Goal: Task Accomplishment & Management: Manage account settings

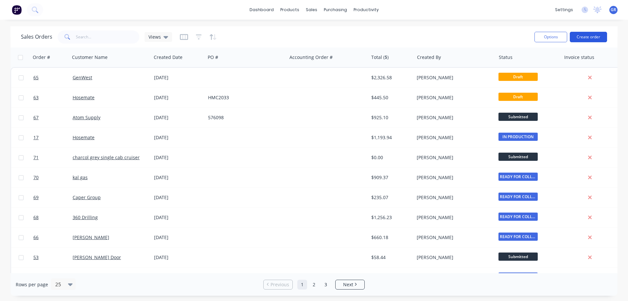
click at [580, 38] on button "Create order" at bounding box center [588, 37] width 37 height 10
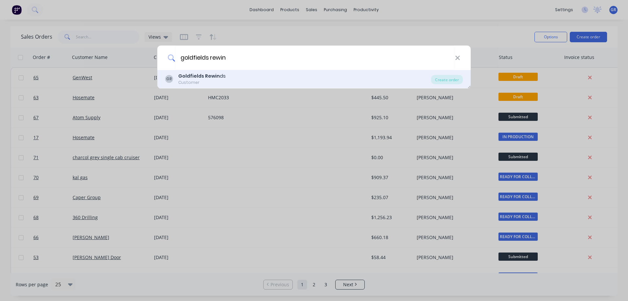
type input "goldfields rewin"
click at [205, 78] on b "Goldfields Rewin" at bounding box center [199, 76] width 42 height 7
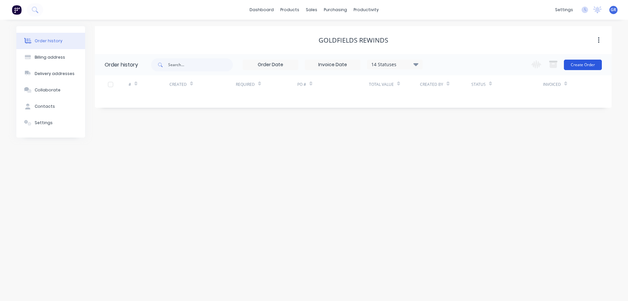
click at [584, 62] on button "Create Order" at bounding box center [583, 65] width 38 height 10
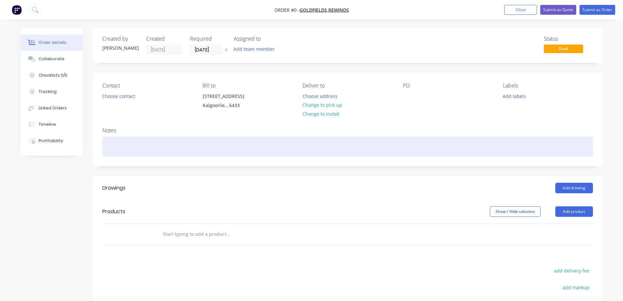
click at [127, 145] on div at bounding box center [347, 146] width 491 height 20
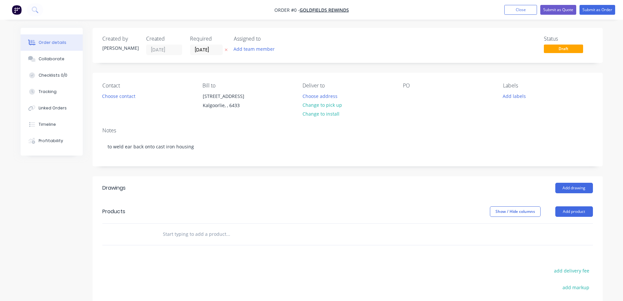
click at [221, 192] on div "Order details Collaborate Checklists 0/0 Tracking Linked Orders Timeline Profit…" at bounding box center [312, 220] width 596 height 384
click at [250, 179] on div "Created by [PERSON_NAME] Created [DATE] Required [DATE] Assigned to Add team me…" at bounding box center [348, 215] width 510 height 374
click at [592, 10] on button "Submit as Order" at bounding box center [598, 10] width 36 height 10
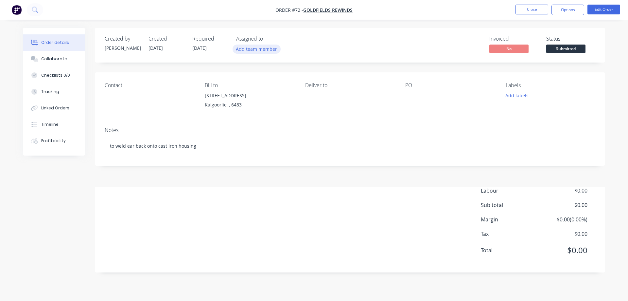
click at [241, 46] on button "Add team member" at bounding box center [257, 49] width 48 height 9
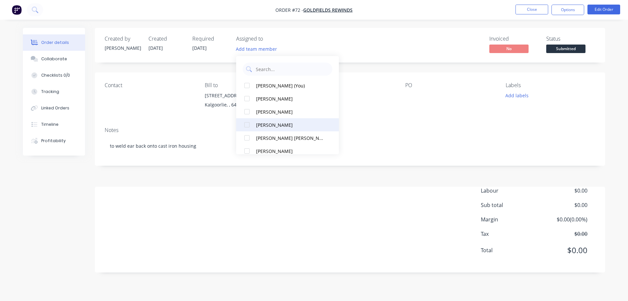
click at [271, 128] on button "[PERSON_NAME]" at bounding box center [287, 124] width 103 height 13
click at [177, 170] on div "Created by [PERSON_NAME] Created [DATE] Required [DATE] Assigned to RH Invoiced…" at bounding box center [350, 150] width 510 height 244
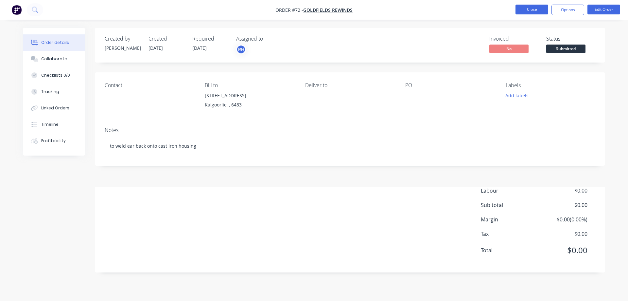
click at [532, 8] on button "Close" at bounding box center [532, 10] width 33 height 10
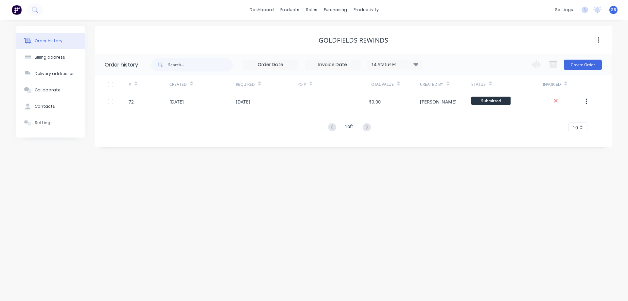
click at [197, 187] on div "Order history Billing address Delivery addresses Collaborate Contacts Settings …" at bounding box center [314, 160] width 628 height 281
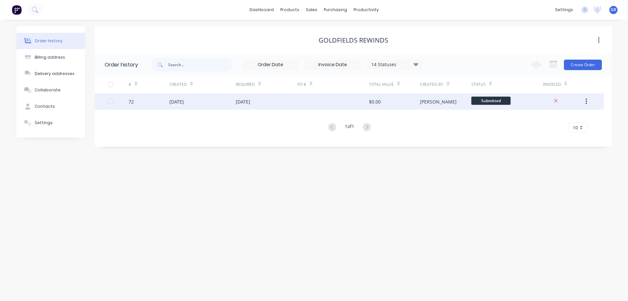
drag, startPoint x: 238, startPoint y: 244, endPoint x: 527, endPoint y: 105, distance: 321.0
click at [238, 244] on div "Order history Billing address Delivery addresses Collaborate Contacts Settings …" at bounding box center [314, 160] width 628 height 281
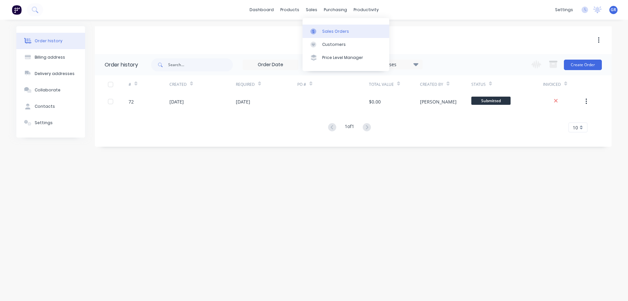
click at [327, 32] on div "Sales Orders" at bounding box center [335, 31] width 27 height 6
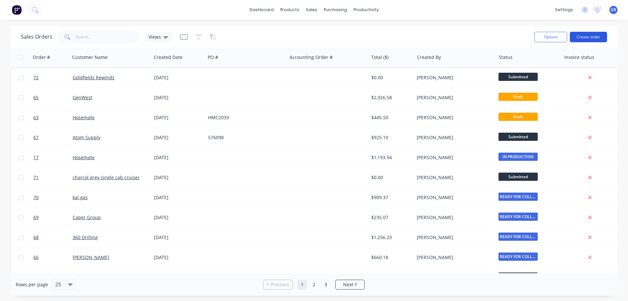
click at [578, 37] on button "Create order" at bounding box center [588, 37] width 37 height 10
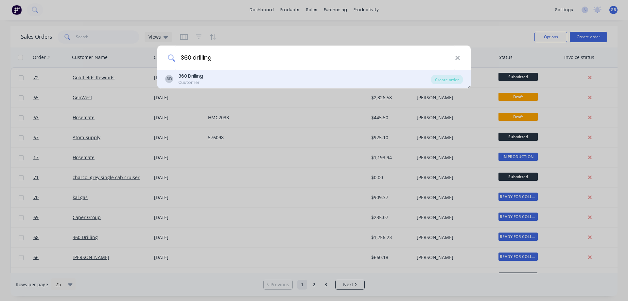
type input "360 drilling"
click at [194, 77] on div "360 Drilling" at bounding box center [190, 76] width 25 height 7
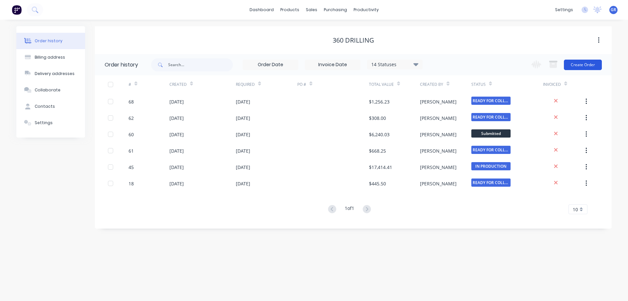
click at [583, 64] on button "Create Order" at bounding box center [583, 65] width 38 height 10
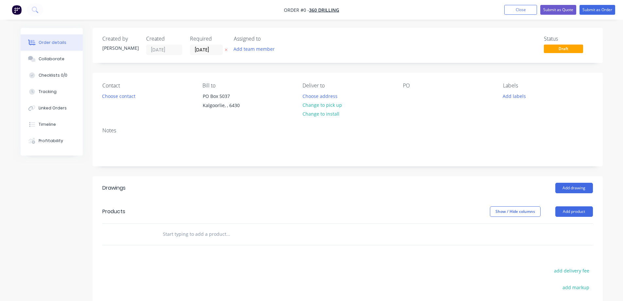
click at [114, 134] on div "Notes" at bounding box center [348, 144] width 510 height 44
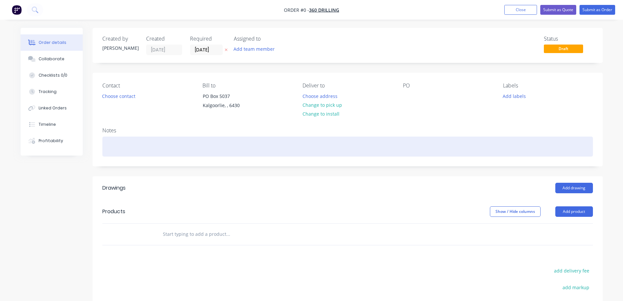
click at [122, 143] on div at bounding box center [347, 146] width 491 height 20
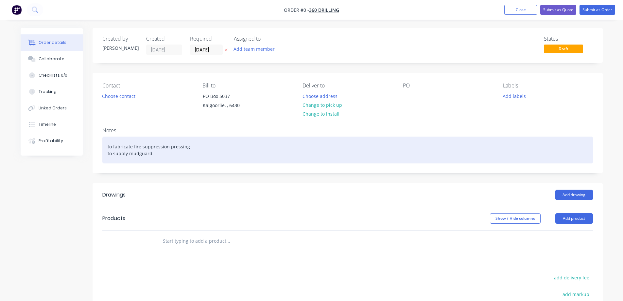
click at [196, 147] on div "to fabricate fire suppression pressing to supply mudguard" at bounding box center [347, 149] width 491 height 27
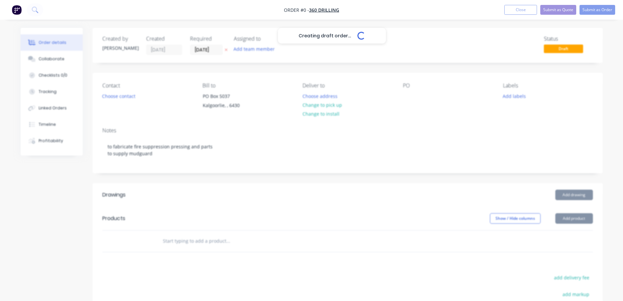
click at [574, 216] on div "Creating draft order... Loading... Order details Collaborate Checklists 0/0 Tra…" at bounding box center [312, 223] width 596 height 391
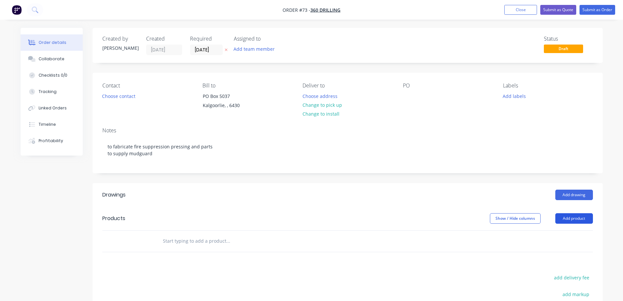
click at [569, 219] on button "Add product" at bounding box center [575, 218] width 38 height 10
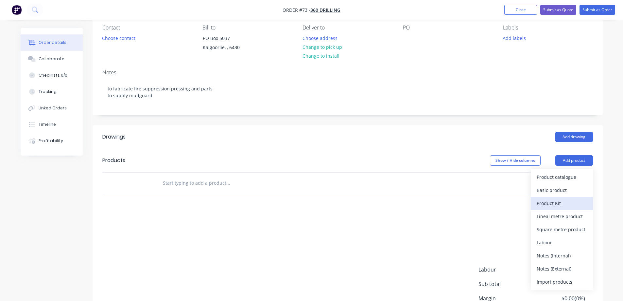
scroll to position [65, 0]
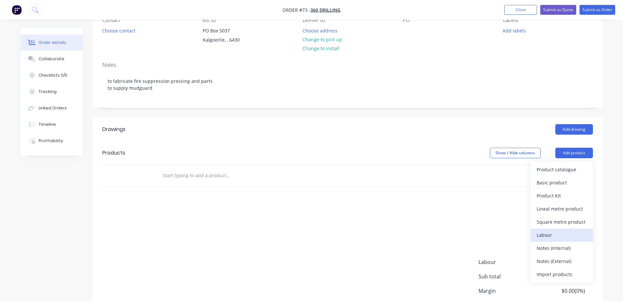
click at [552, 238] on div "Labour" at bounding box center [562, 234] width 50 height 9
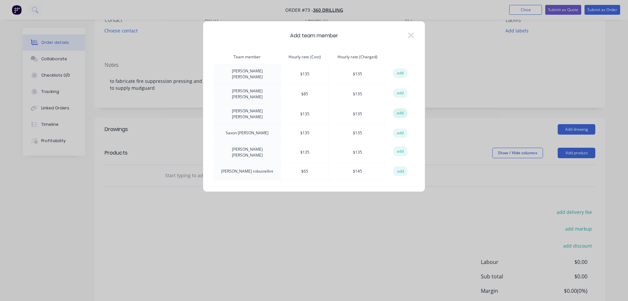
click at [397, 109] on button "add" at bounding box center [400, 113] width 14 height 10
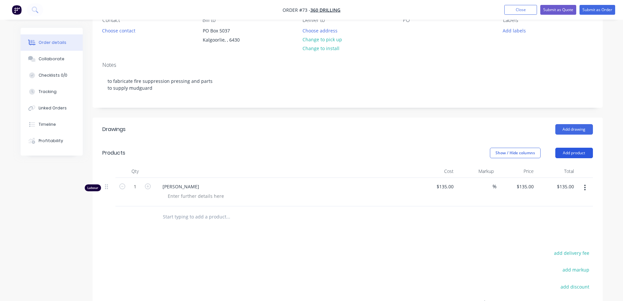
click at [578, 152] on button "Add product" at bounding box center [575, 153] width 38 height 10
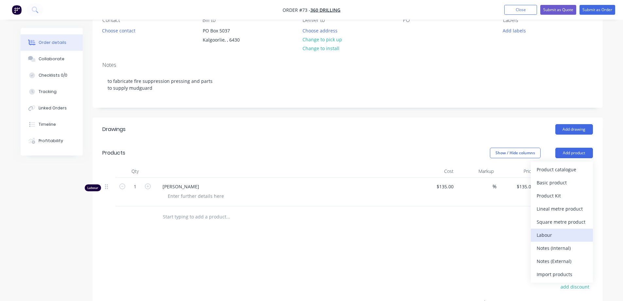
click at [549, 234] on div "Labour" at bounding box center [562, 234] width 50 height 9
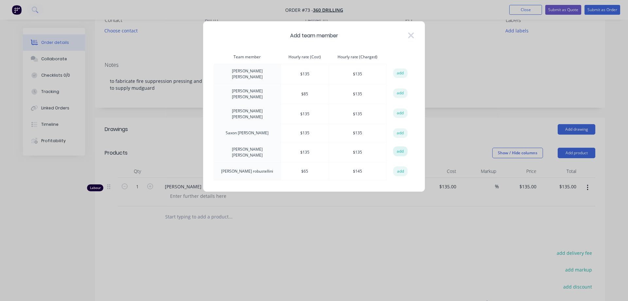
click at [399, 146] on button "add" at bounding box center [400, 151] width 14 height 10
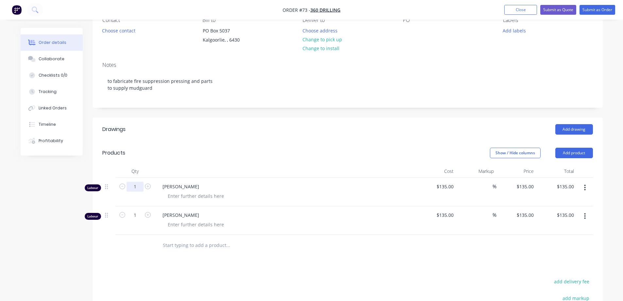
click at [138, 188] on input "1" at bounding box center [135, 187] width 17 height 10
type input "29"
type input "$3,915.00"
click at [356, 261] on div "Drawings Add drawing Products Show / Hide columns Add product Qty Cost Markup P…" at bounding box center [348, 264] width 510 height 295
click at [580, 154] on button "Add product" at bounding box center [575, 153] width 38 height 10
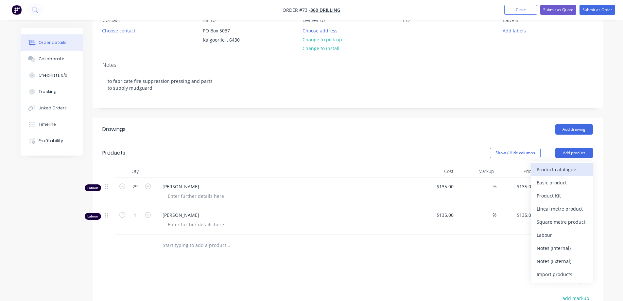
click at [563, 172] on div "Product catalogue" at bounding box center [562, 169] width 50 height 9
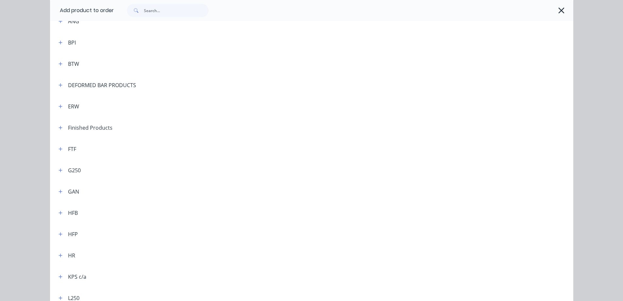
scroll to position [98, 0]
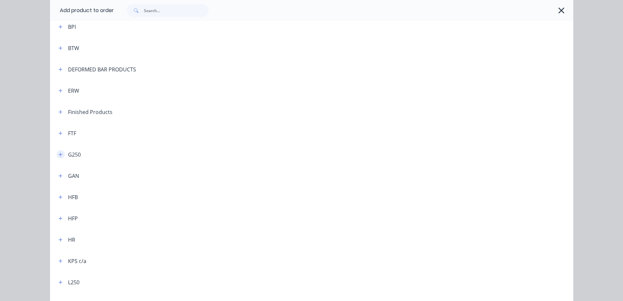
click at [61, 155] on button "button" at bounding box center [61, 154] width 8 height 8
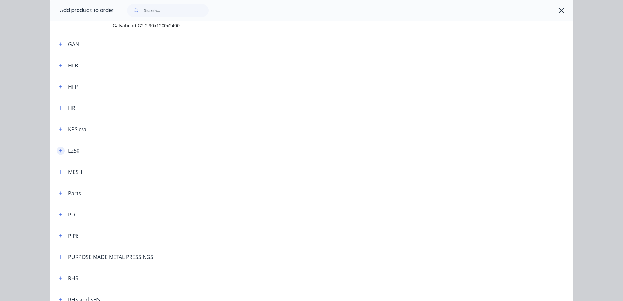
click at [59, 152] on icon "button" at bounding box center [61, 150] width 4 height 5
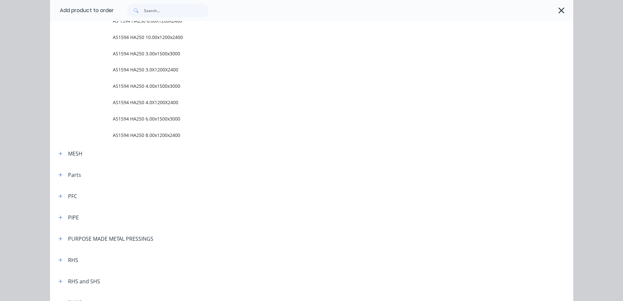
scroll to position [556, 0]
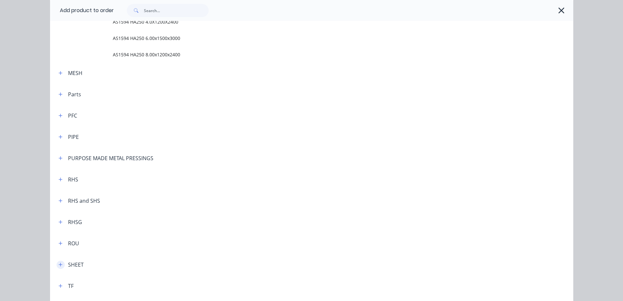
click at [59, 263] on icon "button" at bounding box center [61, 264] width 4 height 5
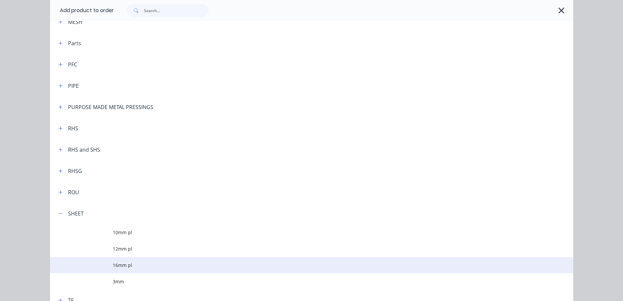
scroll to position [622, 0]
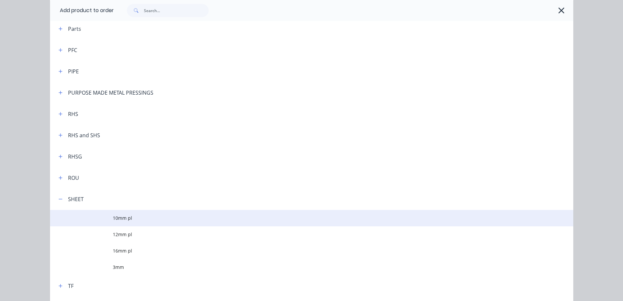
click at [120, 217] on span "10mm pl" at bounding box center [297, 217] width 368 height 7
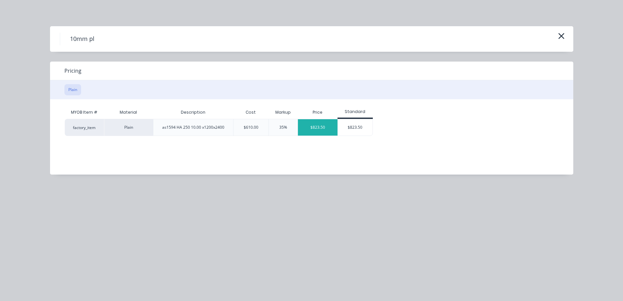
click at [322, 127] on div "$823.50" at bounding box center [318, 127] width 40 height 16
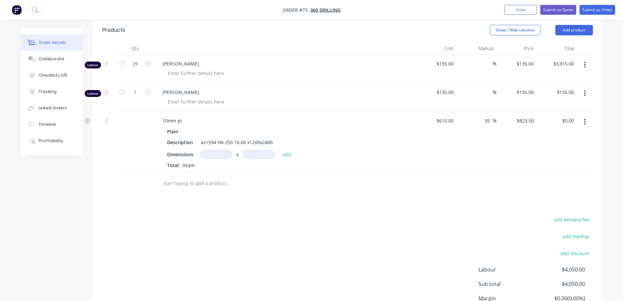
scroll to position [183, 0]
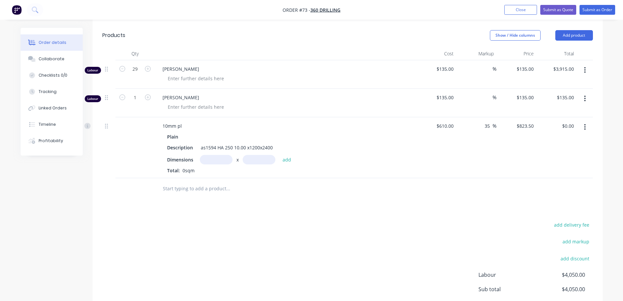
click at [508, 149] on div "$823.50 $823.50" at bounding box center [517, 147] width 40 height 61
click at [208, 160] on input "text" at bounding box center [216, 159] width 33 height 9
type input "1200m"
click at [245, 159] on input "text" at bounding box center [259, 159] width 33 height 9
type input "2400m"
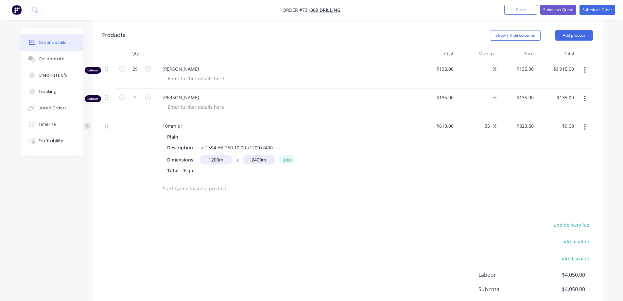
click at [288, 158] on button "add" at bounding box center [286, 159] width 15 height 9
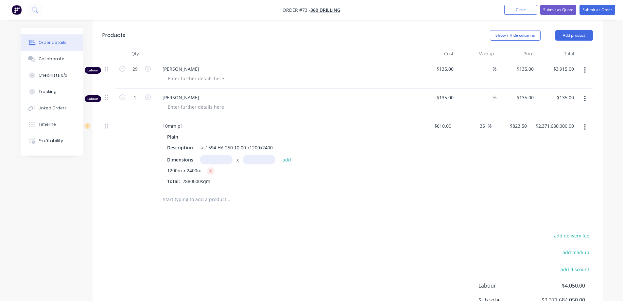
click at [213, 169] on button "button" at bounding box center [211, 171] width 8 height 8
type input "$0.00"
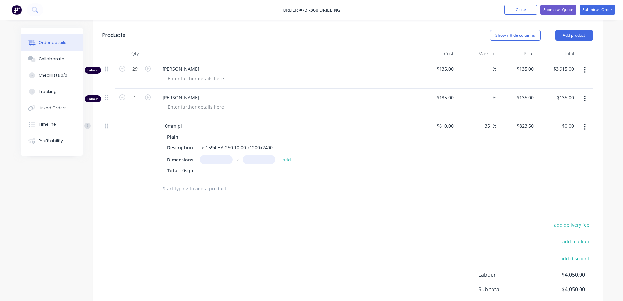
click at [220, 155] on input "text" at bounding box center [216, 159] width 33 height 9
type input "1.2m"
type input "2.4m"
click at [284, 160] on button "add" at bounding box center [286, 159] width 15 height 9
type input "$2,371.68"
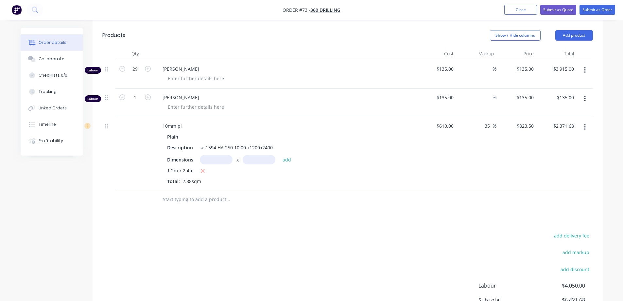
click at [387, 125] on div "10mm pl" at bounding box center [285, 125] width 257 height 9
click at [521, 9] on button "Close" at bounding box center [521, 10] width 33 height 10
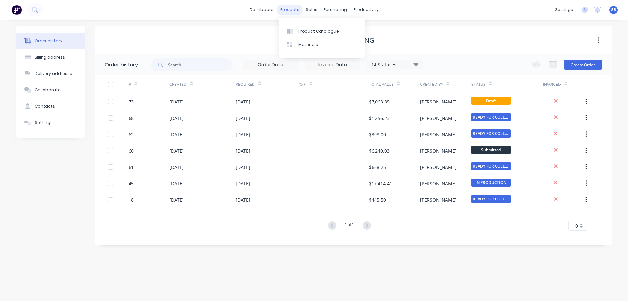
click at [293, 11] on div "products" at bounding box center [290, 10] width 26 height 10
click at [301, 34] on link "Product Catalogue" at bounding box center [322, 31] width 87 height 13
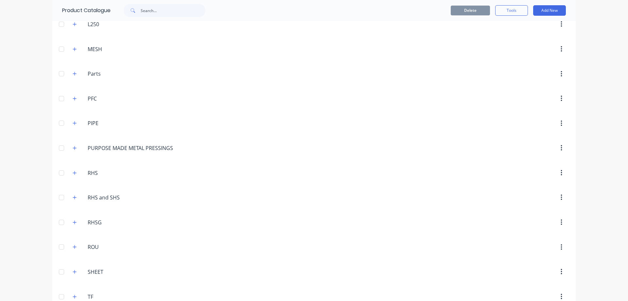
scroll to position [463, 0]
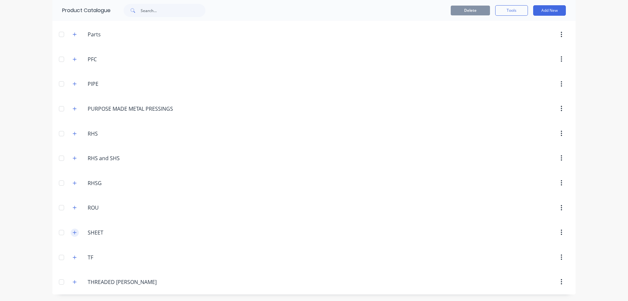
click at [73, 232] on icon "button" at bounding box center [75, 232] width 4 height 5
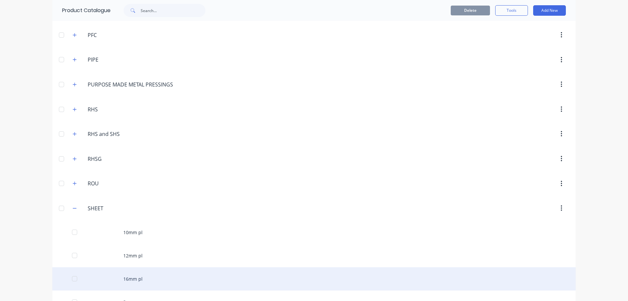
scroll to position [556, 0]
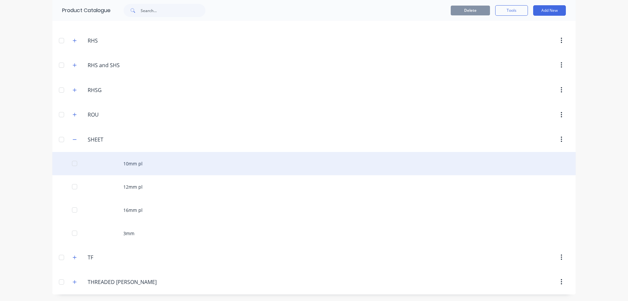
click at [72, 164] on div at bounding box center [74, 163] width 13 height 13
click at [128, 163] on div "10mm pl" at bounding box center [314, 163] width 524 height 23
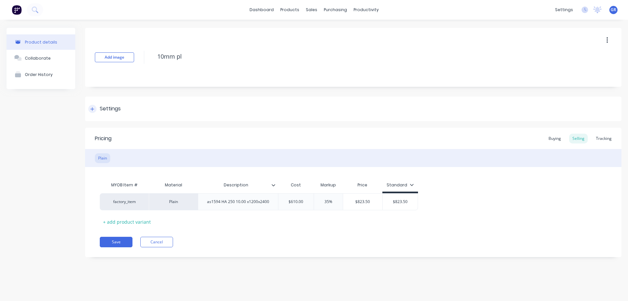
click at [97, 111] on div "Settings" at bounding box center [104, 109] width 32 height 8
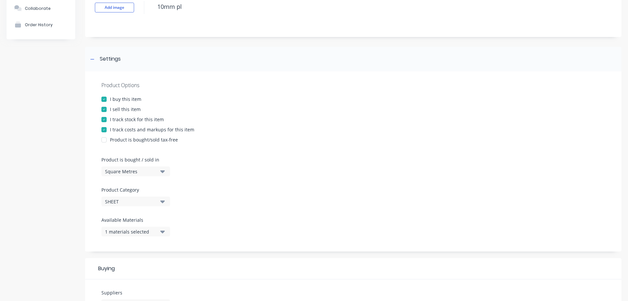
scroll to position [98, 0]
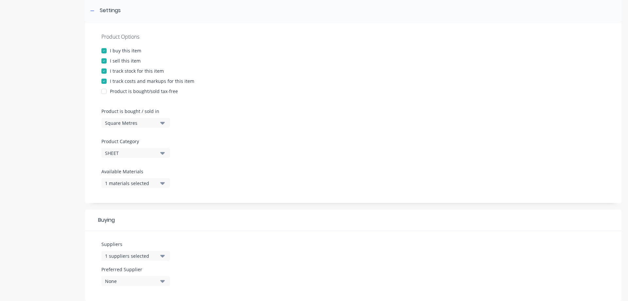
click at [161, 124] on icon "button" at bounding box center [162, 122] width 5 height 7
click at [137, 139] on div "Basic Quantities" at bounding box center [150, 139] width 98 height 13
type textarea "x"
click at [223, 133] on div at bounding box center [353, 135] width 504 height 5
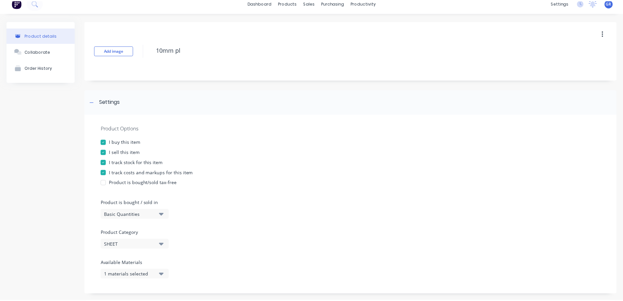
scroll to position [0, 0]
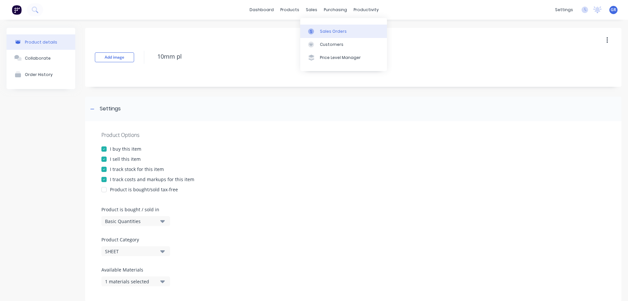
click at [328, 28] on div "Sales Orders" at bounding box center [333, 31] width 27 height 6
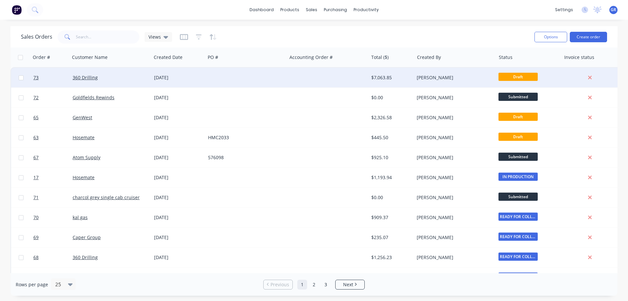
click at [116, 78] on div "360 Drilling" at bounding box center [109, 77] width 73 height 7
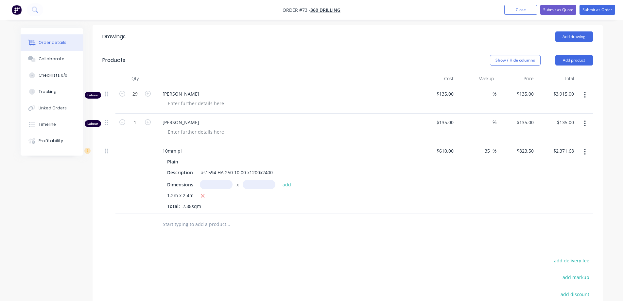
scroll to position [164, 0]
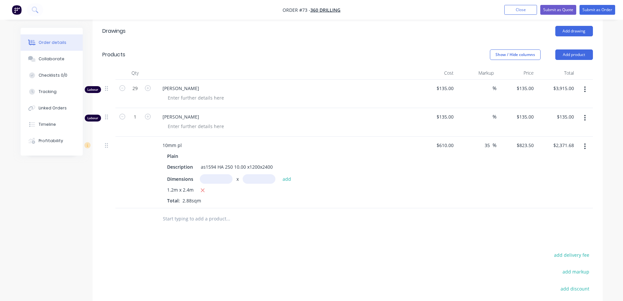
click at [584, 146] on button "button" at bounding box center [585, 146] width 15 height 12
click at [552, 204] on div "Delete" at bounding box center [562, 202] width 50 height 9
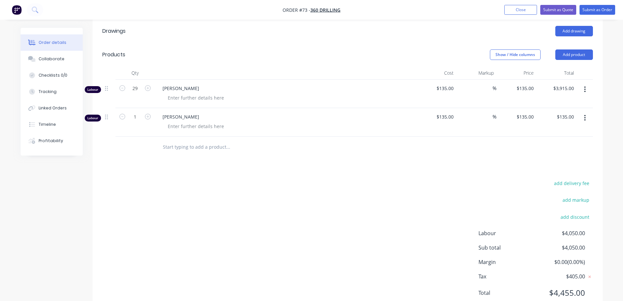
drag, startPoint x: 217, startPoint y: 145, endPoint x: 208, endPoint y: 150, distance: 10.3
click at [217, 145] on input "text" at bounding box center [228, 146] width 131 height 13
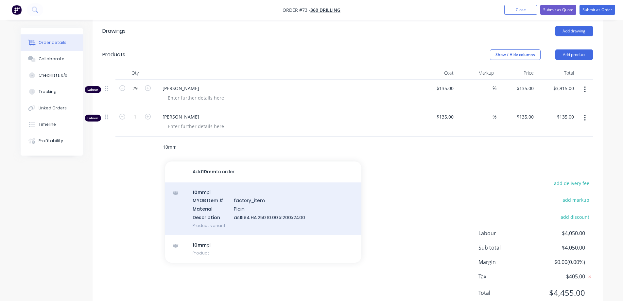
type input "10mm"
click at [220, 206] on div "10mm pl MYOB Item # factory_item Material Plain Description as1594 HA 250 10.00…" at bounding box center [263, 208] width 196 height 53
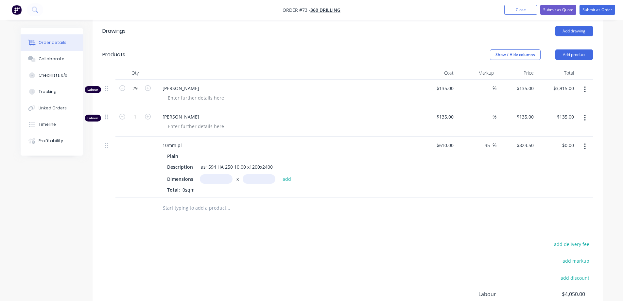
click at [514, 16] on nav "Order #73 - 360 Drilling Add product Close Submit as Quote Submit as Order" at bounding box center [311, 10] width 623 height 20
click at [515, 8] on button "Close" at bounding box center [521, 10] width 33 height 10
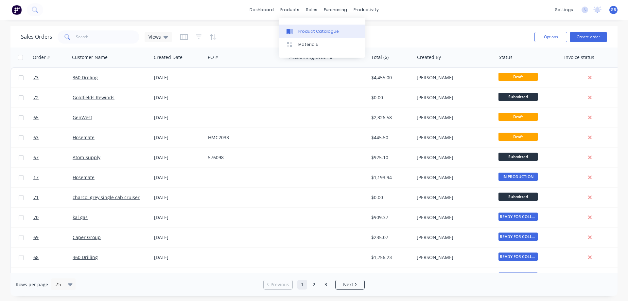
click at [300, 35] on link "Product Catalogue" at bounding box center [322, 31] width 87 height 13
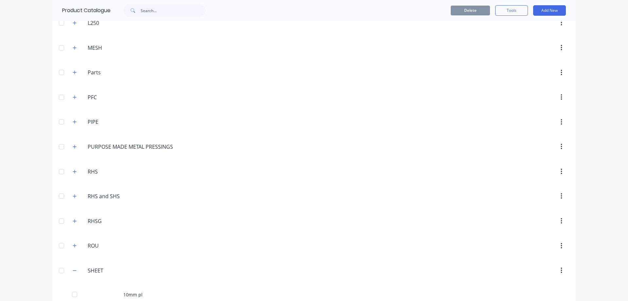
scroll to position [491, 0]
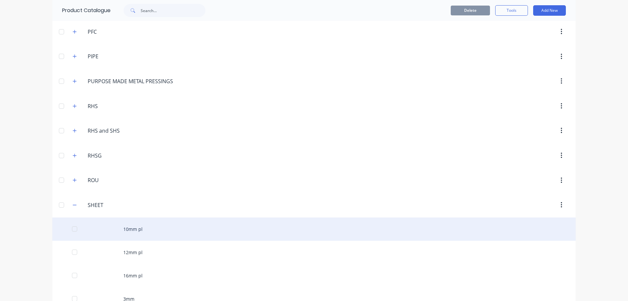
click at [130, 226] on div "10mm pl" at bounding box center [314, 228] width 524 height 23
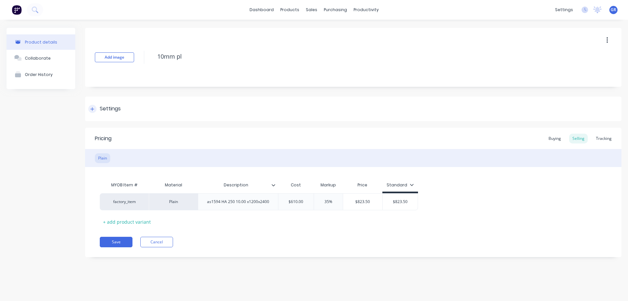
click at [114, 107] on div "Settings" at bounding box center [110, 109] width 21 height 8
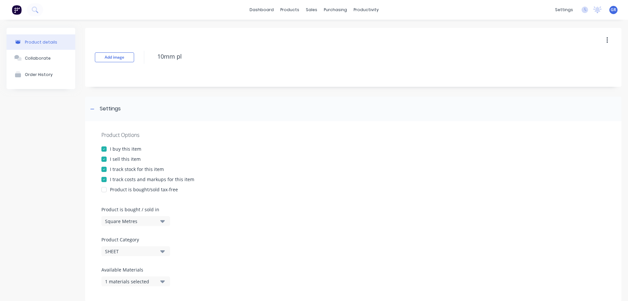
click at [150, 221] on div "Square Metres" at bounding box center [131, 221] width 52 height 7
click at [132, 237] on div "Basic Quantities" at bounding box center [150, 237] width 98 height 13
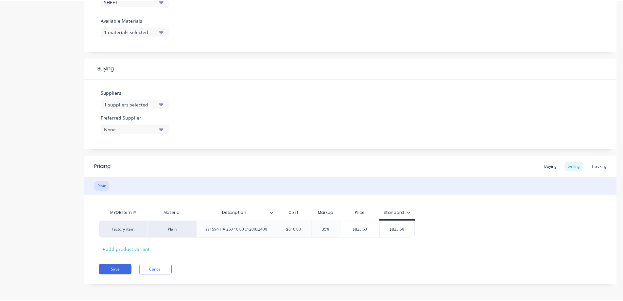
scroll to position [252, 0]
click at [114, 266] on button "Save" at bounding box center [116, 267] width 33 height 10
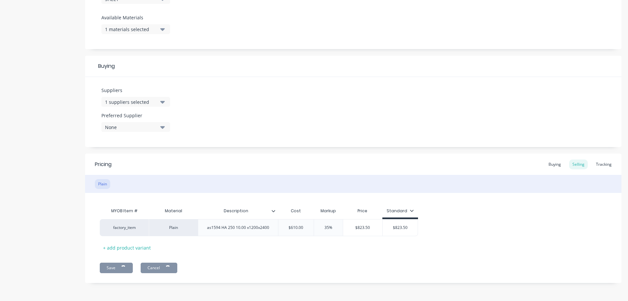
type textarea "x"
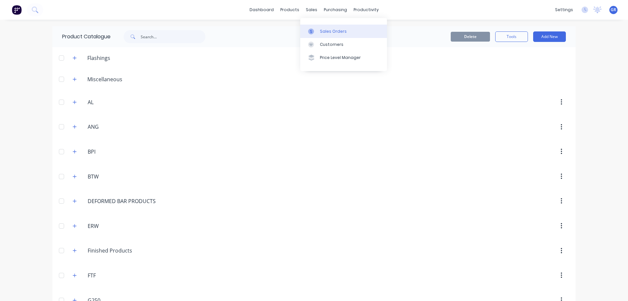
click at [324, 30] on div "Sales Orders" at bounding box center [333, 31] width 27 height 6
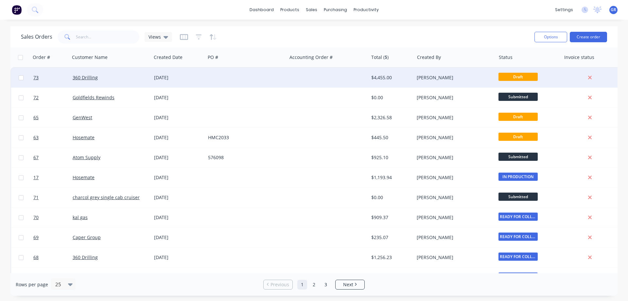
click at [168, 76] on div "[DATE]" at bounding box center [178, 77] width 49 height 7
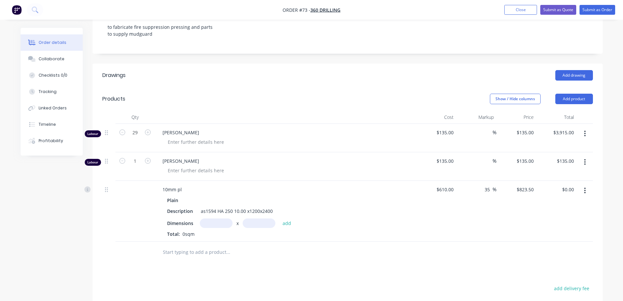
scroll to position [164, 0]
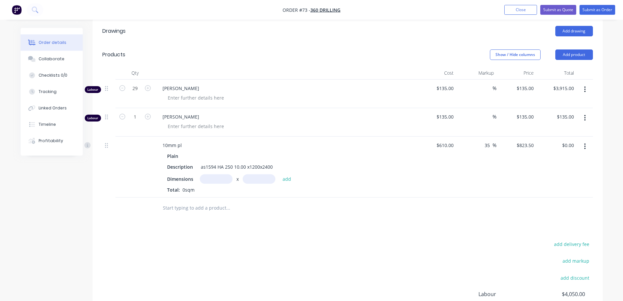
click at [587, 147] on button "button" at bounding box center [585, 146] width 15 height 12
click at [552, 199] on div "Delete" at bounding box center [562, 202] width 50 height 9
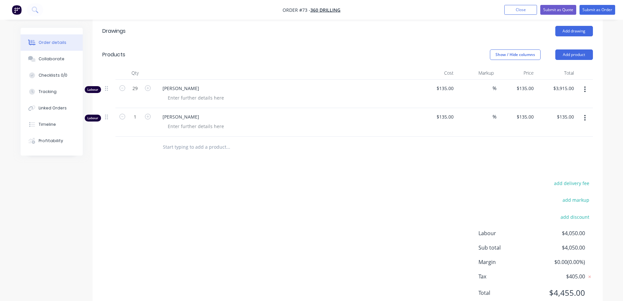
click at [183, 144] on input "text" at bounding box center [228, 146] width 131 height 13
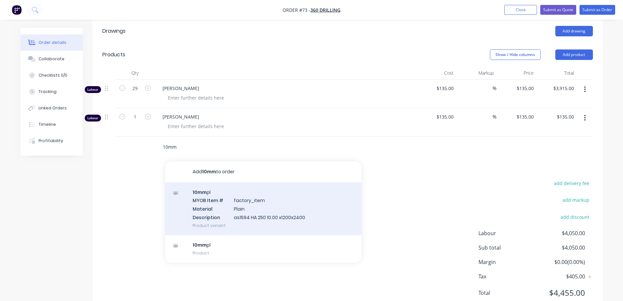
type input "10mm"
click at [212, 192] on div "10mm pl MYOB Item # factory_item Material Plain Description as1594 HA 250 10.00…" at bounding box center [263, 208] width 196 height 53
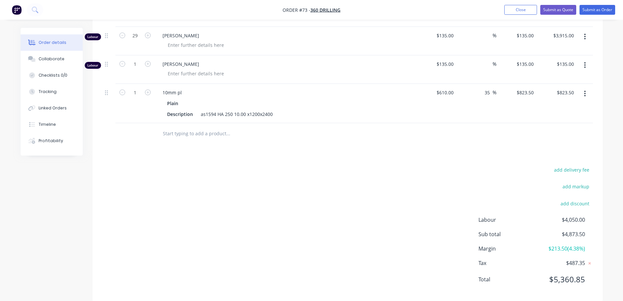
scroll to position [227, 0]
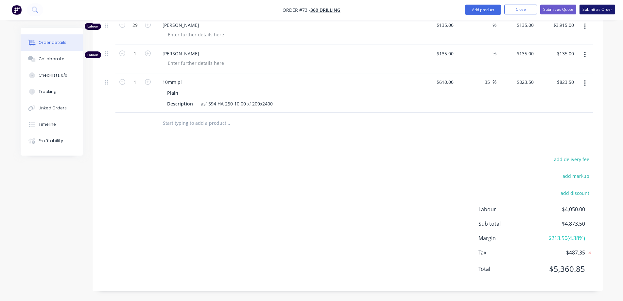
click at [595, 8] on button "Submit as Order" at bounding box center [598, 10] width 36 height 10
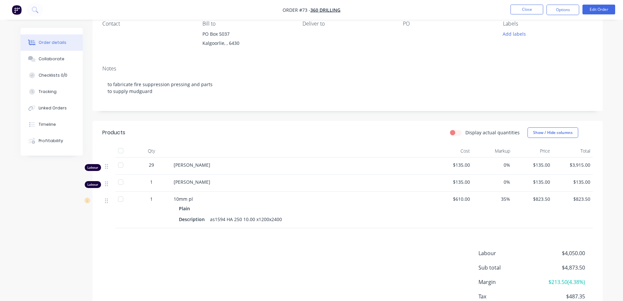
scroll to position [33, 0]
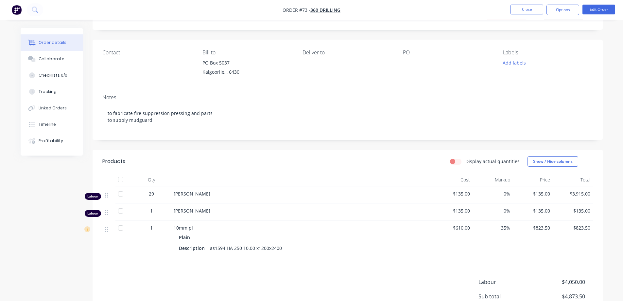
click at [122, 266] on div "Products Display actual quantities Show / Hide columns Qty Cost Markup Price To…" at bounding box center [348, 257] width 510 height 214
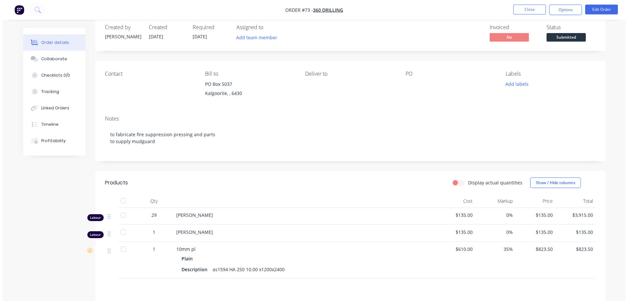
scroll to position [0, 0]
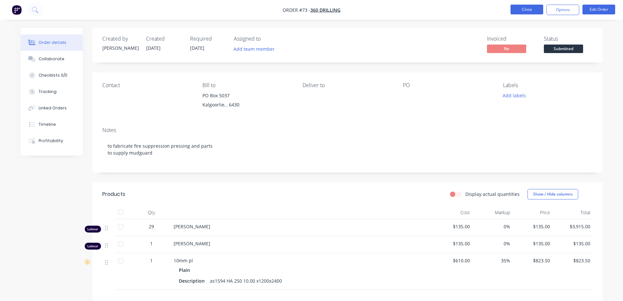
click at [524, 13] on button "Close" at bounding box center [527, 10] width 33 height 10
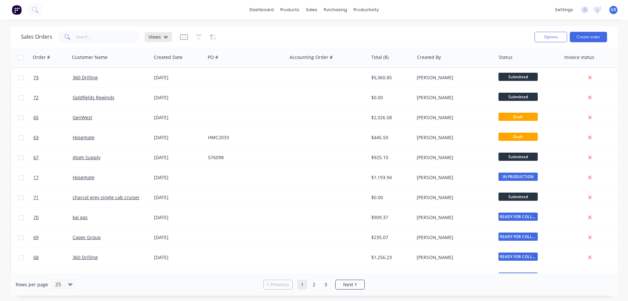
click at [166, 35] on icon at bounding box center [166, 36] width 5 height 7
click at [369, 33] on div "Workflow" at bounding box center [378, 31] width 20 height 6
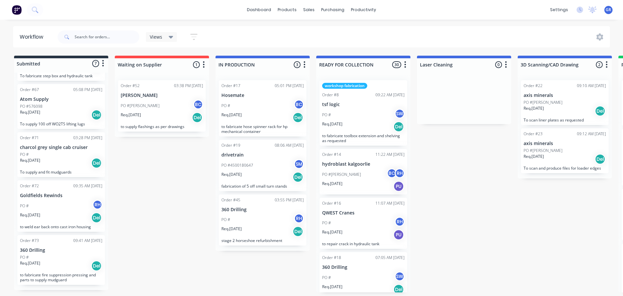
scroll to position [1, 0]
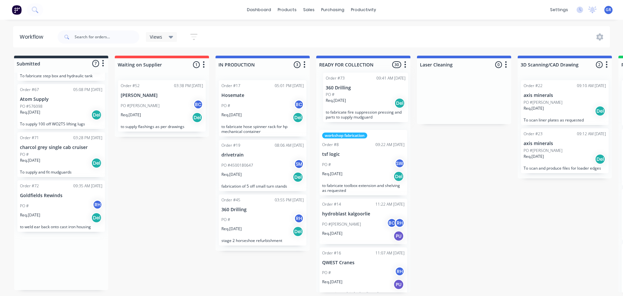
drag, startPoint x: 67, startPoint y: 259, endPoint x: 366, endPoint y: 99, distance: 338.9
click at [369, 96] on div "Submitted 7 Status colour #273444 hex #273444 Save Cancel Summaries Total order…" at bounding box center [446, 174] width 902 height 237
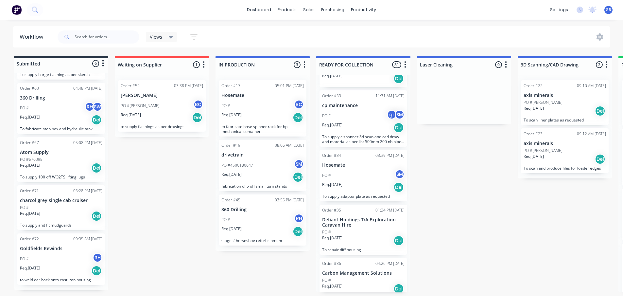
scroll to position [589, 0]
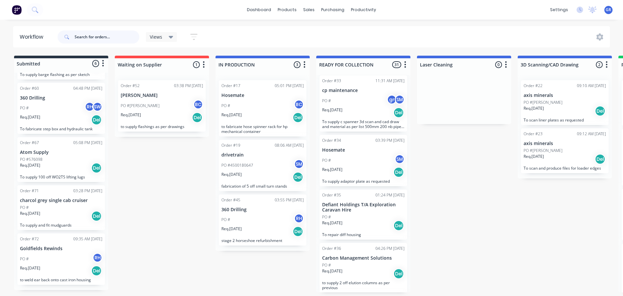
click at [85, 36] on input "text" at bounding box center [107, 36] width 65 height 13
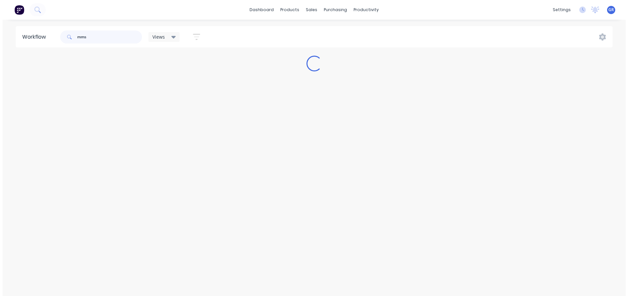
scroll to position [0, 0]
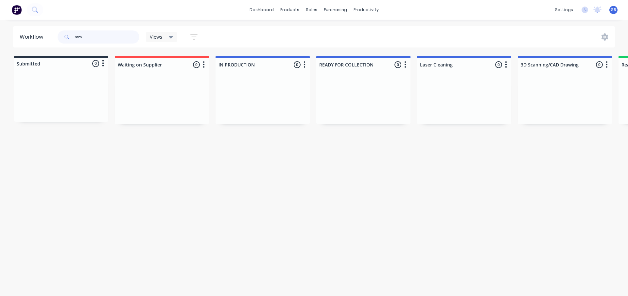
type input "m"
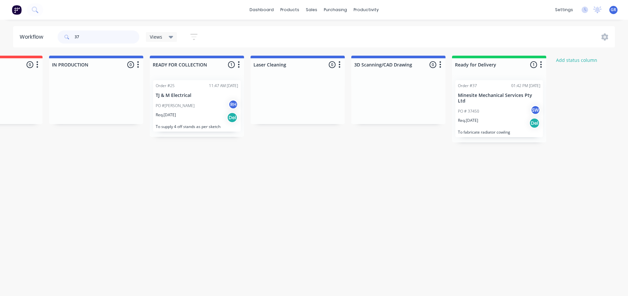
scroll to position [0, 209]
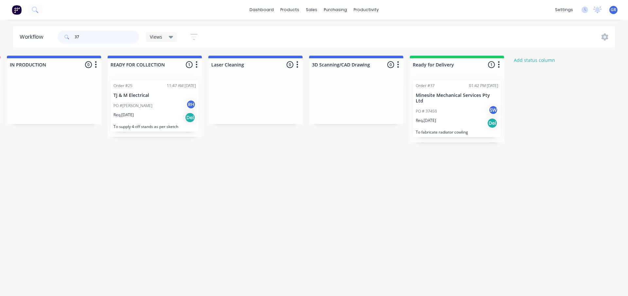
type input "37"
click at [453, 106] on div "PO # 37450 SW" at bounding box center [457, 111] width 82 height 12
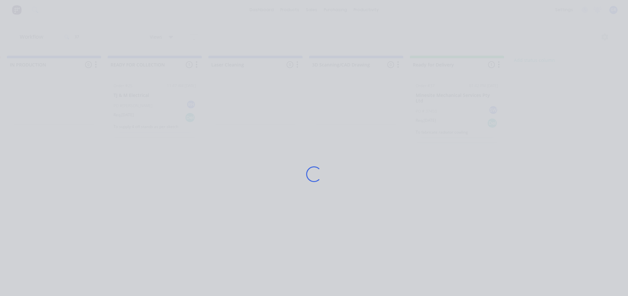
click at [453, 106] on div "Loading..." at bounding box center [314, 174] width 524 height 296
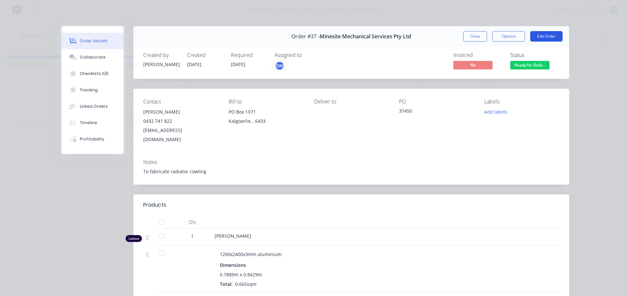
click at [541, 36] on button "Edit Order" at bounding box center [546, 36] width 32 height 10
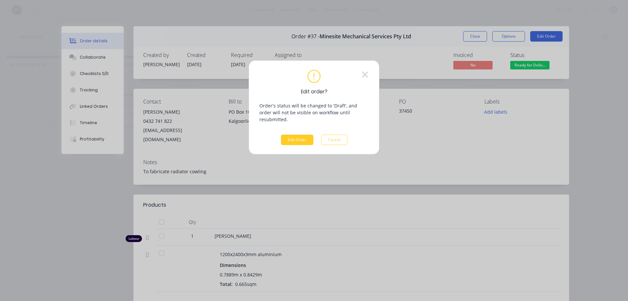
click at [296, 134] on button "Edit Order" at bounding box center [297, 139] width 32 height 10
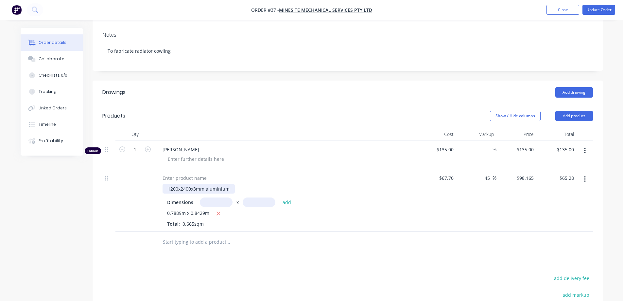
scroll to position [131, 0]
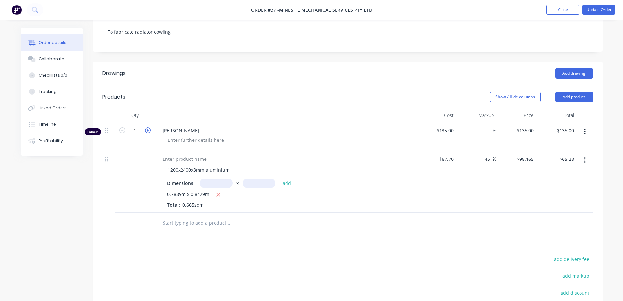
click at [148, 127] on icon "button" at bounding box center [148, 130] width 6 height 6
type input "2"
type input "$270.00"
click at [353, 217] on div at bounding box center [255, 222] width 196 height 13
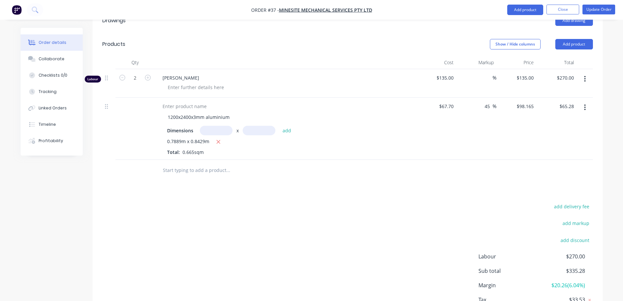
scroll to position [222, 0]
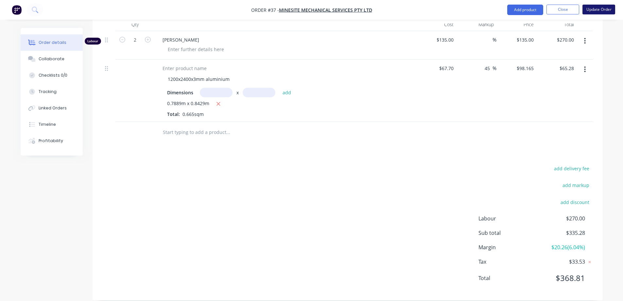
click at [606, 10] on button "Update Order" at bounding box center [599, 10] width 33 height 10
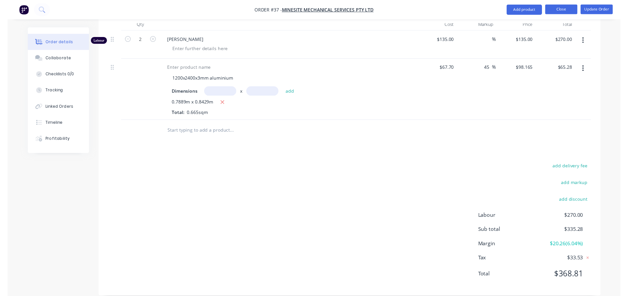
scroll to position [0, 0]
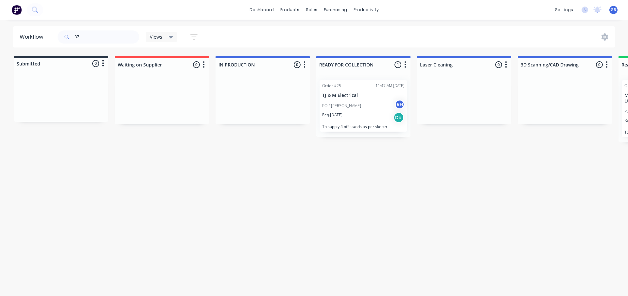
drag, startPoint x: 339, startPoint y: 252, endPoint x: 312, endPoint y: 215, distance: 45.7
click at [338, 250] on div "Workflow 37 Views Save new view None (Default) edit Show/Hide statuses Show lin…" at bounding box center [314, 154] width 628 height 257
drag, startPoint x: 79, startPoint y: 37, endPoint x: 72, endPoint y: 37, distance: 6.9
click at [72, 37] on div "37" at bounding box center [99, 36] width 82 height 13
type input "66"
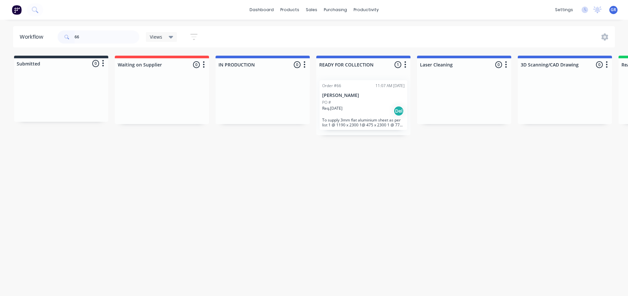
click at [342, 103] on div "PO #" at bounding box center [363, 102] width 82 height 6
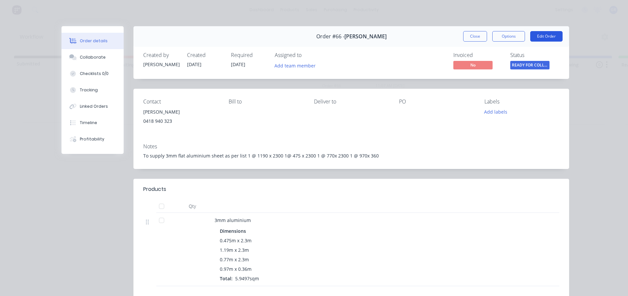
click at [547, 36] on button "Edit Order" at bounding box center [546, 36] width 32 height 10
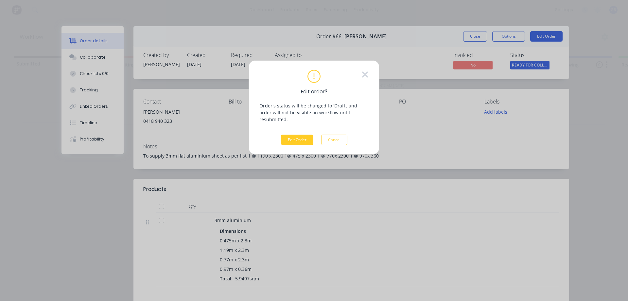
click at [291, 134] on button "Edit Order" at bounding box center [297, 139] width 32 height 10
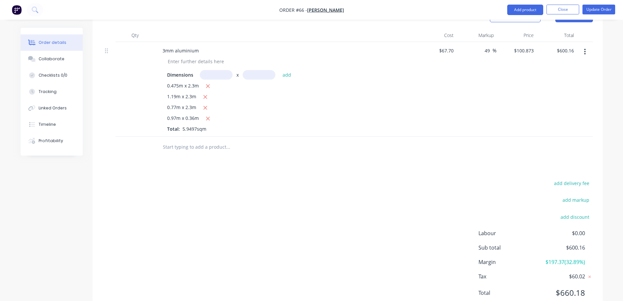
scroll to position [180, 0]
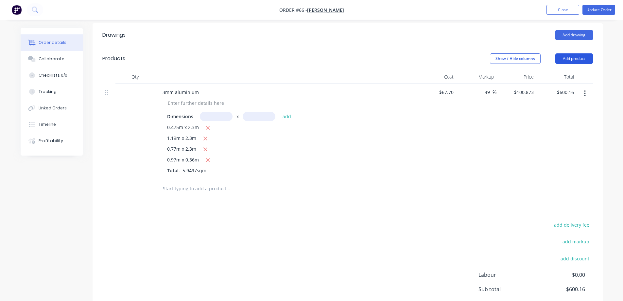
click at [581, 59] on button "Add product" at bounding box center [575, 58] width 38 height 10
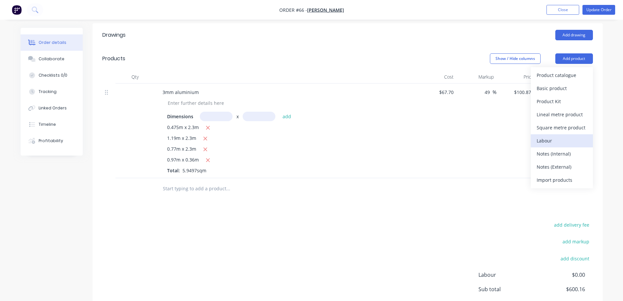
click at [544, 143] on div "Labour" at bounding box center [562, 140] width 50 height 9
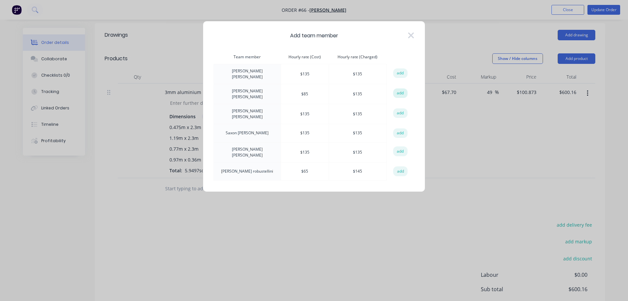
click at [401, 92] on button "add" at bounding box center [400, 93] width 14 height 10
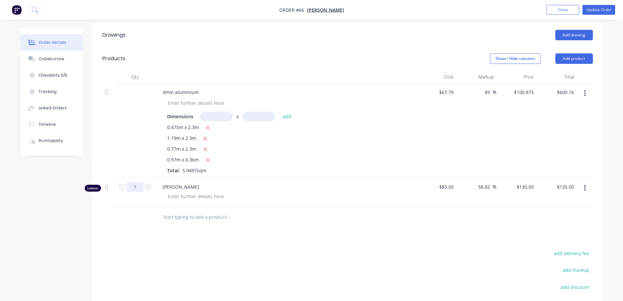
click at [137, 187] on input "1" at bounding box center [135, 187] width 17 height 10
type input "1.5"
type input "$202.50"
click at [234, 239] on div "Drawings Add drawing Products Show / Hide columns Add product Qty Cost Markup P…" at bounding box center [348, 204] width 510 height 362
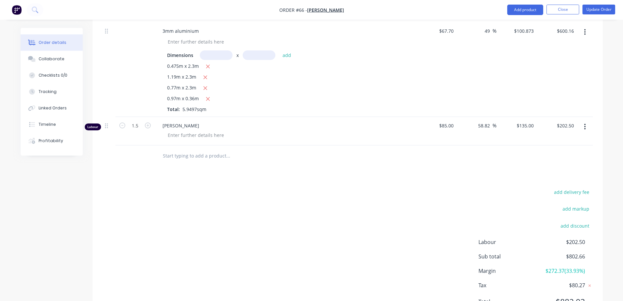
scroll to position [209, 0]
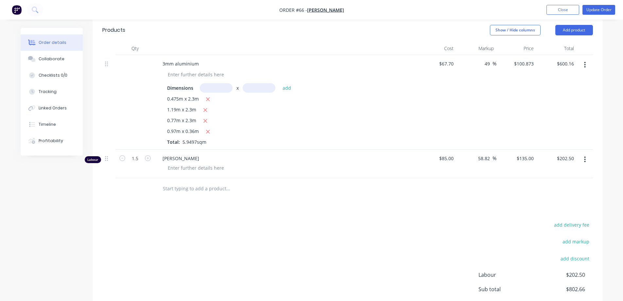
click at [323, 245] on div "add delivery fee add markup add discount Labour $202.50 Sub total $802.66 Margi…" at bounding box center [347, 283] width 491 height 126
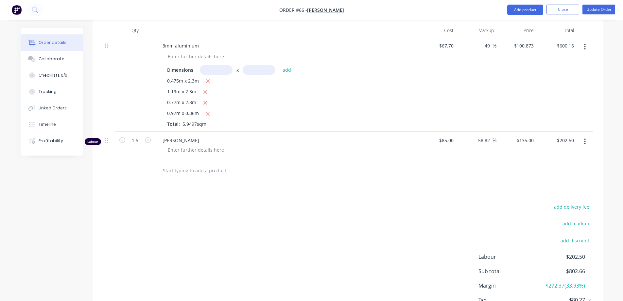
scroll to position [241, 0]
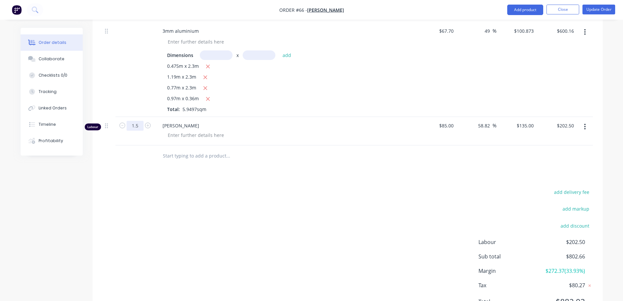
click at [137, 123] on input "1.5" at bounding box center [135, 126] width 17 height 10
click at [239, 194] on div "add delivery fee add markup add discount Labour $202.50 Sub total $802.66 Margi…" at bounding box center [347, 250] width 491 height 126
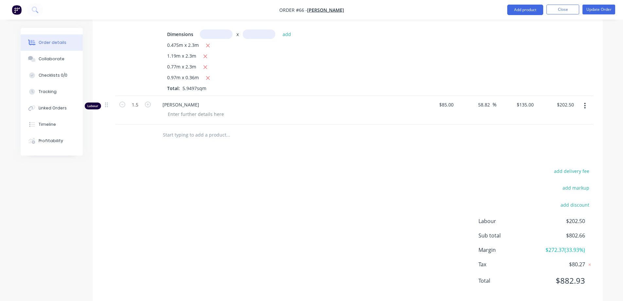
scroll to position [274, 0]
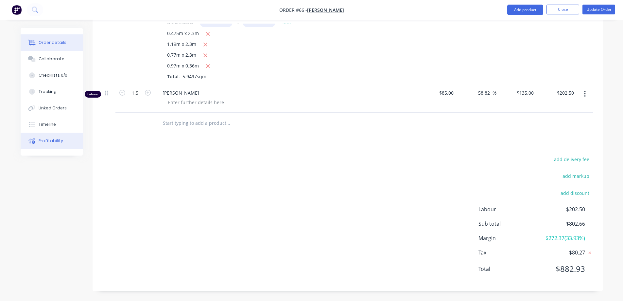
click at [60, 143] on div "Profitability" at bounding box center [51, 141] width 25 height 6
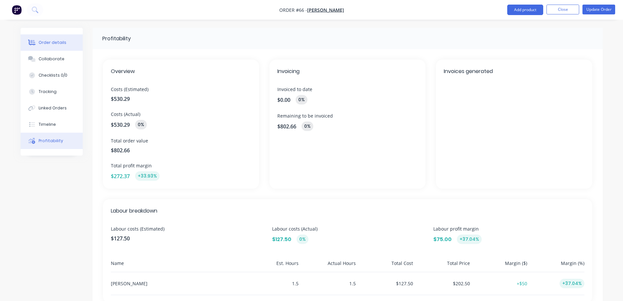
click at [50, 43] on div "Order details" at bounding box center [53, 43] width 28 height 6
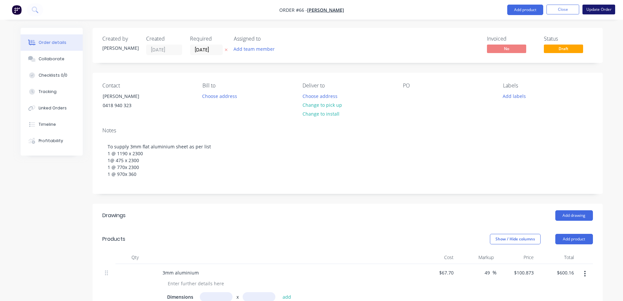
click at [591, 9] on button "Update Order" at bounding box center [599, 10] width 33 height 10
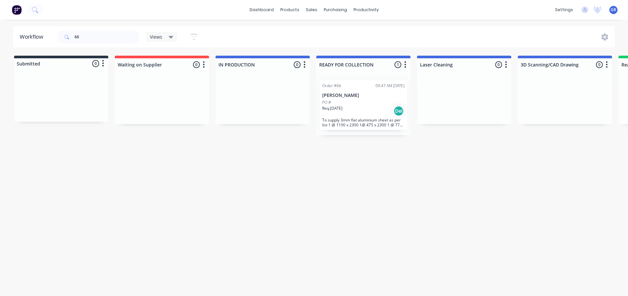
drag, startPoint x: 269, startPoint y: 189, endPoint x: 123, endPoint y: 5, distance: 235.0
click at [269, 188] on div "Workflow 66 Views Save new view None (Default) edit Show/Hide statuses Show lin…" at bounding box center [314, 154] width 628 height 257
click at [379, 102] on div "PO #" at bounding box center [363, 102] width 82 height 6
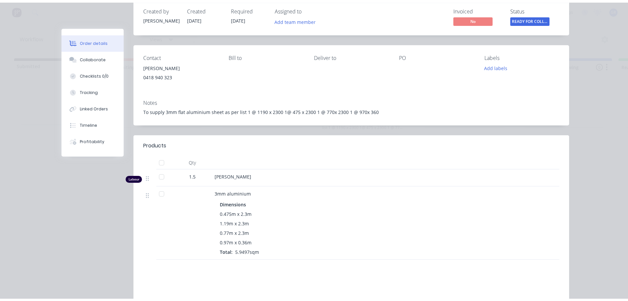
scroll to position [13, 0]
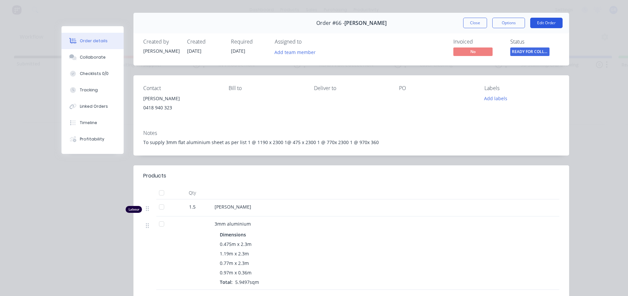
click at [549, 23] on button "Edit Order" at bounding box center [546, 23] width 32 height 10
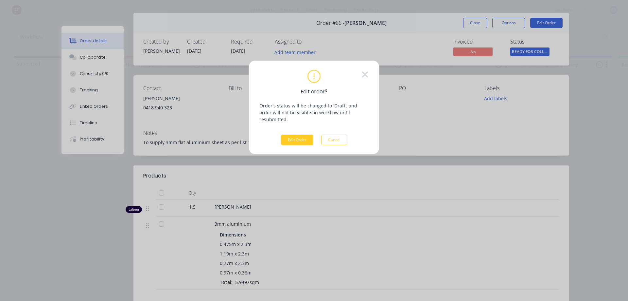
click at [293, 134] on button "Edit Order" at bounding box center [297, 139] width 32 height 10
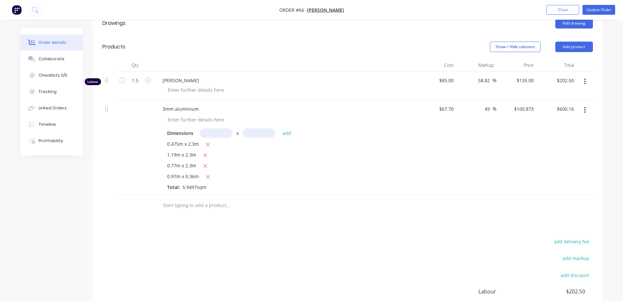
scroll to position [176, 0]
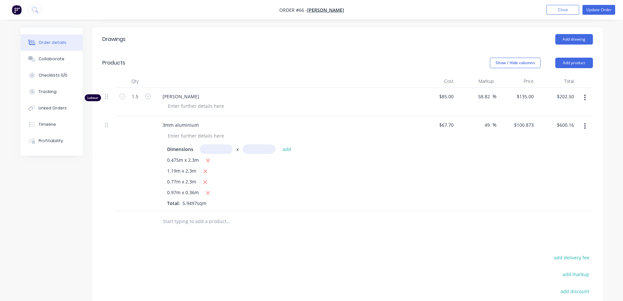
drag, startPoint x: 490, startPoint y: 96, endPoint x: 470, endPoint y: 98, distance: 20.7
click at [470, 98] on div "58.82 58.82 %" at bounding box center [476, 102] width 40 height 28
type input "25"
type input "$106.25"
type input "$159.38"
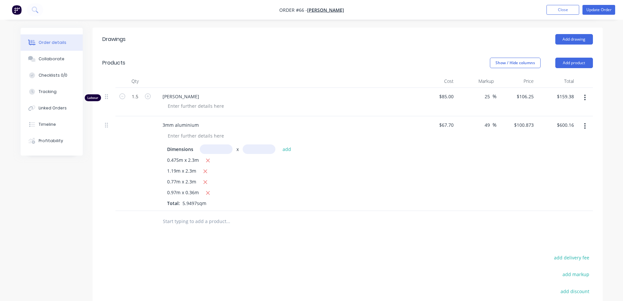
click at [464, 104] on div "25 25 %" at bounding box center [476, 102] width 40 height 28
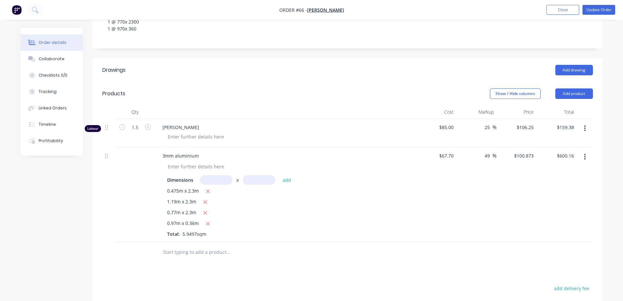
scroll to position [143, 0]
drag, startPoint x: 491, startPoint y: 129, endPoint x: 485, endPoint y: 130, distance: 5.6
click at [485, 130] on input "25" at bounding box center [488, 128] width 9 height 9
type input "10"
type input "$93.50"
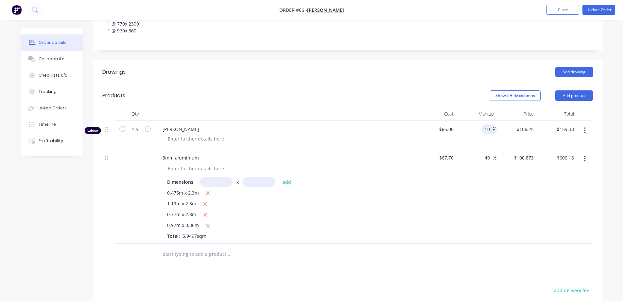
type input "$140.25"
click at [462, 196] on div "49 49 %" at bounding box center [476, 196] width 40 height 95
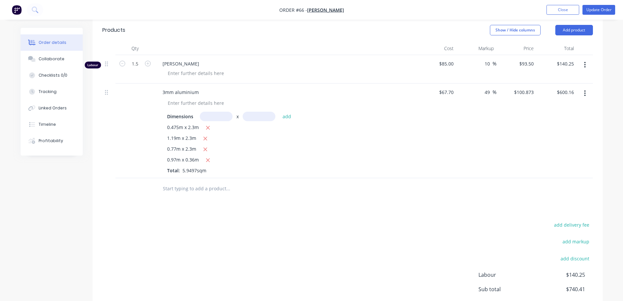
scroll to position [176, 0]
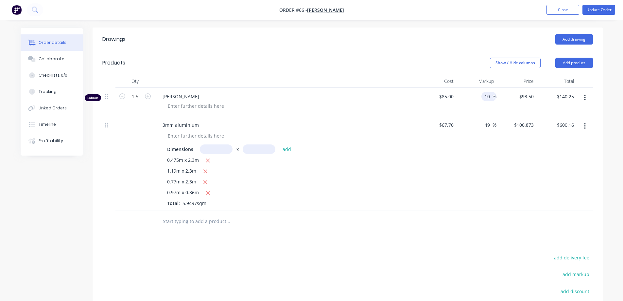
click at [489, 96] on input "10" at bounding box center [488, 96] width 9 height 9
drag, startPoint x: 490, startPoint y: 98, endPoint x: 479, endPoint y: 99, distance: 10.6
click at [484, 98] on input "10" at bounding box center [488, 96] width 9 height 9
type input "0"
type input "$85.00"
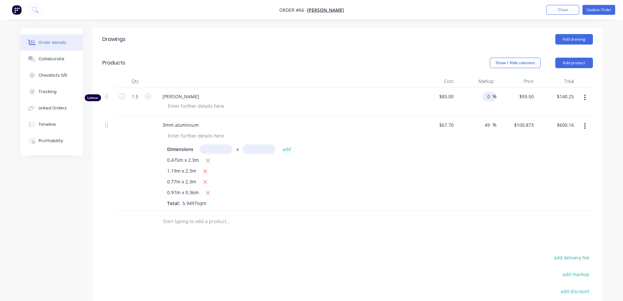
type input "$127.50"
click at [474, 152] on div "49 49 %" at bounding box center [476, 163] width 40 height 95
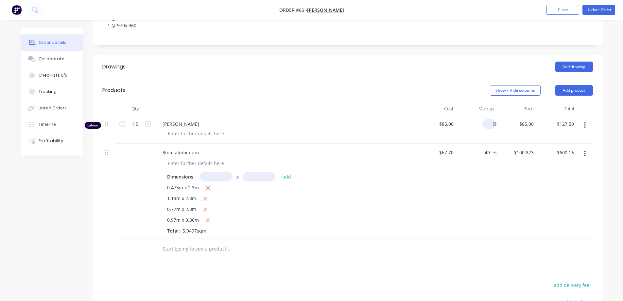
scroll to position [143, 0]
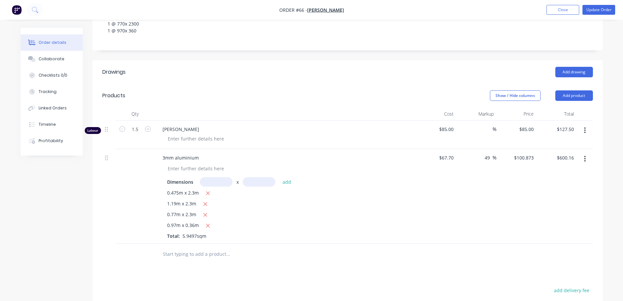
drag, startPoint x: 491, startPoint y: 158, endPoint x: 480, endPoint y: 162, distance: 11.9
click at [480, 162] on div "49 49 %" at bounding box center [476, 196] width 40 height 95
type input "10"
type input "$74.47"
type input "$443.07"
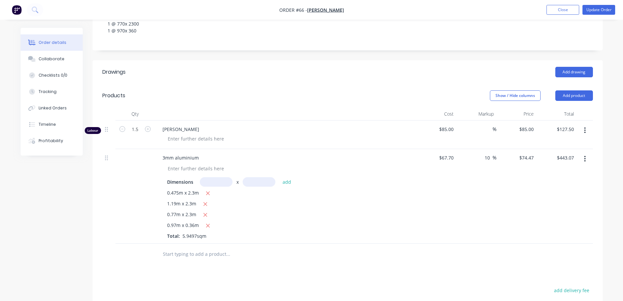
click at [478, 164] on div "10 10 %" at bounding box center [476, 196] width 40 height 95
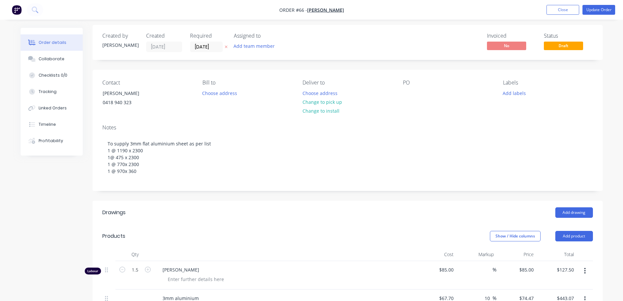
scroll to position [0, 0]
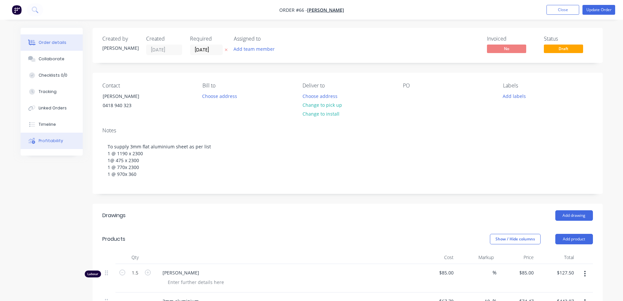
click at [52, 140] on div "Profitability" at bounding box center [51, 141] width 25 height 6
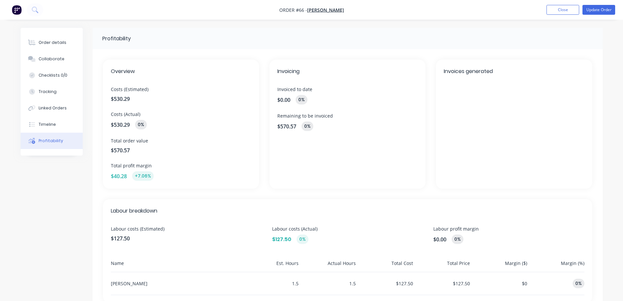
click at [40, 196] on div "Profitability Overview Costs (Estimated) $530.29 Costs (Actual) $530.29 0% Tota…" at bounding box center [312, 233] width 582 height 410
click at [595, 5] on button "Update Order" at bounding box center [599, 10] width 33 height 10
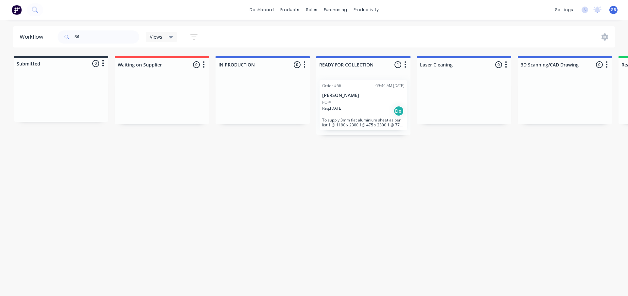
click at [96, 170] on div "Workflow 66 Views Save new view None (Default) edit Show/Hide statuses Show lin…" at bounding box center [314, 154] width 628 height 257
drag, startPoint x: 80, startPoint y: 36, endPoint x: 70, endPoint y: 36, distance: 10.2
click at [70, 36] on div "66" at bounding box center [99, 36] width 82 height 13
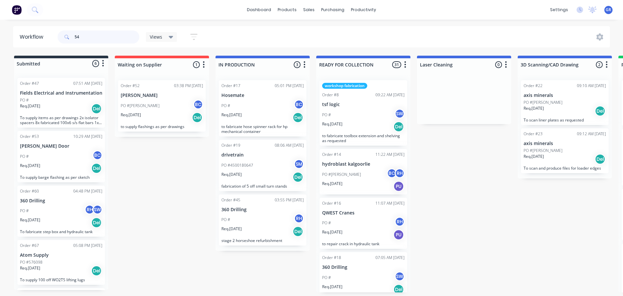
type input "54"
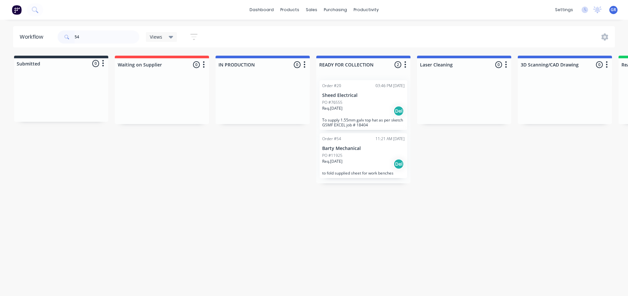
click at [362, 157] on div "PO #11925" at bounding box center [363, 155] width 82 height 6
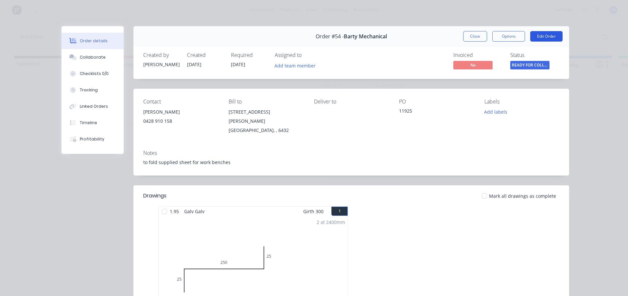
click at [540, 34] on button "Edit Order" at bounding box center [546, 36] width 32 height 10
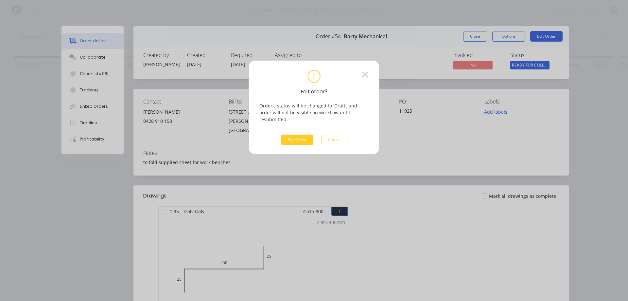
click at [295, 134] on button "Edit Order" at bounding box center [297, 139] width 32 height 10
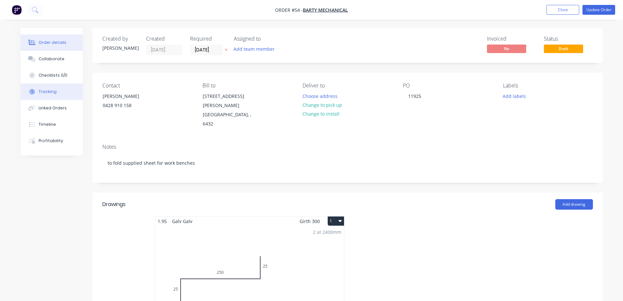
click at [57, 94] on button "Tracking" at bounding box center [52, 91] width 62 height 16
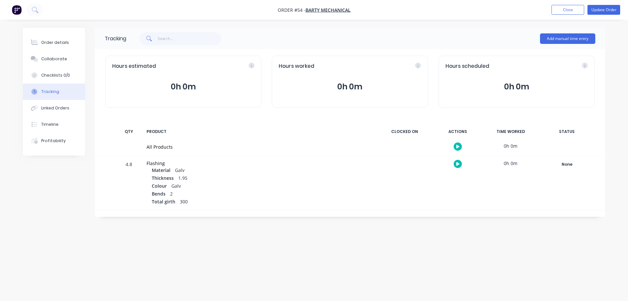
click at [458, 147] on icon "button" at bounding box center [457, 147] width 3 height 4
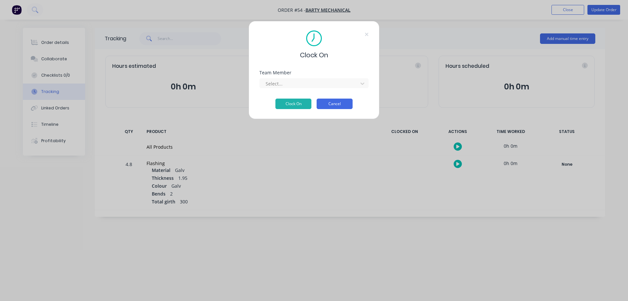
click at [341, 103] on button "Cancel" at bounding box center [335, 103] width 36 height 10
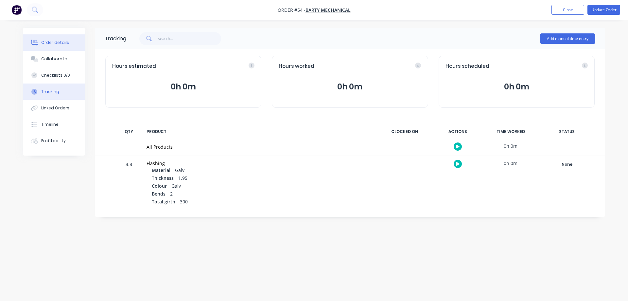
click at [58, 40] on div "Order details" at bounding box center [55, 43] width 28 height 6
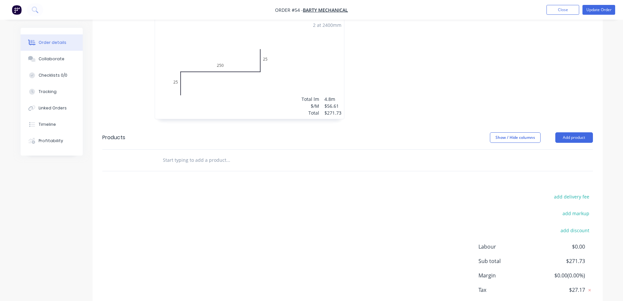
scroll to position [195, 0]
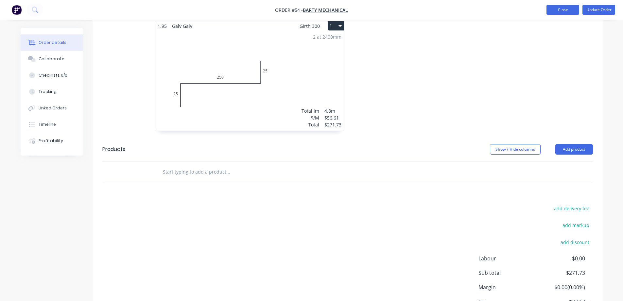
click at [570, 12] on button "Close" at bounding box center [563, 10] width 33 height 10
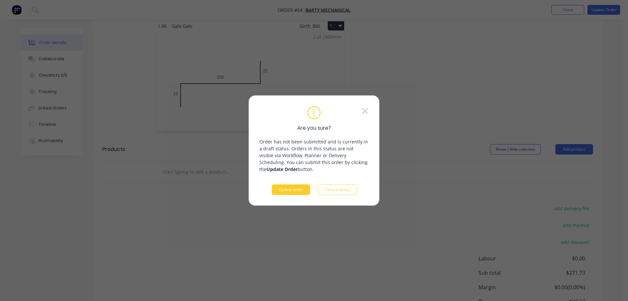
click at [283, 191] on button "Update order" at bounding box center [291, 189] width 38 height 10
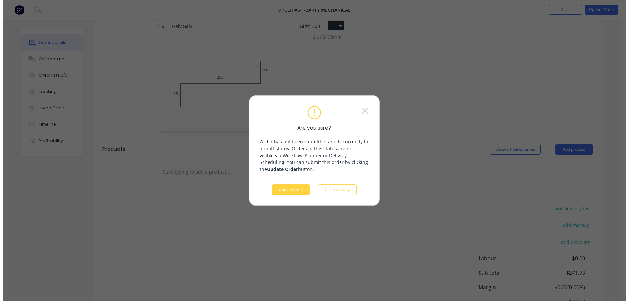
scroll to position [0, 0]
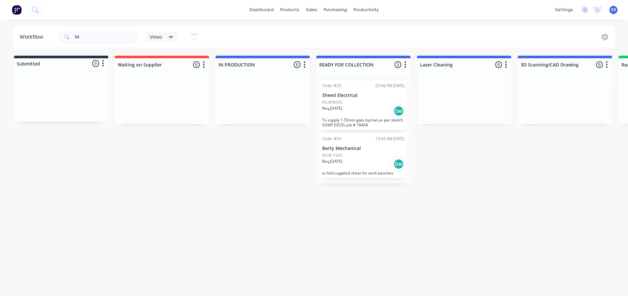
click at [111, 144] on div "Submitted 0 Status colour #273444 hex #273444 Save Cancel Summaries Total order…" at bounding box center [446, 120] width 902 height 128
click at [72, 35] on div "54" at bounding box center [99, 36] width 82 height 13
type input "[PERSON_NAME]"
click at [375, 104] on div "PO #" at bounding box center [363, 102] width 82 height 6
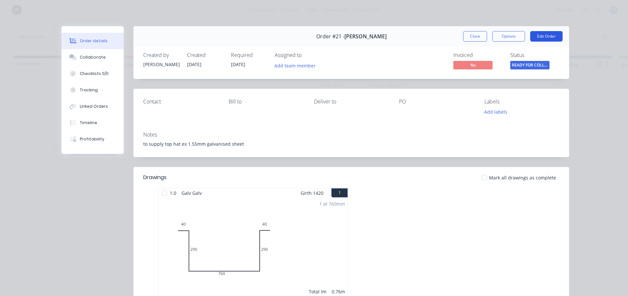
click at [552, 35] on button "Edit Order" at bounding box center [546, 36] width 32 height 10
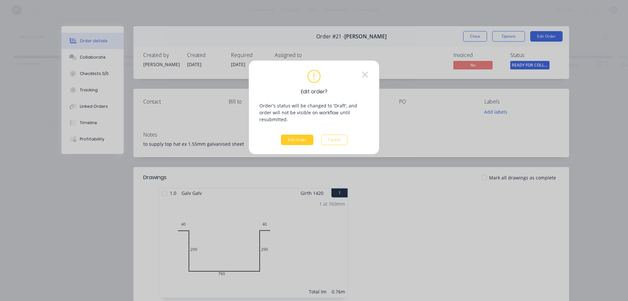
click at [298, 134] on button "Edit Order" at bounding box center [297, 139] width 32 height 10
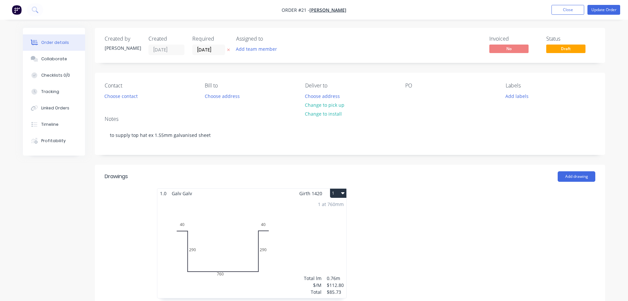
type input "$135.00"
click at [568, 10] on button "Close" at bounding box center [563, 10] width 33 height 10
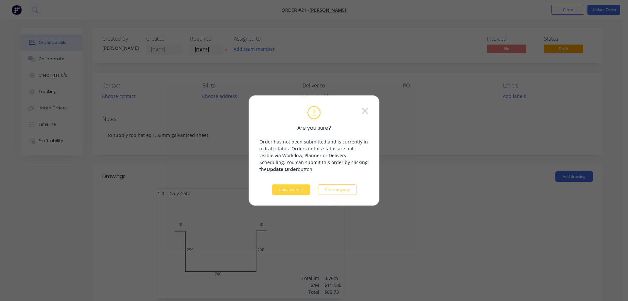
click at [289, 191] on button "Update order" at bounding box center [291, 189] width 38 height 10
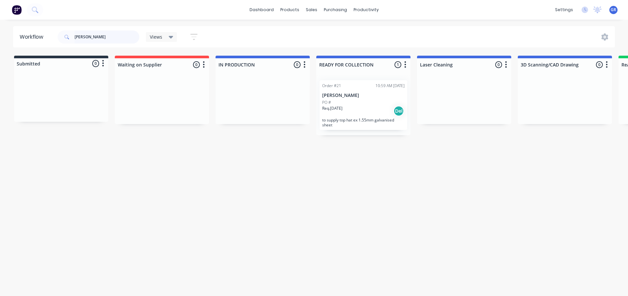
drag, startPoint x: 94, startPoint y: 36, endPoint x: 55, endPoint y: 33, distance: 39.1
click at [54, 33] on header "Workflow [PERSON_NAME] Views Save new view None (Default) edit Show/Hide status…" at bounding box center [314, 36] width 602 height 21
type input "hydro"
click at [355, 95] on p "hydroblast kalgoorlie" at bounding box center [363, 96] width 82 height 6
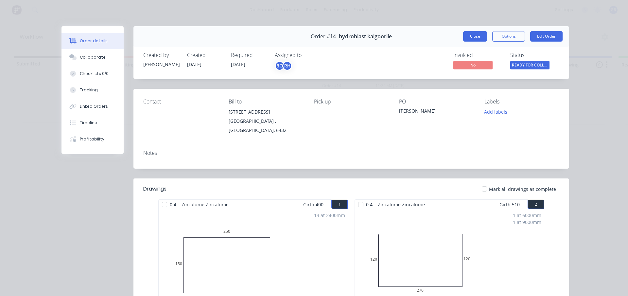
click at [467, 36] on button "Close" at bounding box center [475, 36] width 24 height 10
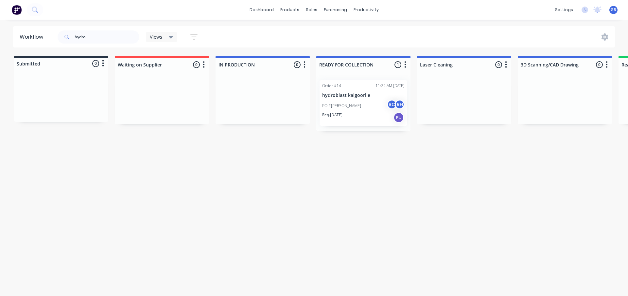
click at [124, 178] on div "Workflow hydro Views Save new view None (Default) edit Show/Hide statuses Show …" at bounding box center [314, 154] width 628 height 257
click at [117, 159] on div "Workflow hydro Views Save new view None (Default) edit Show/Hide statuses Show …" at bounding box center [314, 154] width 628 height 257
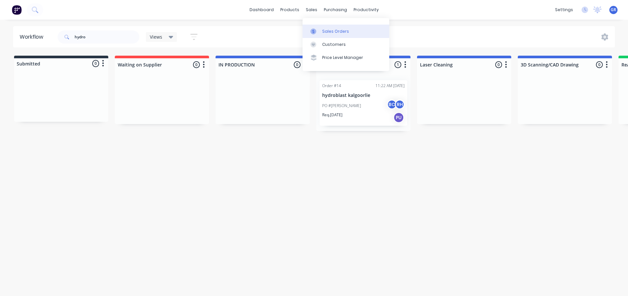
click at [330, 32] on div "Sales Orders" at bounding box center [335, 31] width 27 height 6
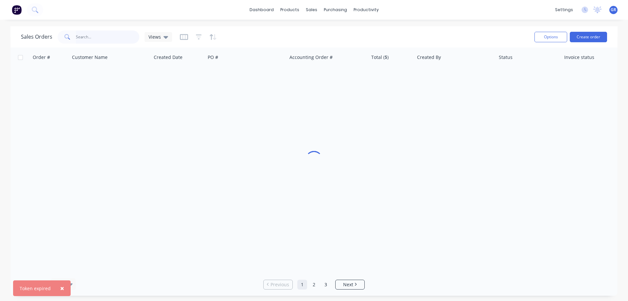
click at [99, 41] on input "text" at bounding box center [108, 36] width 64 height 13
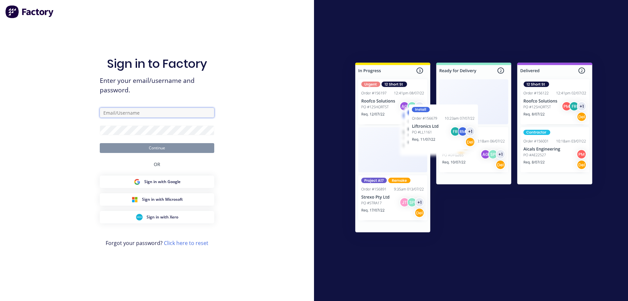
type input "[PERSON_NAME][EMAIL_ADDRESS][DOMAIN_NAME]"
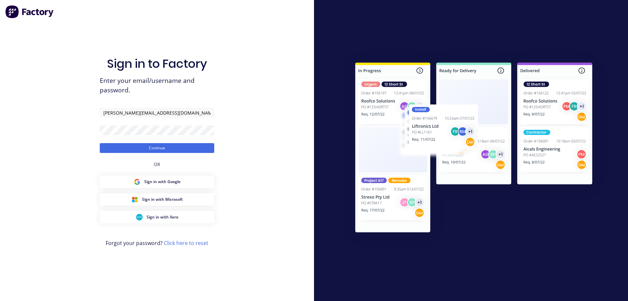
drag, startPoint x: 36, startPoint y: 98, endPoint x: 43, endPoint y: 87, distance: 13.1
click at [38, 98] on div "Sign in to Factory Enter your email/username and password. [PERSON_NAME][EMAIL_…" at bounding box center [157, 150] width 314 height 301
click at [137, 147] on button "Continue" at bounding box center [157, 148] width 115 height 10
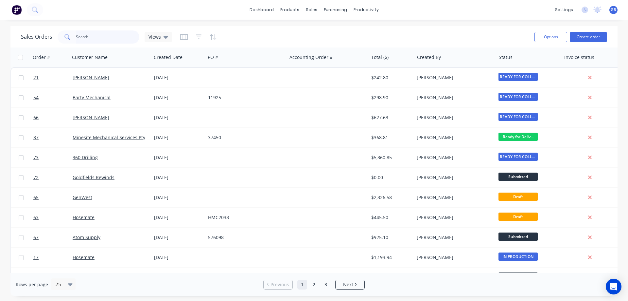
click at [98, 38] on input "text" at bounding box center [108, 36] width 64 height 13
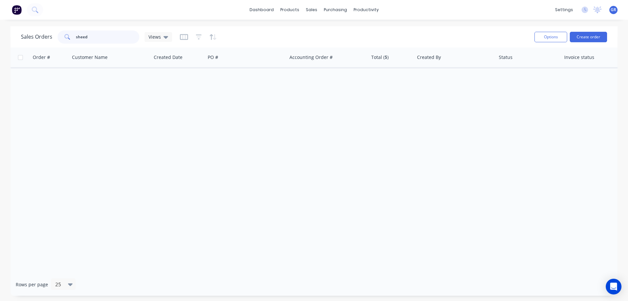
type input "sheed"
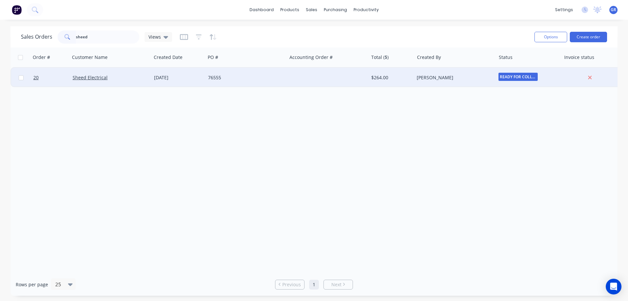
click at [100, 80] on div "Sheed Electrical" at bounding box center [109, 77] width 73 height 7
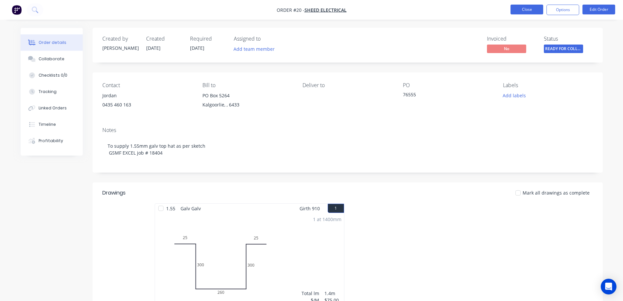
click at [533, 10] on button "Close" at bounding box center [527, 10] width 33 height 10
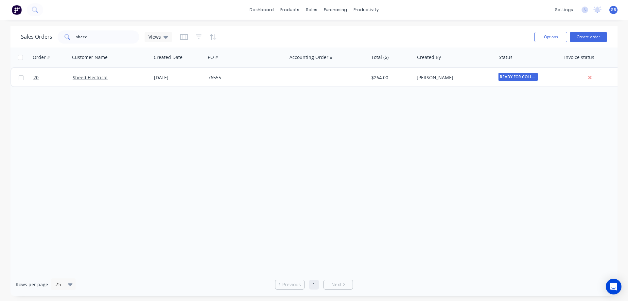
click at [101, 118] on div "Order # Customer Name Created Date PO # Accounting Order # Total ($) Created By…" at bounding box center [313, 159] width 607 height 225
click at [320, 28] on link "Sales Orders" at bounding box center [346, 31] width 87 height 13
click at [587, 34] on button "Create order" at bounding box center [588, 37] width 37 height 10
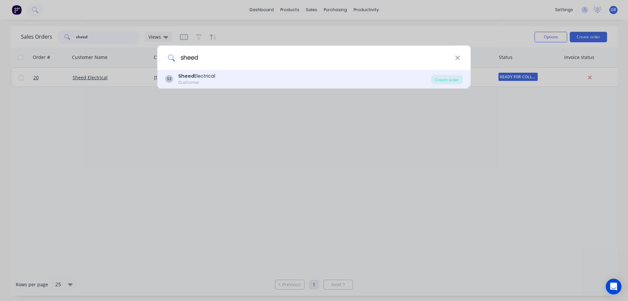
type input "sheed"
click at [213, 78] on div "Sheed Electrical" at bounding box center [196, 76] width 37 height 7
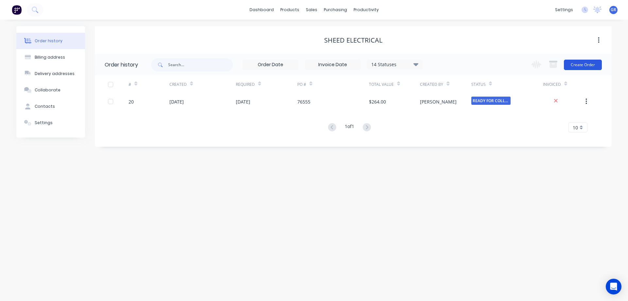
click at [585, 66] on button "Create Order" at bounding box center [583, 65] width 38 height 10
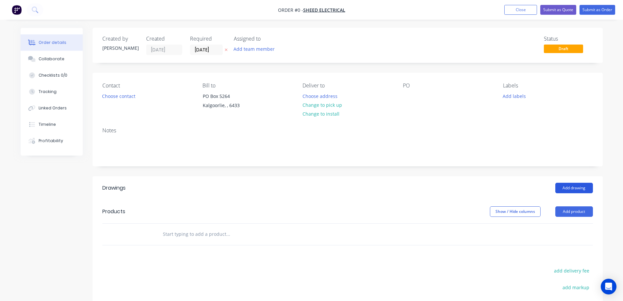
click at [580, 186] on button "Add drawing" at bounding box center [575, 188] width 38 height 10
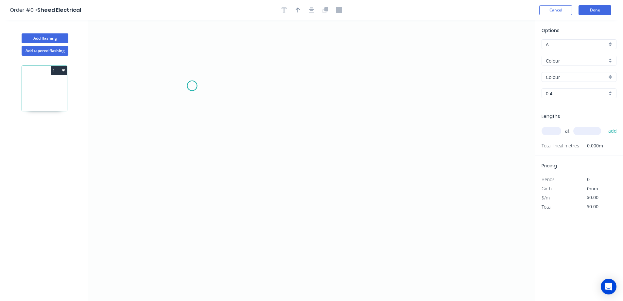
click at [192, 86] on icon "0" at bounding box center [311, 160] width 447 height 280
click at [243, 86] on icon "0" at bounding box center [311, 160] width 447 height 280
click at [244, 202] on icon "0 ?" at bounding box center [311, 160] width 447 height 280
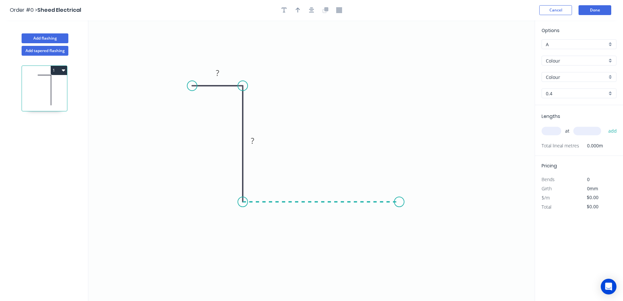
click at [400, 192] on icon "0 ? ?" at bounding box center [311, 160] width 447 height 280
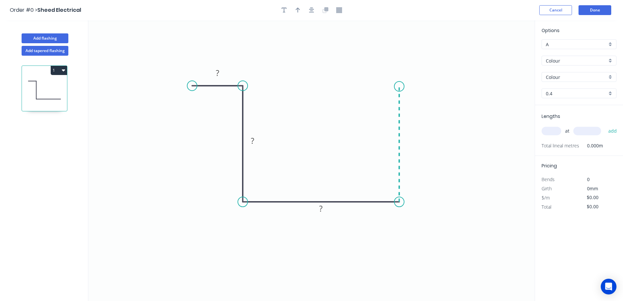
click at [395, 86] on icon "0 ? ? ?" at bounding box center [311, 160] width 447 height 280
click at [441, 89] on icon "0 ? ? ? ?" at bounding box center [311, 160] width 447 height 280
click at [217, 72] on tspan "?" at bounding box center [217, 72] width 3 height 11
click at [260, 139] on rect at bounding box center [252, 140] width 21 height 13
drag, startPoint x: 254, startPoint y: 139, endPoint x: 249, endPoint y: 141, distance: 5.8
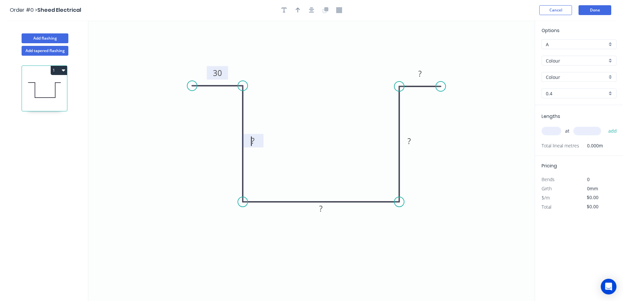
click at [250, 141] on g "?" at bounding box center [252, 140] width 13 height 11
drag, startPoint x: 258, startPoint y: 140, endPoint x: 248, endPoint y: 142, distance: 10.4
click at [248, 142] on rect at bounding box center [252, 140] width 13 height 9
click at [324, 207] on rect at bounding box center [320, 208] width 13 height 9
click at [408, 139] on tspan "?" at bounding box center [409, 140] width 3 height 11
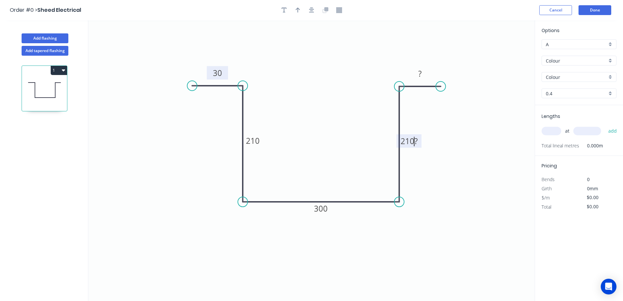
click at [416, 161] on icon "0 30 210 300 210? ?" at bounding box center [311, 160] width 447 height 280
click at [411, 138] on rect at bounding box center [409, 141] width 17 height 9
click at [418, 76] on rect at bounding box center [420, 73] width 13 height 9
drag, startPoint x: 432, startPoint y: 94, endPoint x: 427, endPoint y: 99, distance: 7.2
click at [431, 94] on icon "0 30 210 300 210 30" at bounding box center [311, 160] width 447 height 280
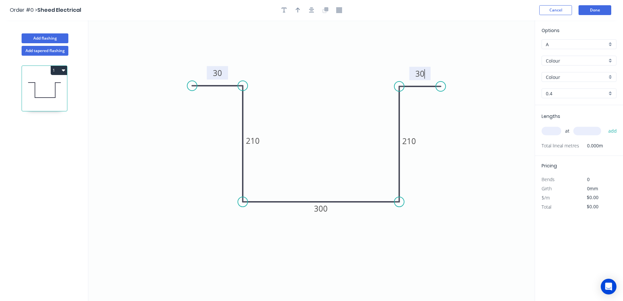
type input "$43.46"
drag, startPoint x: 284, startPoint y: 11, endPoint x: 287, endPoint y: 53, distance: 42.0
click at [287, 53] on div "Order #0 > Sheed Electrical Cancel Done Add flashing Add tapered flashing 1 0 3…" at bounding box center [311, 156] width 623 height 313
click at [283, 13] on button "button" at bounding box center [284, 10] width 10 height 10
drag, startPoint x: 119, startPoint y: 45, endPoint x: 302, endPoint y: 116, distance: 196.0
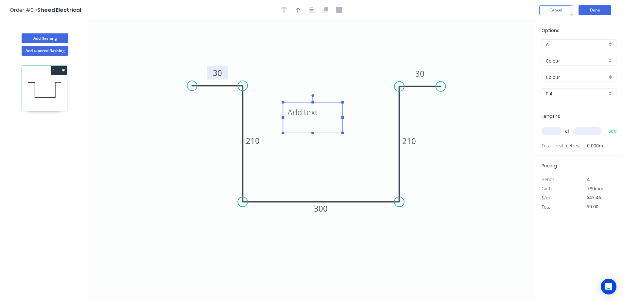
click at [302, 116] on textarea at bounding box center [312, 117] width 53 height 24
click at [474, 140] on icon "1 end closed 30 210 300 210 30" at bounding box center [311, 160] width 447 height 280
type textarea "1 end closed"
click at [563, 61] on input "Colour" at bounding box center [576, 60] width 61 height 7
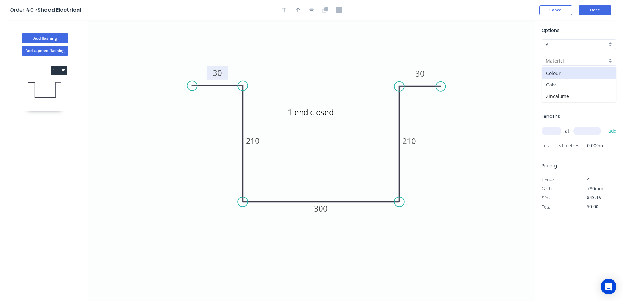
click at [568, 86] on div "Galv" at bounding box center [579, 84] width 74 height 11
type input "Galv"
type input "1.0"
type input "$76.96"
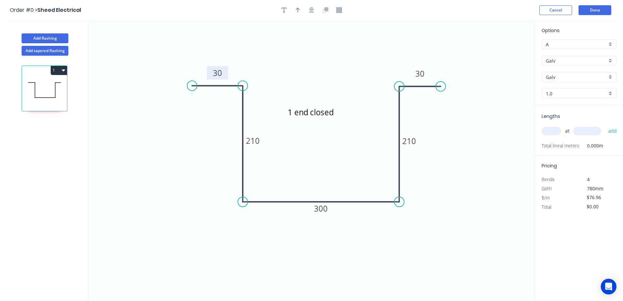
click at [566, 91] on input "1.0" at bounding box center [576, 93] width 61 height 7
click at [559, 130] on div "1.55" at bounding box center [579, 128] width 74 height 11
type input "1.55"
type input "$102.08"
click at [556, 132] on input "text" at bounding box center [552, 131] width 20 height 9
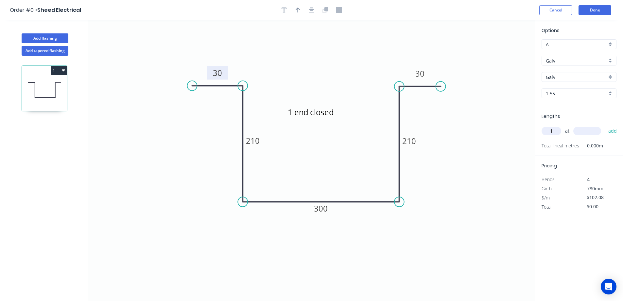
type input "1"
click at [474, 171] on icon "1 end closed 30 210 300 210 30" at bounding box center [311, 160] width 447 height 280
type input "1000"
click at [557, 218] on div "Options A A Galv Galv Galv Galv 1.55 1.55 Lengths 1 at 1000 add Total lineal me…" at bounding box center [579, 160] width 88 height 281
click at [615, 133] on button "add" at bounding box center [612, 130] width 15 height 11
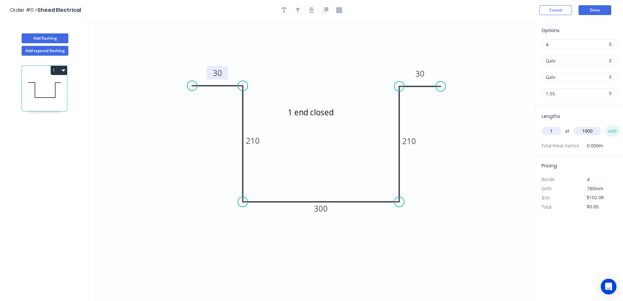
type input "$102.08"
click at [598, 9] on button "Done" at bounding box center [595, 10] width 33 height 10
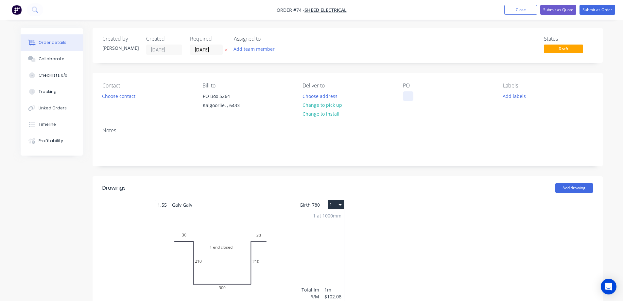
click at [403, 98] on div at bounding box center [408, 95] width 10 height 9
click at [399, 226] on div at bounding box center [446, 258] width 196 height 116
click at [322, 103] on button "Change to pick up" at bounding box center [322, 104] width 46 height 9
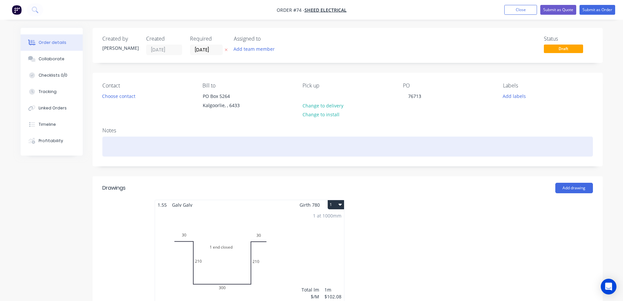
click at [299, 144] on div at bounding box center [347, 146] width 491 height 20
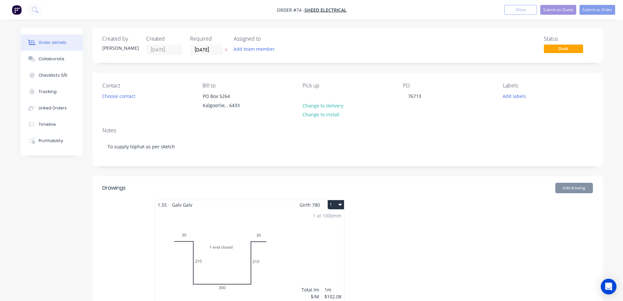
click at [317, 95] on div "Pick up Change to delivery Change to install" at bounding box center [348, 97] width 90 height 30
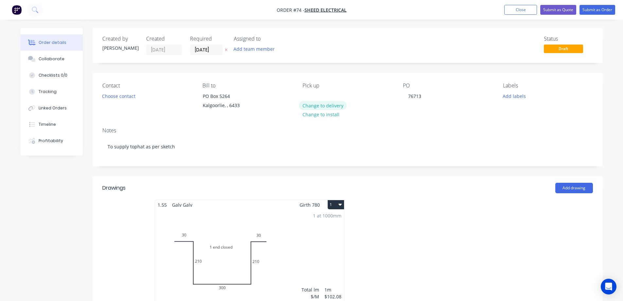
click at [317, 106] on button "Change to delivery" at bounding box center [323, 105] width 48 height 9
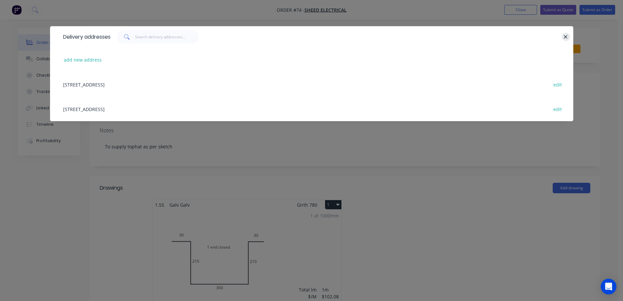
click at [564, 37] on icon "button" at bounding box center [566, 37] width 4 height 6
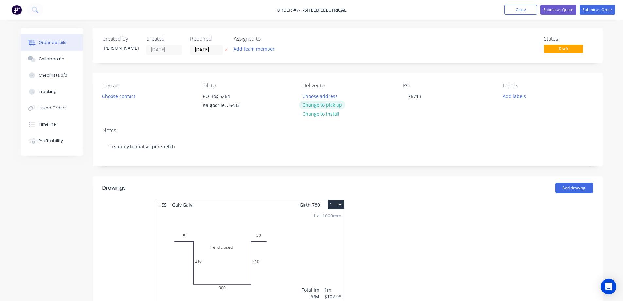
click at [320, 105] on button "Change to pick up" at bounding box center [322, 104] width 46 height 9
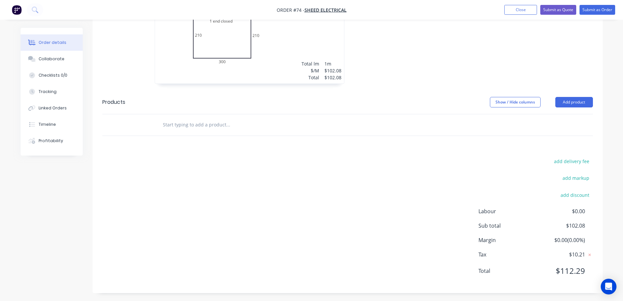
scroll to position [228, 0]
click at [570, 99] on button "Add product" at bounding box center [575, 100] width 38 height 10
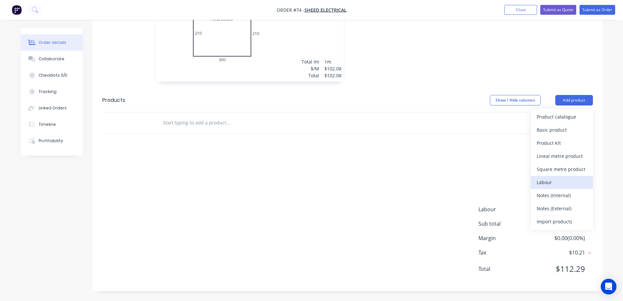
click at [552, 184] on div "Labour" at bounding box center [562, 181] width 50 height 9
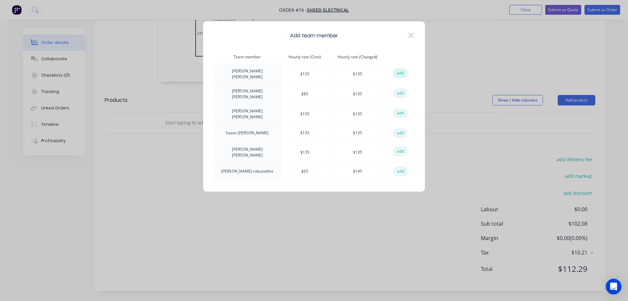
click at [403, 73] on button "add" at bounding box center [400, 73] width 14 height 10
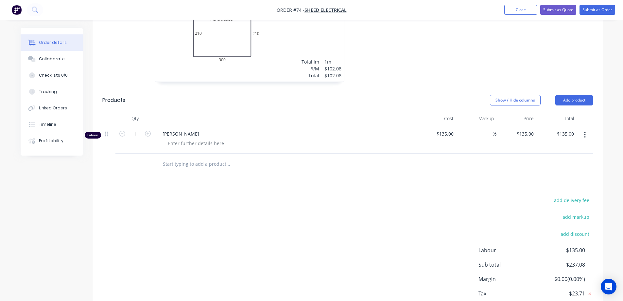
click at [325, 205] on div "add delivery fee add markup add discount Labour $135.00 Sub total $237.08 Margi…" at bounding box center [347, 259] width 491 height 126
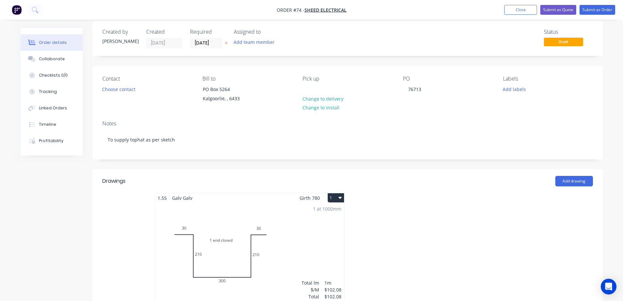
scroll to position [0, 0]
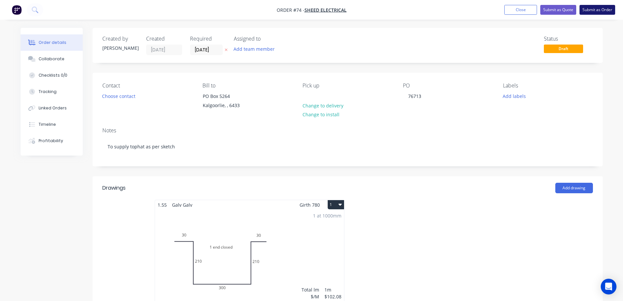
click at [599, 11] on button "Submit as Order" at bounding box center [598, 10] width 36 height 10
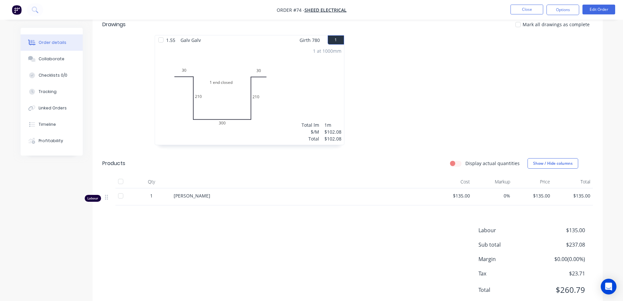
scroll to position [150, 0]
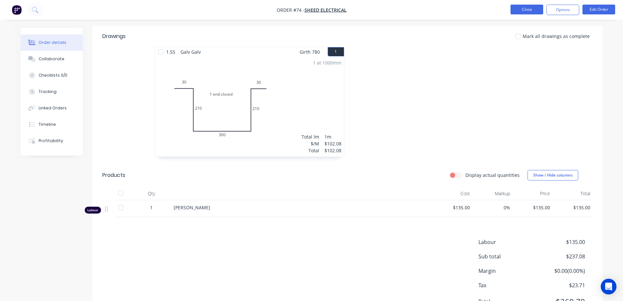
click at [527, 7] on button "Close" at bounding box center [527, 10] width 33 height 10
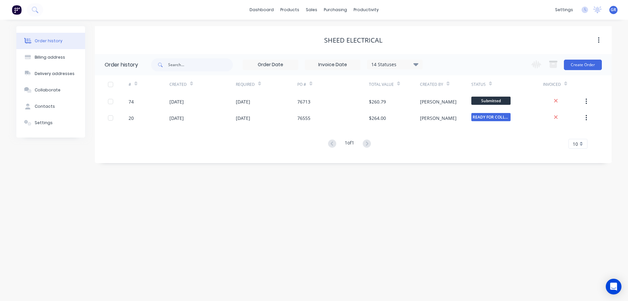
click at [169, 145] on div "1 of 1 10 5 10 15 20 25 30 35" at bounding box center [349, 143] width 509 height 9
click at [325, 29] on div "Sales Orders" at bounding box center [335, 31] width 27 height 6
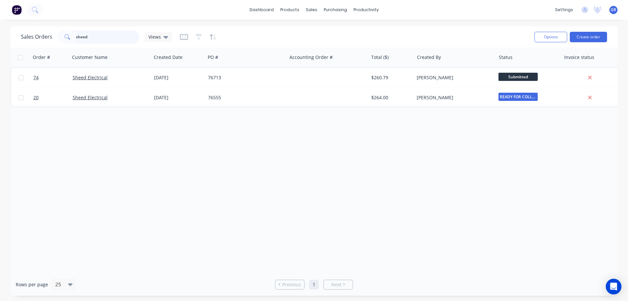
drag, startPoint x: 62, startPoint y: 36, endPoint x: 55, endPoint y: 36, distance: 6.2
click at [50, 36] on div "Sales Orders sheed Views" at bounding box center [96, 36] width 151 height 13
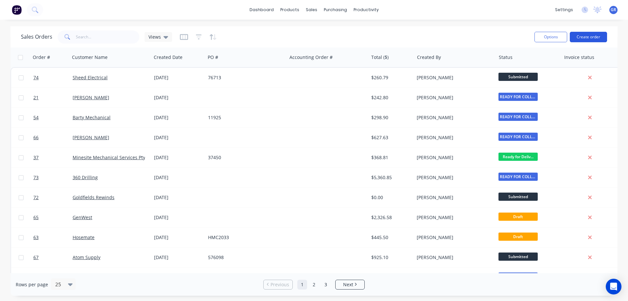
click at [577, 36] on button "Create order" at bounding box center [588, 37] width 37 height 10
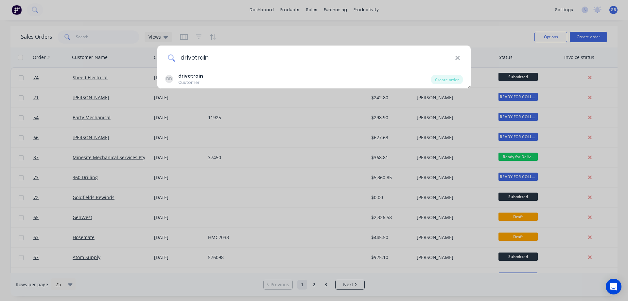
click at [361, 68] on input "drivetrain" at bounding box center [315, 57] width 280 height 25
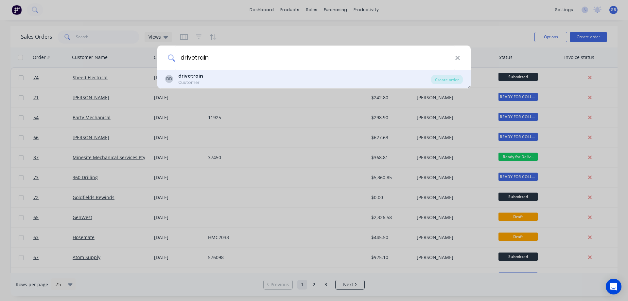
type input "drivetrain"
click at [335, 79] on div "DD drivetrain Customer" at bounding box center [298, 79] width 266 height 13
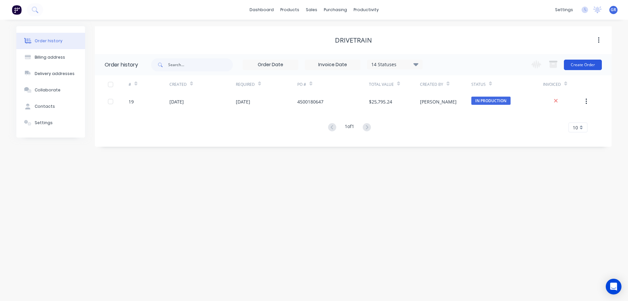
click at [586, 64] on button "Create Order" at bounding box center [583, 65] width 38 height 10
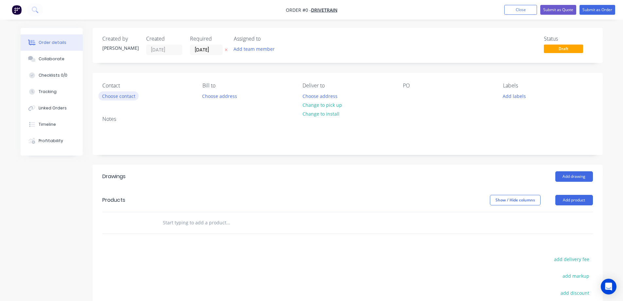
click at [112, 96] on button "Choose contact" at bounding box center [118, 95] width 40 height 9
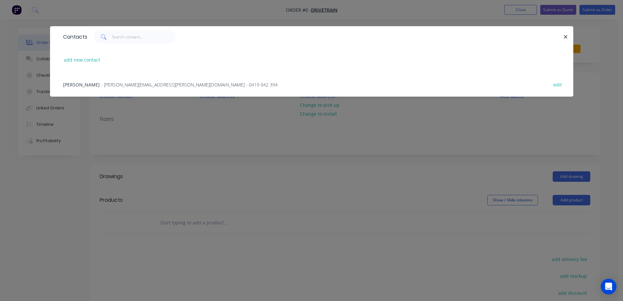
click at [80, 85] on span "[PERSON_NAME]" at bounding box center [81, 84] width 37 height 6
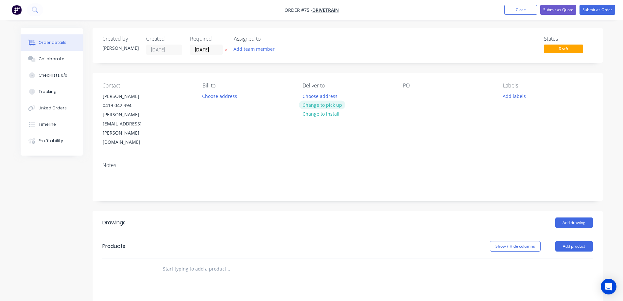
click at [328, 106] on button "Change to pick up" at bounding box center [322, 104] width 46 height 9
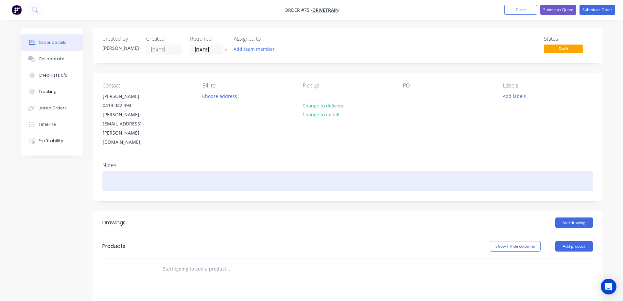
click at [108, 171] on div at bounding box center [347, 181] width 491 height 20
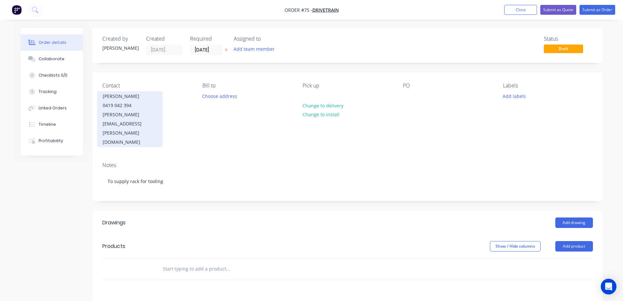
click at [157, 110] on div "[PERSON_NAME][EMAIL_ADDRESS][PERSON_NAME][DOMAIN_NAME]" at bounding box center [130, 128] width 54 height 37
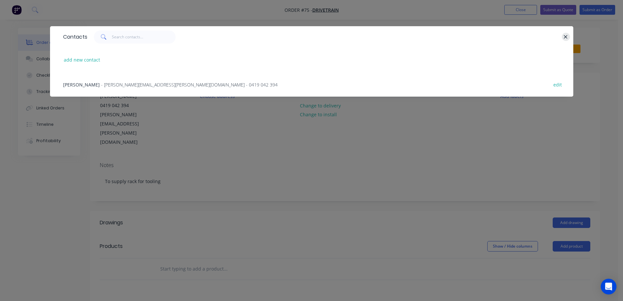
click at [565, 37] on icon "button" at bounding box center [566, 37] width 4 height 4
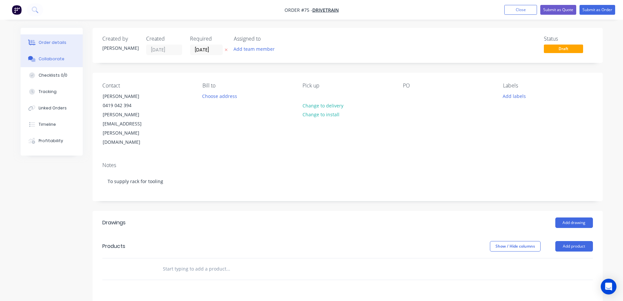
click at [53, 61] on div "Collaborate" at bounding box center [52, 59] width 26 height 6
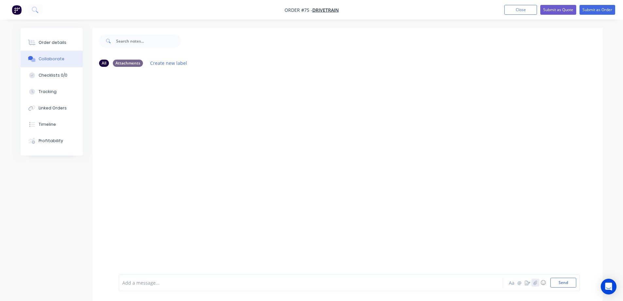
click at [538, 282] on button "button" at bounding box center [536, 282] width 8 height 8
click at [563, 281] on button "Send" at bounding box center [564, 282] width 26 height 10
click at [595, 11] on button "Submit as Order" at bounding box center [598, 10] width 36 height 10
click at [532, 9] on button "Close" at bounding box center [527, 10] width 33 height 10
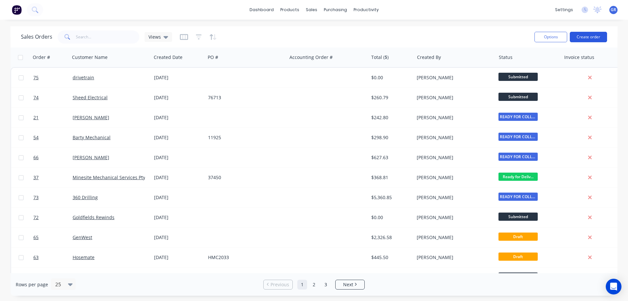
click at [594, 37] on button "Create order" at bounding box center [588, 37] width 37 height 10
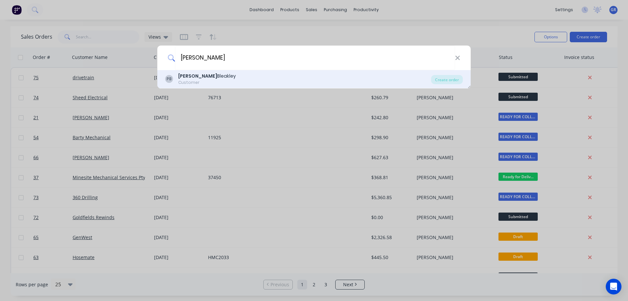
type input "[PERSON_NAME]"
click at [201, 81] on div "Customer" at bounding box center [207, 83] width 58 height 6
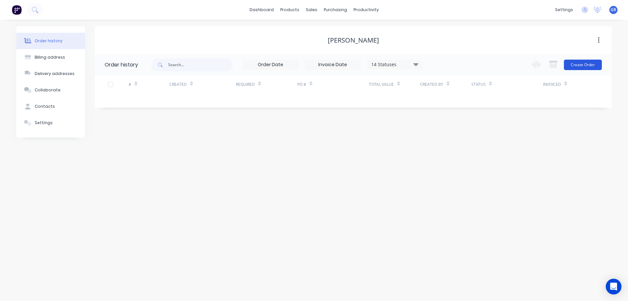
click at [585, 65] on button "Create Order" at bounding box center [583, 65] width 38 height 10
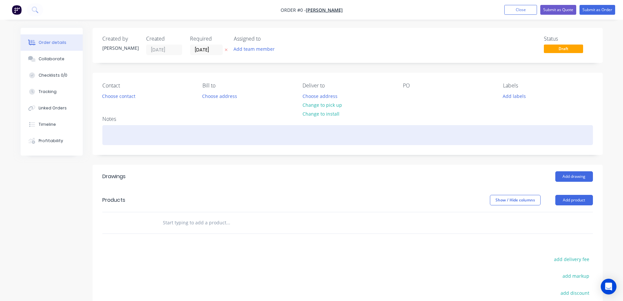
click at [133, 139] on div at bounding box center [347, 135] width 491 height 20
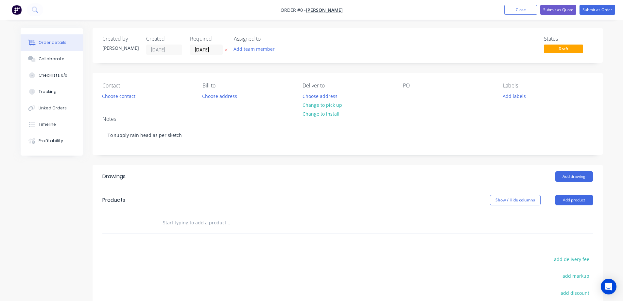
click at [400, 154] on div "Order details Collaborate Checklists 0/0 Tracking Linked Orders Timeline Profit…" at bounding box center [312, 214] width 596 height 373
click at [324, 104] on button "Change to pick up" at bounding box center [322, 104] width 46 height 9
click at [53, 60] on div "Collaborate" at bounding box center [52, 59] width 26 height 6
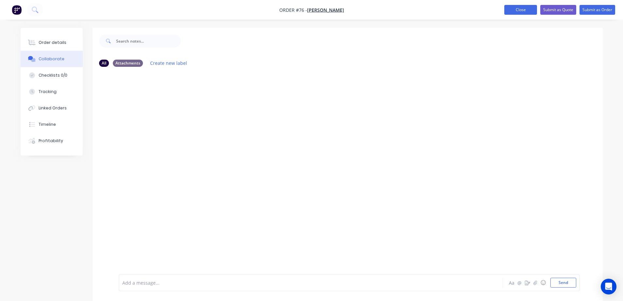
click at [523, 10] on button "Close" at bounding box center [521, 10] width 33 height 10
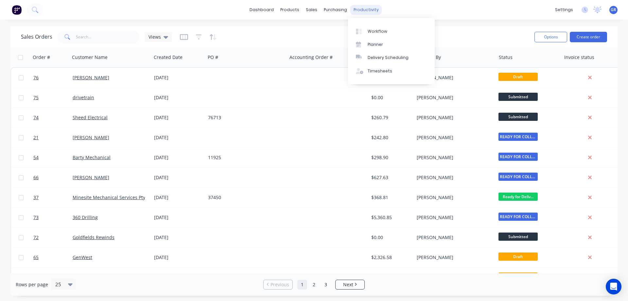
click at [363, 11] on div "productivity" at bounding box center [366, 10] width 32 height 10
click at [371, 29] on div "Workflow" at bounding box center [378, 31] width 20 height 6
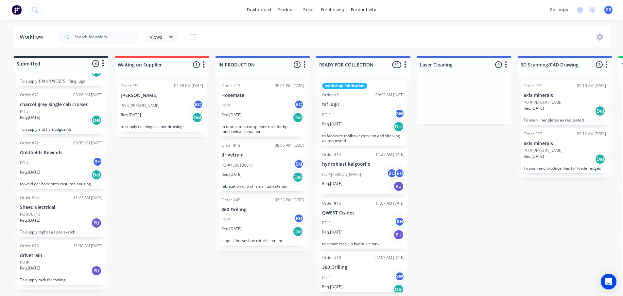
scroll to position [1, 0]
click at [64, 168] on div "PO # RH" at bounding box center [61, 163] width 82 height 12
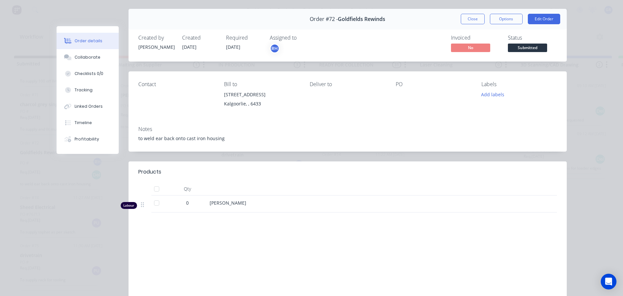
scroll to position [33, 0]
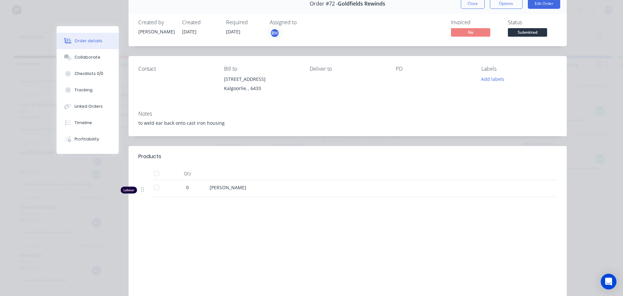
click at [156, 189] on div at bounding box center [156, 187] width 13 height 13
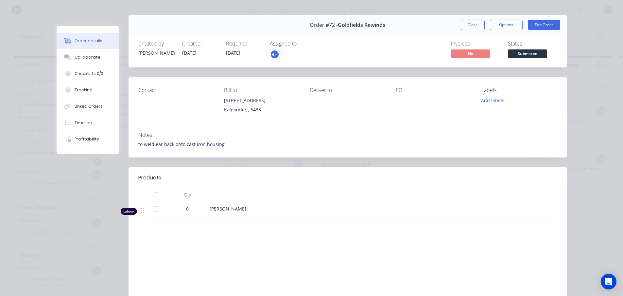
scroll to position [0, 0]
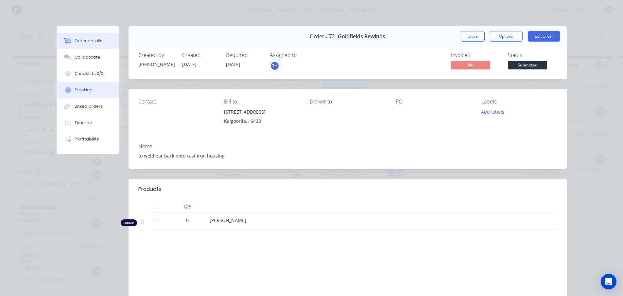
click at [86, 86] on button "Tracking" at bounding box center [88, 90] width 62 height 16
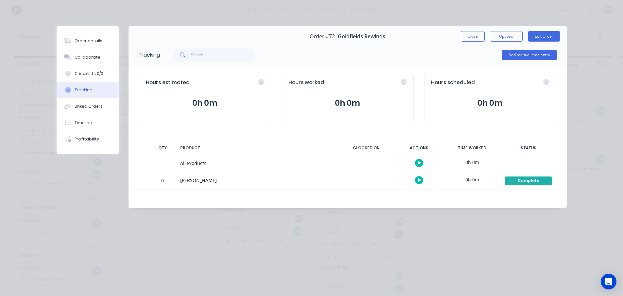
click at [152, 265] on div "Order details Collaborate Checklists 0/0 Tracking Linked Orders Timeline Profit…" at bounding box center [311, 148] width 623 height 296
click at [477, 35] on button "Close" at bounding box center [473, 36] width 24 height 10
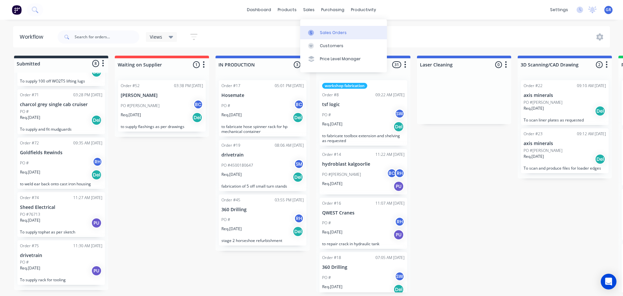
click at [323, 27] on link "Sales Orders" at bounding box center [343, 32] width 87 height 13
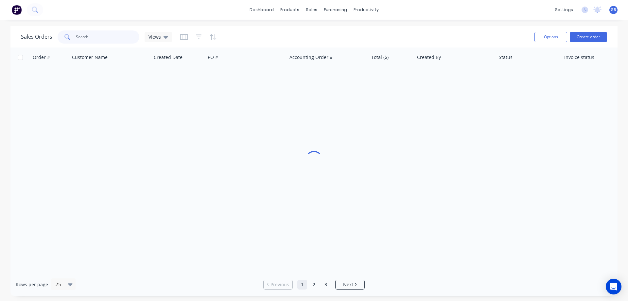
click at [113, 34] on input "text" at bounding box center [108, 36] width 64 height 13
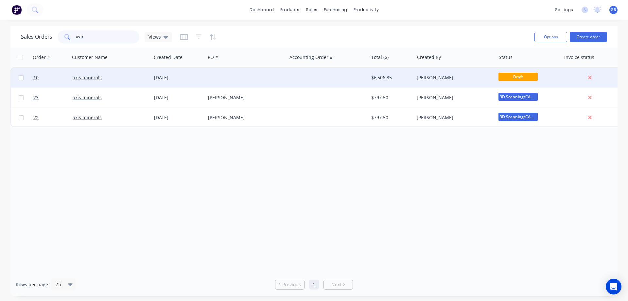
type input "axis"
click at [229, 77] on div at bounding box center [245, 78] width 81 height 20
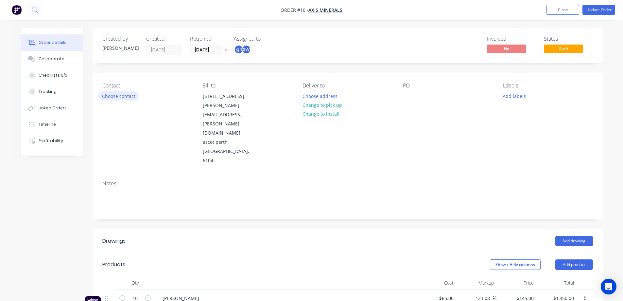
click at [118, 97] on button "Choose contact" at bounding box center [118, 95] width 40 height 9
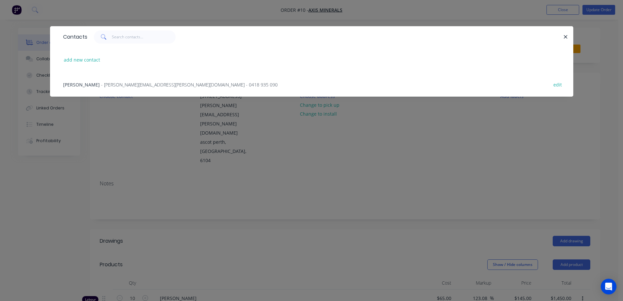
click at [79, 83] on span "[PERSON_NAME]" at bounding box center [81, 84] width 37 height 6
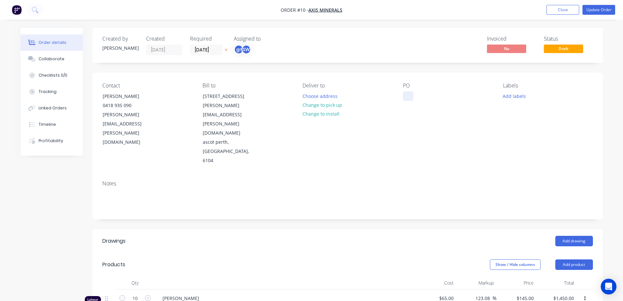
click at [406, 98] on div at bounding box center [408, 95] width 10 height 9
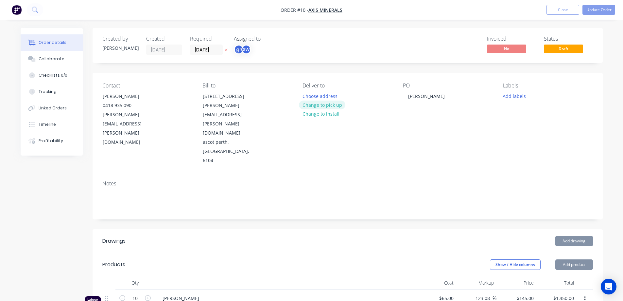
click at [317, 108] on button "Change to pick up" at bounding box center [322, 104] width 46 height 9
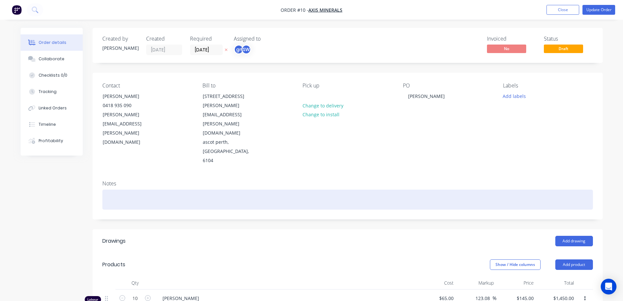
click at [117, 189] on div at bounding box center [347, 199] width 491 height 20
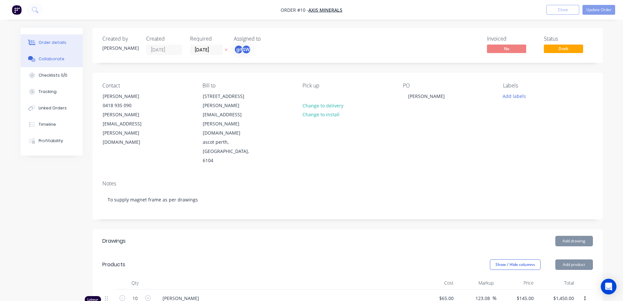
click at [45, 57] on div "Collaborate" at bounding box center [52, 59] width 26 height 6
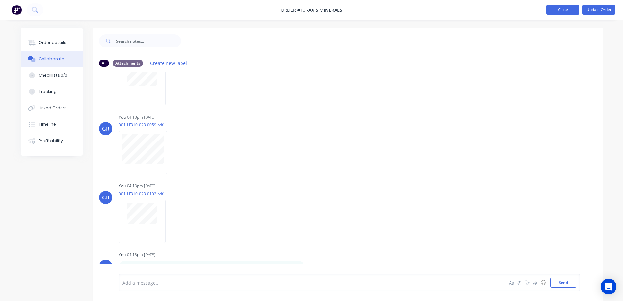
click at [557, 10] on button "Close" at bounding box center [563, 10] width 33 height 10
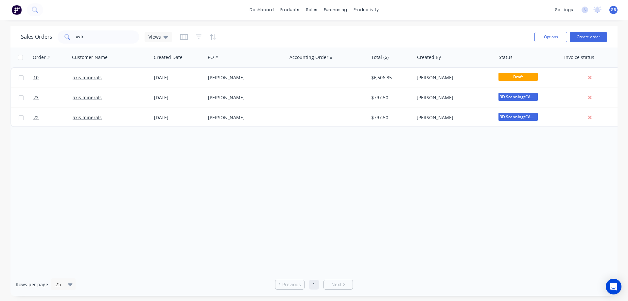
click at [101, 191] on div "Order # Customer Name Created Date PO # Accounting Order # Total ($) Created By…" at bounding box center [313, 159] width 607 height 225
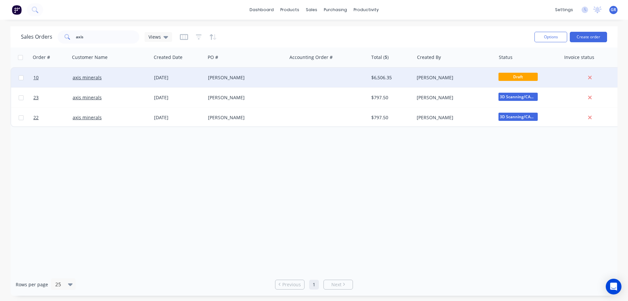
click at [244, 78] on div "[PERSON_NAME]" at bounding box center [244, 77] width 73 height 7
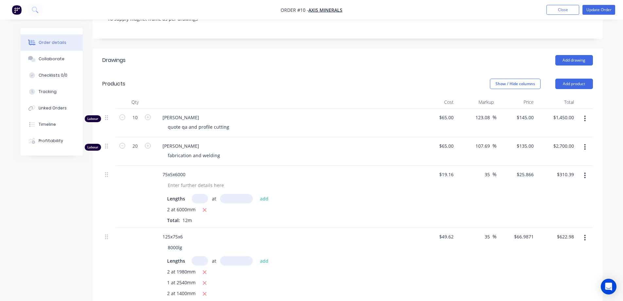
scroll to position [196, 0]
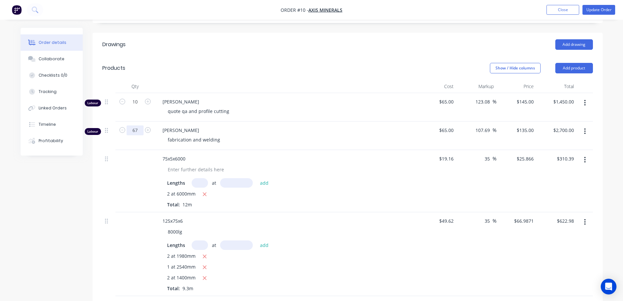
type input "67"
type input "$9,045.00"
click at [259, 135] on div "fabrication and welding" at bounding box center [288, 139] width 251 height 9
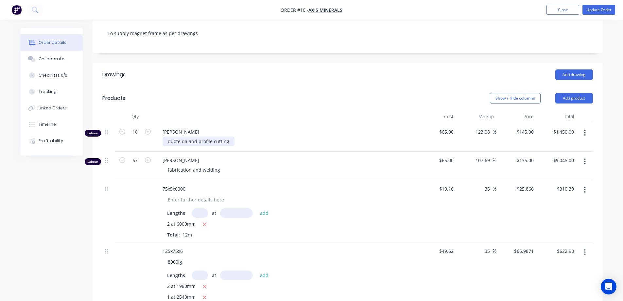
scroll to position [164, 0]
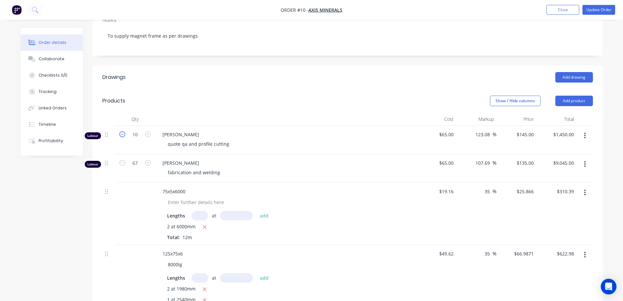
click at [122, 131] on icon "button" at bounding box center [122, 134] width 6 height 6
type input "9"
type input "$1,305.00"
click at [122, 131] on icon "button" at bounding box center [122, 134] width 6 height 6
type input "8"
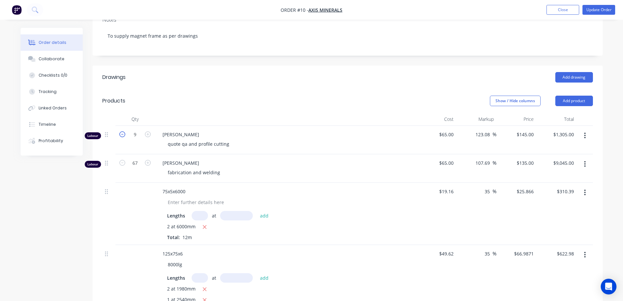
type input "$1,160.00"
click at [123, 131] on icon "button" at bounding box center [122, 134] width 6 height 6
type input "7"
type input "$1,015.00"
click at [123, 131] on icon "button" at bounding box center [122, 134] width 6 height 6
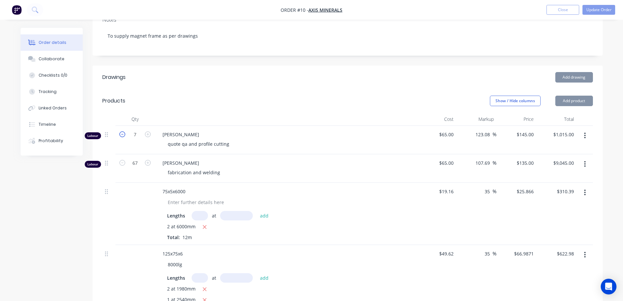
type input "6"
type input "$870.00"
click at [123, 131] on icon "button" at bounding box center [122, 134] width 6 height 6
type input "5"
type input "$725.00"
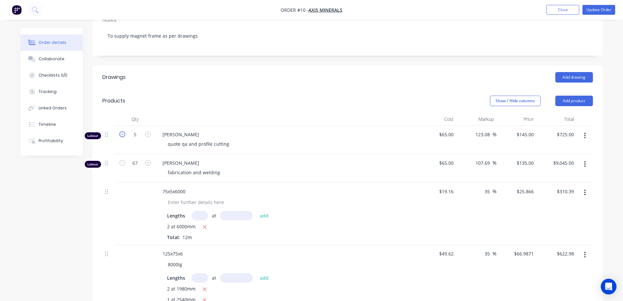
click at [123, 131] on icon "button" at bounding box center [122, 134] width 6 height 6
type input "4"
type input "$580.00"
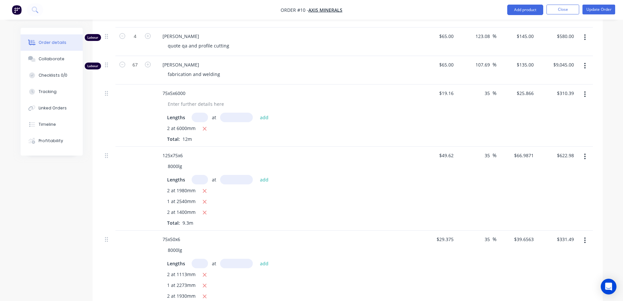
scroll to position [229, 0]
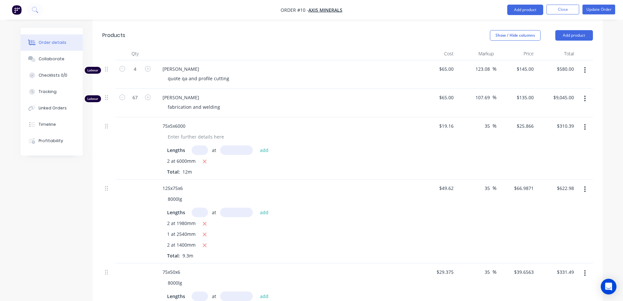
click at [585, 124] on icon "button" at bounding box center [585, 127] width 1 height 6
drag, startPoint x: 547, startPoint y: 144, endPoint x: 562, endPoint y: 125, distance: 24.7
click at [547, 179] on div "Delete" at bounding box center [562, 183] width 50 height 9
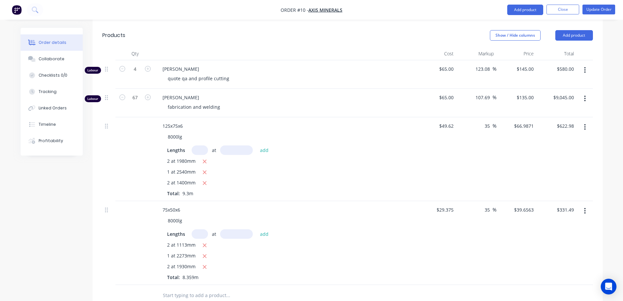
click at [584, 121] on button "button" at bounding box center [585, 127] width 15 height 12
click at [559, 179] on div "Delete" at bounding box center [562, 183] width 50 height 9
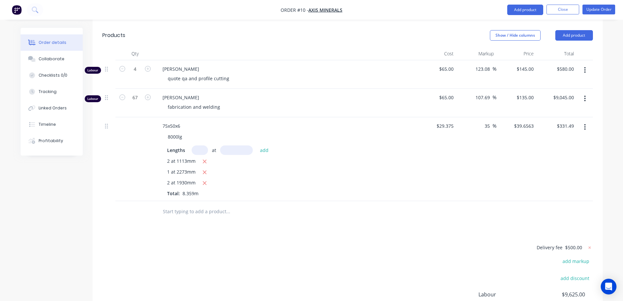
click at [586, 121] on button "button" at bounding box center [585, 127] width 15 height 12
click at [555, 179] on div "Delete" at bounding box center [562, 183] width 50 height 9
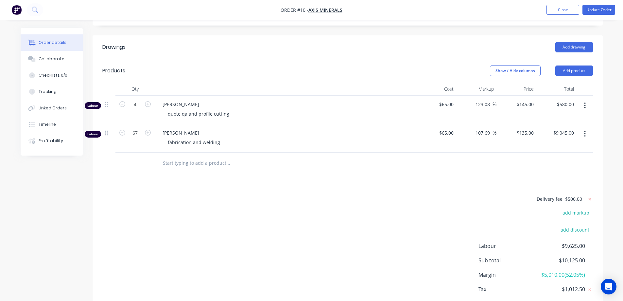
click at [280, 195] on div "Delivery fee $500.00 add markup add discount Labour $9,625.00 Sub total $10,125…" at bounding box center [347, 256] width 491 height 123
click at [54, 60] on div "Collaborate" at bounding box center [52, 59] width 26 height 6
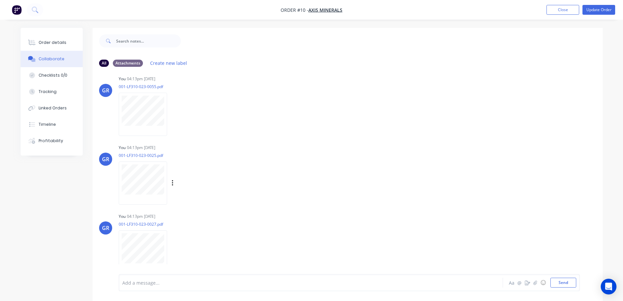
scroll to position [393, 0]
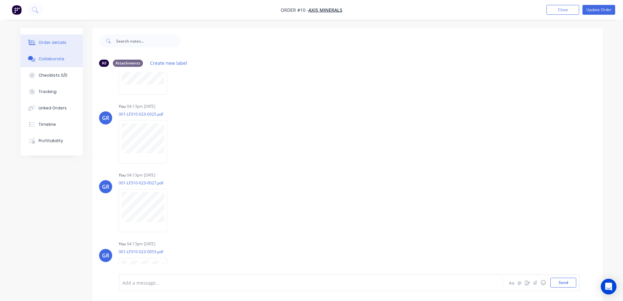
click at [47, 41] on div "Order details" at bounding box center [53, 43] width 28 height 6
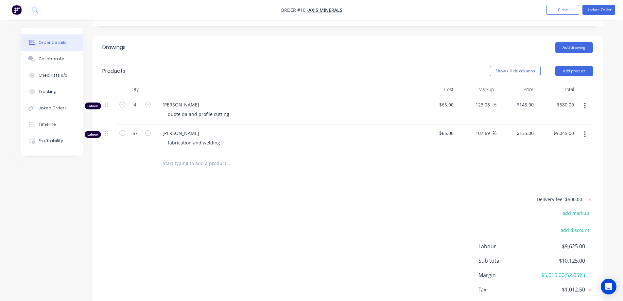
scroll to position [194, 0]
click at [167, 156] on input "text" at bounding box center [228, 162] width 131 height 13
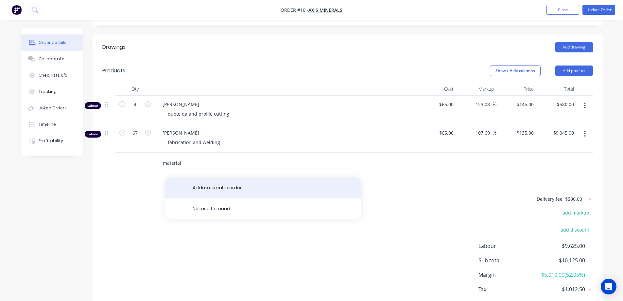
type input "material"
click at [208, 177] on button "Add material to order" at bounding box center [263, 187] width 196 height 21
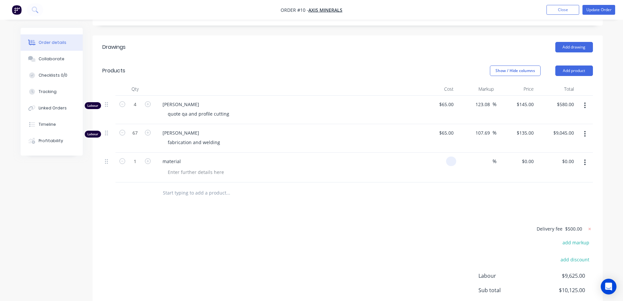
click at [452, 156] on input at bounding box center [453, 160] width 8 height 9
type input "$1,281.00"
click at [465, 152] on div "%" at bounding box center [476, 167] width 40 height 30
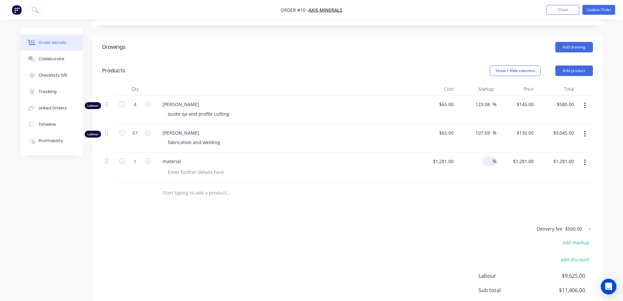
click at [489, 156] on input at bounding box center [489, 160] width 8 height 9
type input "35"
type input "$1,729.35"
click at [462, 152] on div "35 35 %" at bounding box center [476, 167] width 40 height 30
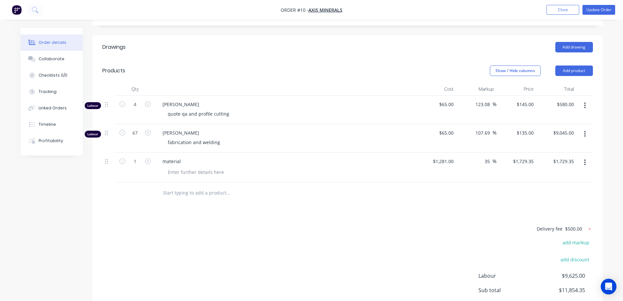
click at [358, 186] on div at bounding box center [272, 192] width 230 height 13
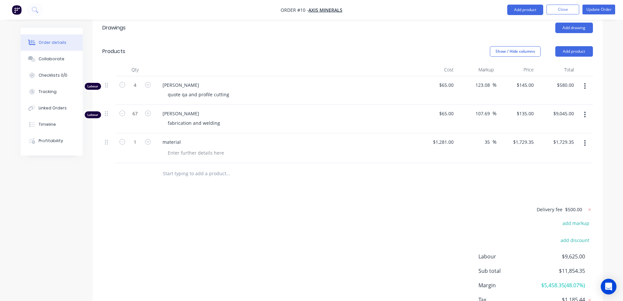
scroll to position [223, 0]
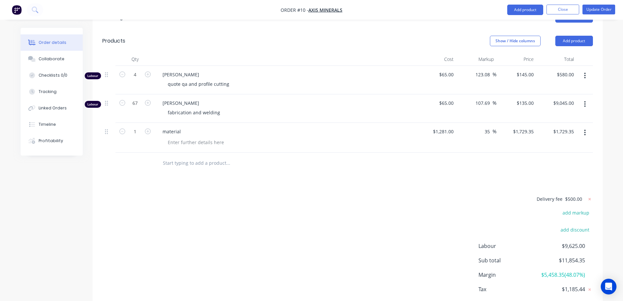
click at [286, 156] on input "text" at bounding box center [228, 162] width 131 height 13
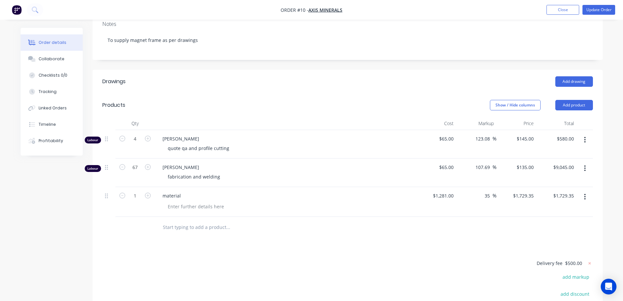
scroll to position [158, 0]
click at [284, 220] on div "Drawings Add drawing Products Show / Hide columns Add product Qty Cost Markup P…" at bounding box center [348, 232] width 510 height 322
click at [591, 8] on button "Update Order" at bounding box center [599, 10] width 33 height 10
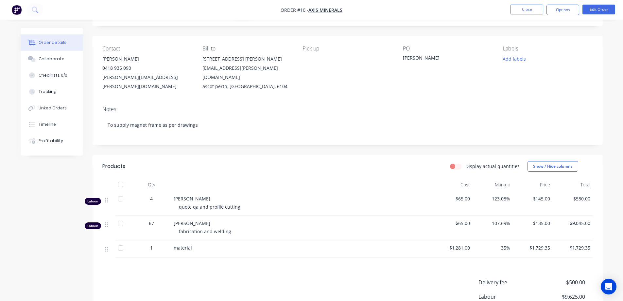
scroll to position [33, 0]
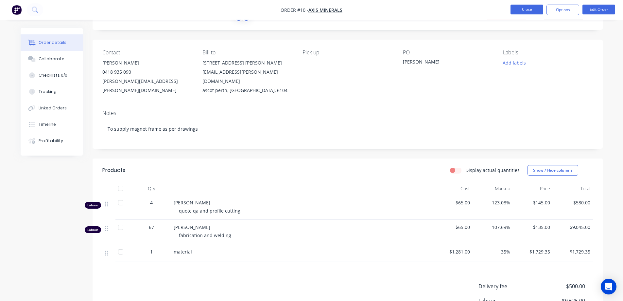
click at [522, 8] on button "Close" at bounding box center [527, 10] width 33 height 10
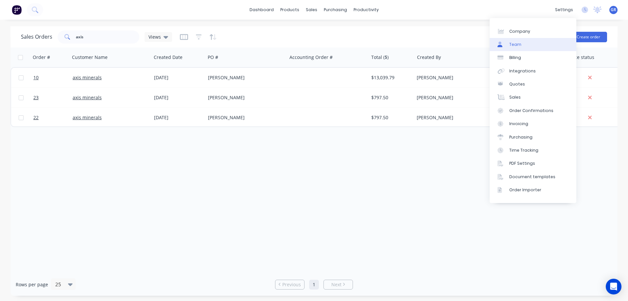
click at [526, 45] on link "Team" at bounding box center [533, 44] width 87 height 13
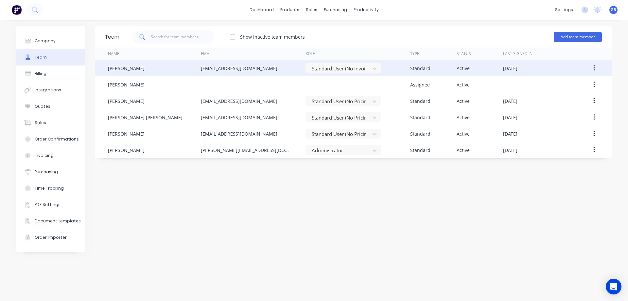
click at [596, 66] on button "button" at bounding box center [594, 68] width 15 height 12
click at [565, 85] on div "Edit" at bounding box center [571, 84] width 50 height 9
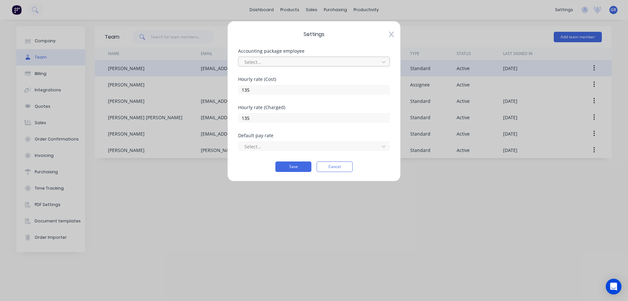
click at [277, 62] on div at bounding box center [310, 62] width 132 height 8
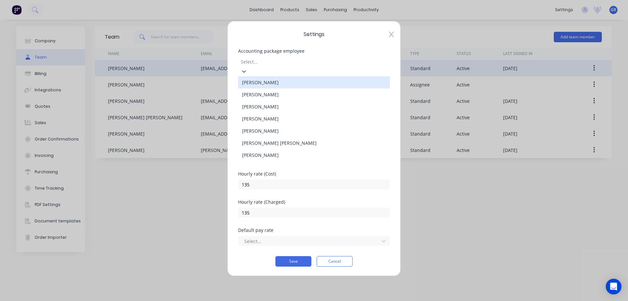
click at [265, 78] on div "[PERSON_NAME]" at bounding box center [314, 82] width 152 height 12
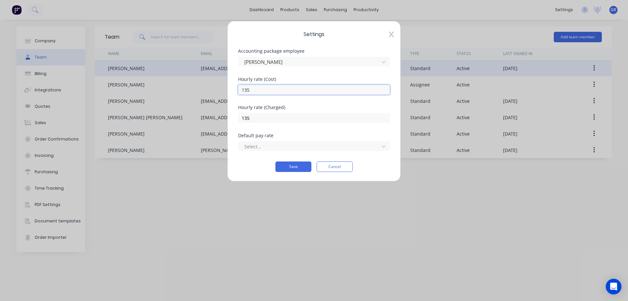
click at [259, 89] on input "135" at bounding box center [314, 90] width 152 height 10
type input "1"
type input "65"
click at [255, 171] on div "Save Cancel" at bounding box center [314, 166] width 152 height 10
click at [283, 149] on div at bounding box center [310, 146] width 132 height 8
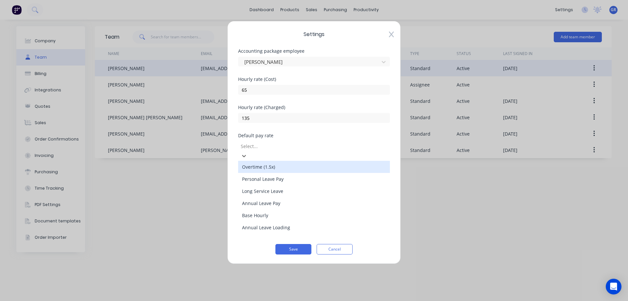
click at [285, 161] on div "Overtime (1.5x)" at bounding box center [314, 167] width 152 height 12
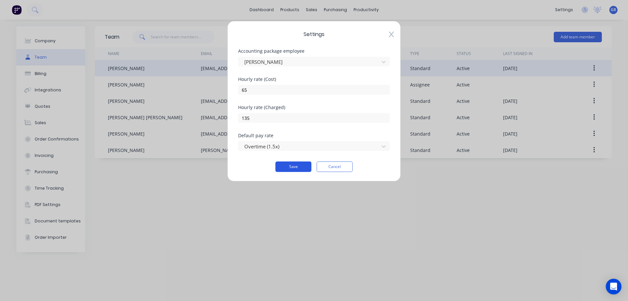
click at [286, 165] on button "Save" at bounding box center [294, 166] width 36 height 10
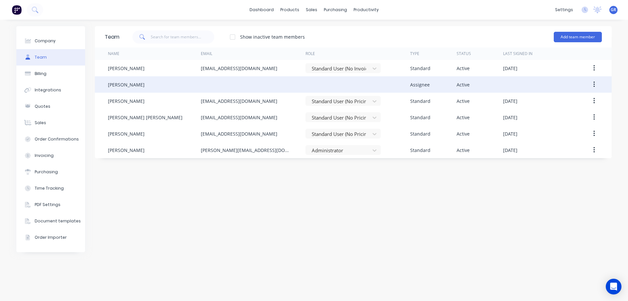
click at [598, 84] on button "button" at bounding box center [594, 85] width 15 height 12
click at [557, 101] on div "Edit" at bounding box center [571, 101] width 50 height 9
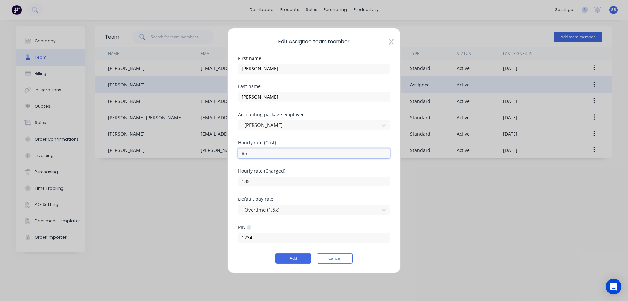
drag, startPoint x: 251, startPoint y: 153, endPoint x: 223, endPoint y: 152, distance: 28.5
click at [223, 152] on div "Edit Assignee team member First name [PERSON_NAME] Last name [PERSON_NAME] Acco…" at bounding box center [314, 150] width 628 height 301
type input "65"
click at [298, 158] on div "Hourly rate (Cost) 65" at bounding box center [314, 154] width 152 height 28
click at [290, 257] on button "Add" at bounding box center [294, 258] width 36 height 10
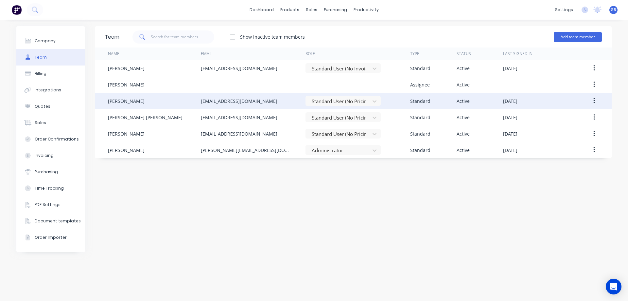
click at [602, 101] on button "button" at bounding box center [594, 101] width 15 height 12
click at [556, 116] on div "Edit" at bounding box center [571, 117] width 50 height 9
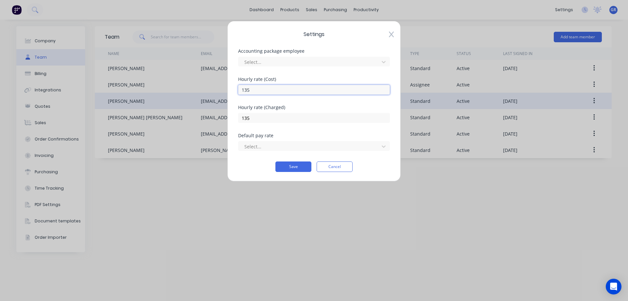
drag, startPoint x: 249, startPoint y: 90, endPoint x: 234, endPoint y: 90, distance: 15.1
click at [234, 90] on div "Settings Accounting package employee Select... [DEMOGRAPHIC_DATA] rate (Cost) 1…" at bounding box center [313, 101] width 173 height 160
type input "65"
click at [265, 147] on div at bounding box center [310, 146] width 132 height 8
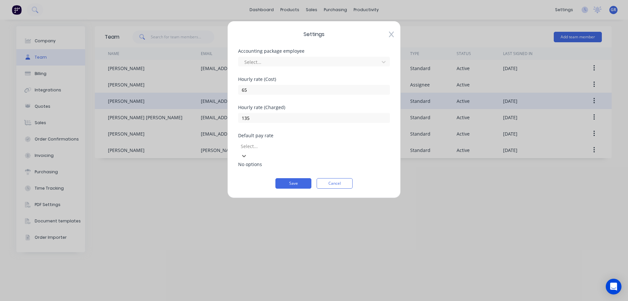
click at [268, 145] on div at bounding box center [287, 146] width 94 height 8
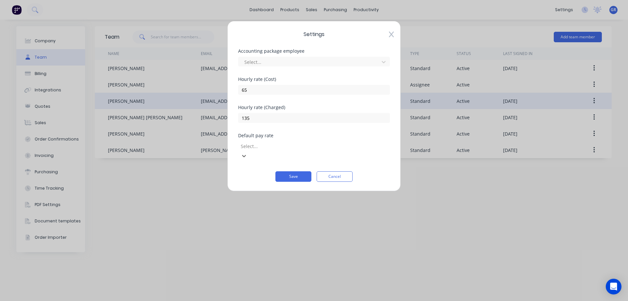
click at [268, 145] on div at bounding box center [287, 146] width 94 height 8
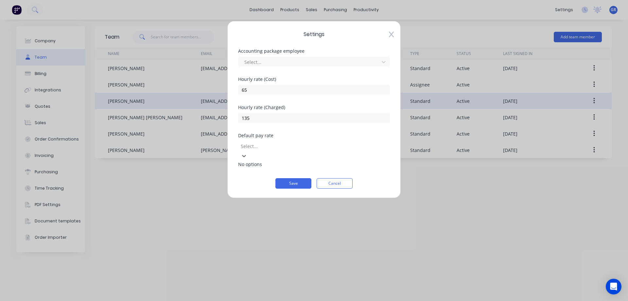
click at [268, 145] on div at bounding box center [287, 146] width 94 height 8
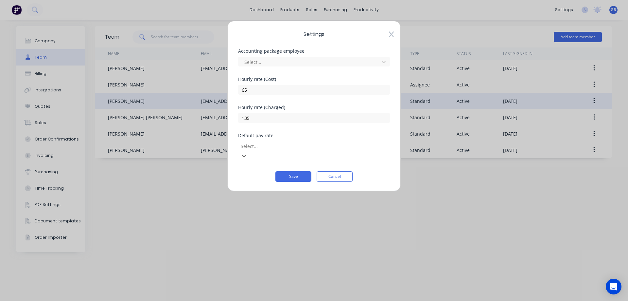
click at [264, 171] on div "Save Cancel" at bounding box center [314, 176] width 152 height 10
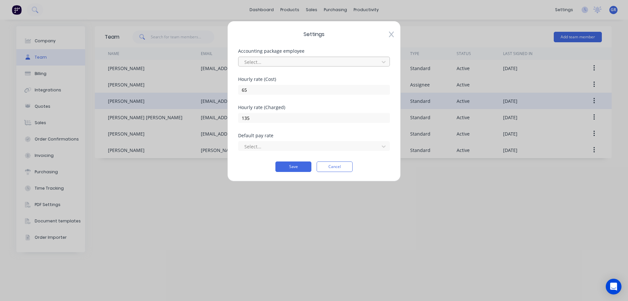
click at [287, 60] on div at bounding box center [310, 62] width 132 height 8
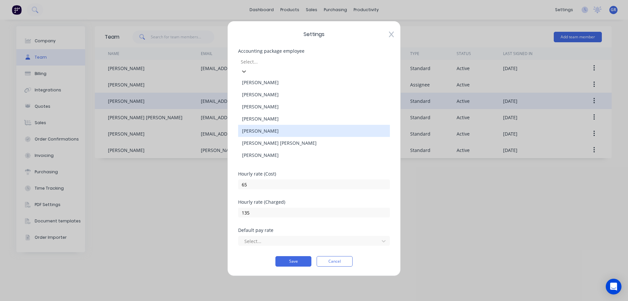
click at [264, 125] on div "[PERSON_NAME]" at bounding box center [314, 131] width 152 height 12
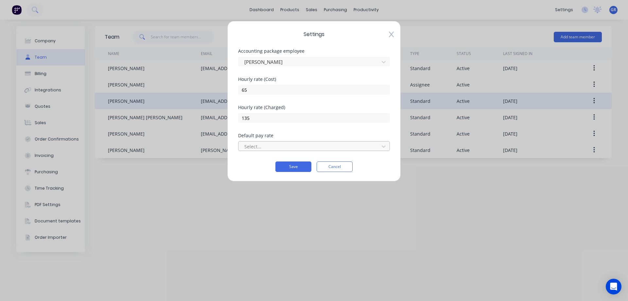
click at [256, 146] on div at bounding box center [310, 146] width 132 height 8
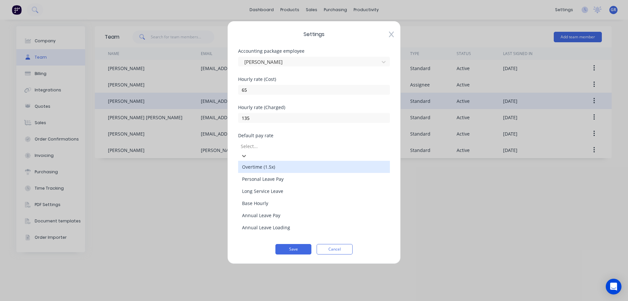
click at [257, 162] on div "Overtime (1.5x)" at bounding box center [314, 167] width 152 height 12
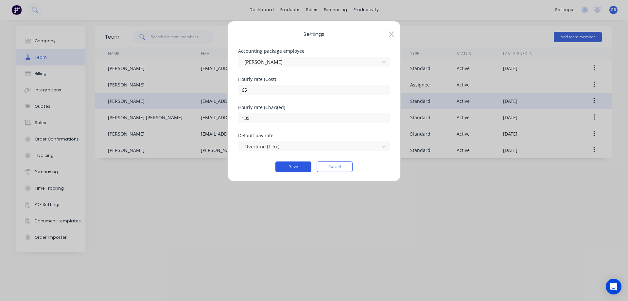
click at [288, 167] on button "Save" at bounding box center [294, 166] width 36 height 10
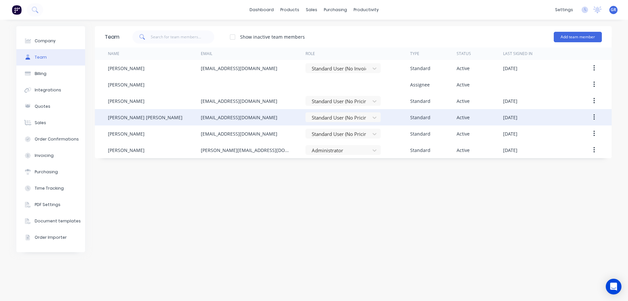
click at [596, 116] on button "button" at bounding box center [594, 117] width 15 height 12
click at [552, 133] on div "Edit" at bounding box center [571, 134] width 50 height 9
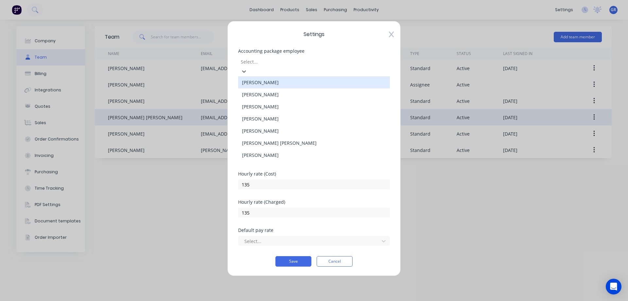
click at [271, 61] on div at bounding box center [287, 62] width 94 height 8
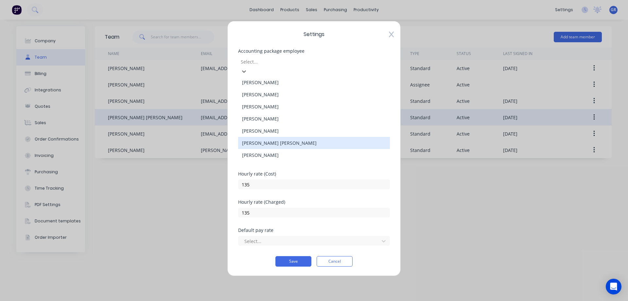
click at [262, 137] on div "[PERSON_NAME] [PERSON_NAME]" at bounding box center [314, 143] width 152 height 12
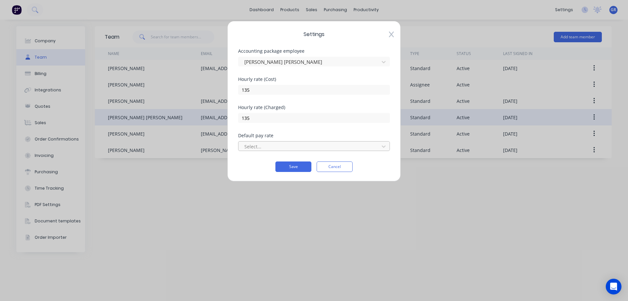
drag, startPoint x: 258, startPoint y: 152, endPoint x: 258, endPoint y: 141, distance: 11.5
click at [258, 152] on div "Default pay rate Select..." at bounding box center [314, 147] width 152 height 28
click at [258, 146] on div at bounding box center [310, 146] width 132 height 8
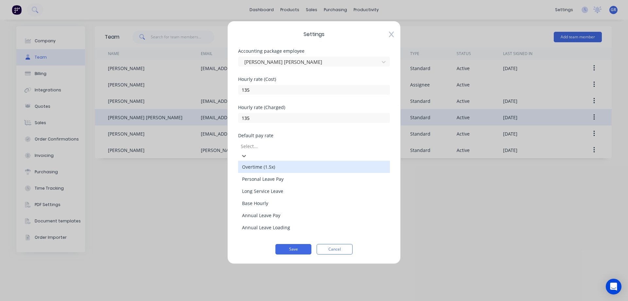
click at [257, 161] on div "Overtime (1.5x)" at bounding box center [314, 167] width 152 height 12
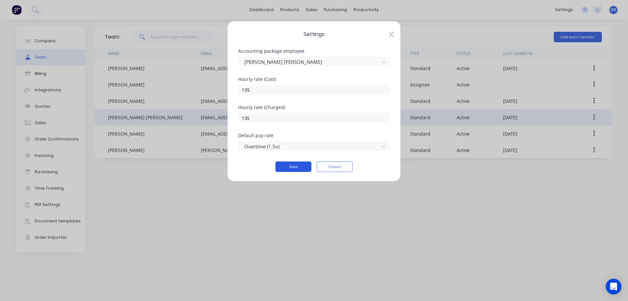
click at [284, 166] on button "Save" at bounding box center [294, 166] width 36 height 10
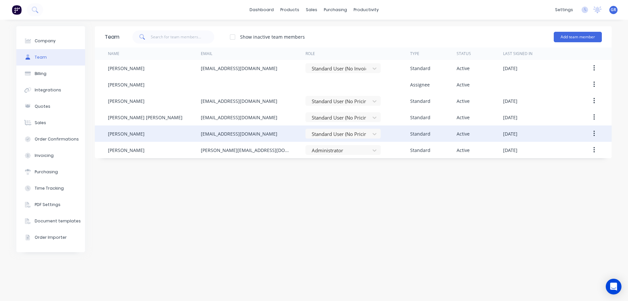
click at [222, 137] on div "[EMAIL_ADDRESS][DOMAIN_NAME]" at bounding box center [253, 133] width 105 height 16
click at [597, 131] on button "button" at bounding box center [594, 134] width 15 height 12
click at [560, 150] on div "Edit" at bounding box center [571, 150] width 50 height 9
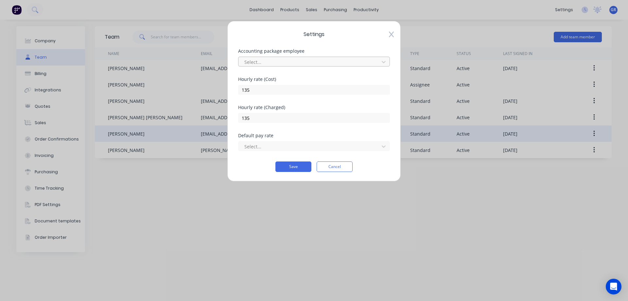
click at [261, 62] on div at bounding box center [310, 62] width 132 height 8
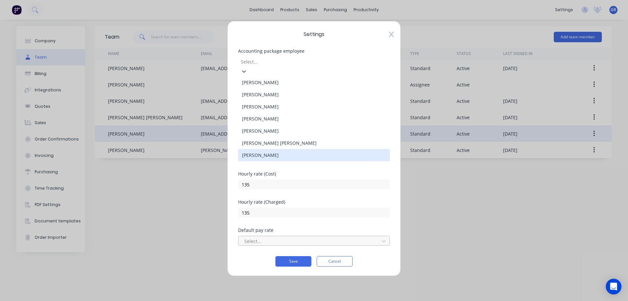
click at [260, 149] on div "[PERSON_NAME]" at bounding box center [314, 155] width 152 height 12
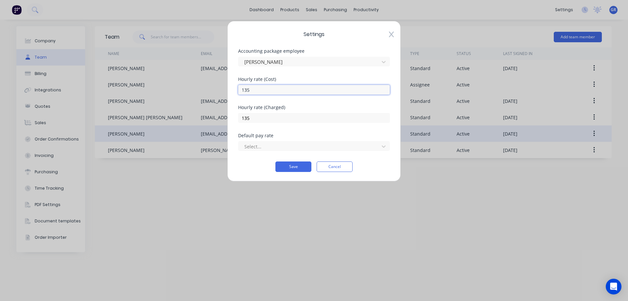
click at [263, 86] on input "135" at bounding box center [314, 90] width 152 height 10
type input "1"
type input "65"
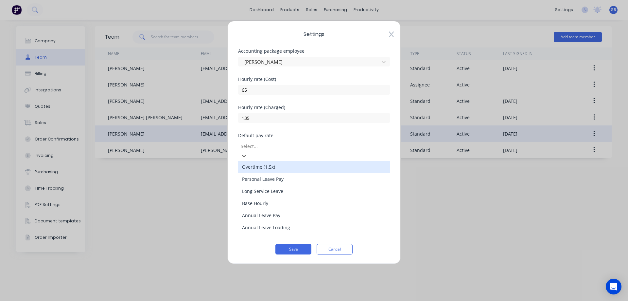
click at [274, 144] on div at bounding box center [287, 146] width 94 height 8
click at [265, 163] on div "Overtime (1.5x)" at bounding box center [314, 167] width 152 height 12
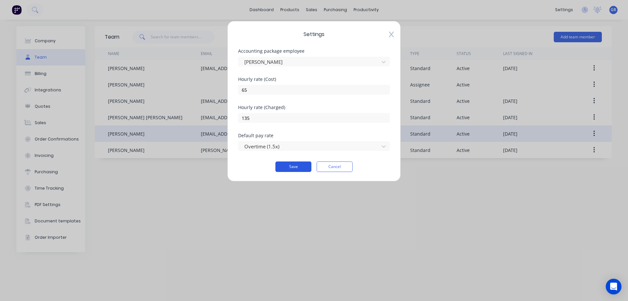
click at [290, 167] on button "Save" at bounding box center [294, 166] width 36 height 10
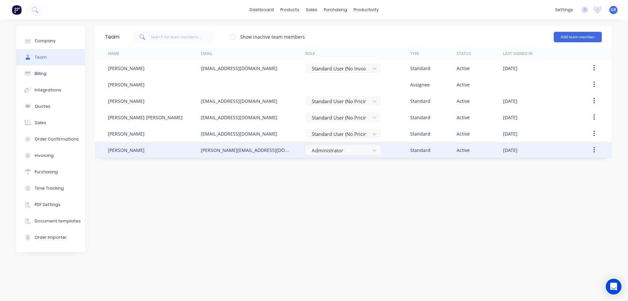
drag, startPoint x: 593, startPoint y: 148, endPoint x: 599, endPoint y: 152, distance: 6.6
click at [594, 149] on icon "button" at bounding box center [595, 149] width 2 height 7
click at [552, 167] on div "Edit" at bounding box center [571, 166] width 50 height 9
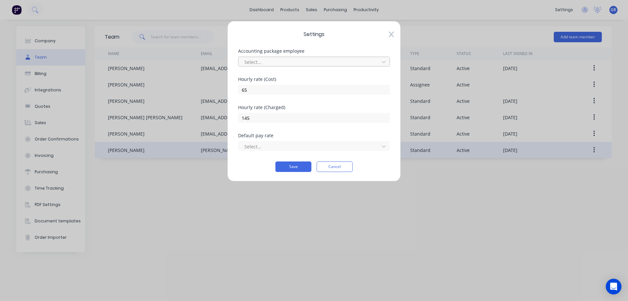
click at [273, 61] on div at bounding box center [310, 62] width 132 height 8
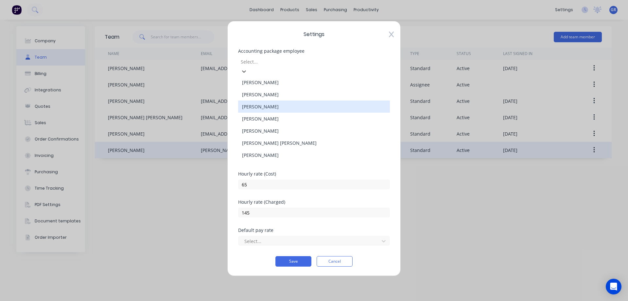
click at [272, 102] on div "[PERSON_NAME]" at bounding box center [314, 106] width 152 height 12
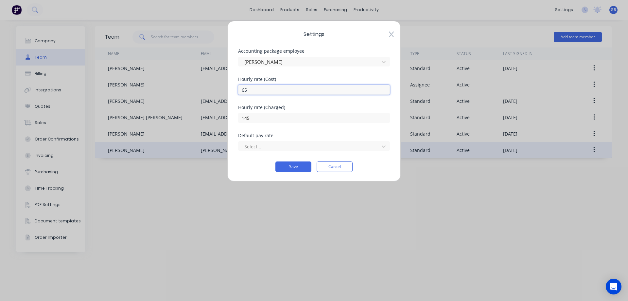
drag, startPoint x: 257, startPoint y: 89, endPoint x: 226, endPoint y: 89, distance: 30.1
click at [224, 89] on div "Settings Accounting package employee [PERSON_NAME] Hourly rate (Cost) 65 Hourly…" at bounding box center [314, 150] width 628 height 301
click at [254, 168] on div "Save Cancel" at bounding box center [314, 166] width 152 height 10
drag, startPoint x: 262, startPoint y: 89, endPoint x: 225, endPoint y: 91, distance: 37.7
click at [223, 91] on div "Settings Accounting package employee [PERSON_NAME] Hourly rate (Cost) 65 Hourly…" at bounding box center [314, 150] width 628 height 301
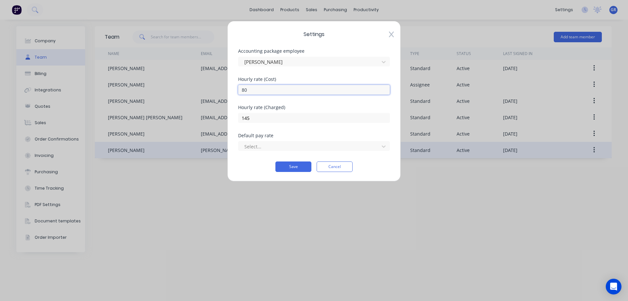
type input "80"
drag, startPoint x: 249, startPoint y: 158, endPoint x: 255, endPoint y: 149, distance: 10.3
click at [251, 157] on div "Default pay rate Select..." at bounding box center [314, 147] width 152 height 28
click at [257, 148] on div at bounding box center [310, 146] width 132 height 8
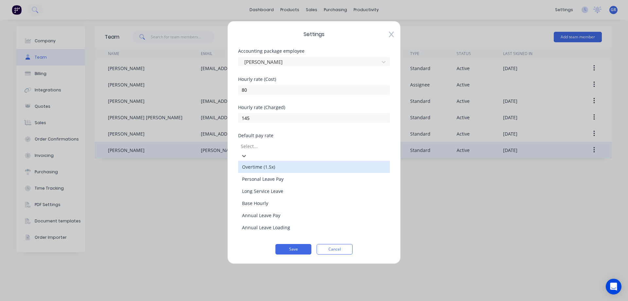
click at [267, 163] on div "Overtime (1.5x)" at bounding box center [314, 167] width 152 height 12
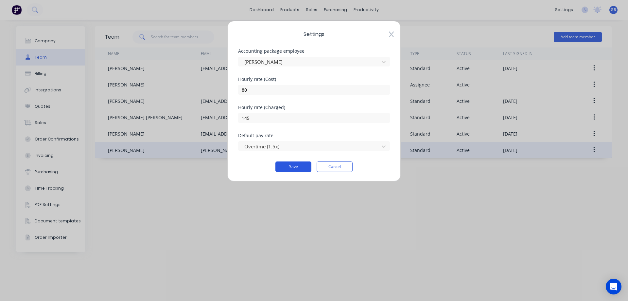
click at [285, 167] on button "Save" at bounding box center [294, 166] width 36 height 10
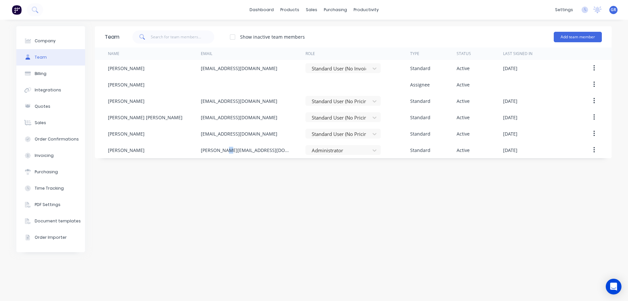
click at [226, 186] on div "Team Show inactive team members Add team member Name Email Role Type Status Las…" at bounding box center [353, 160] width 517 height 268
click at [362, 9] on div "productivity" at bounding box center [366, 10] width 32 height 10
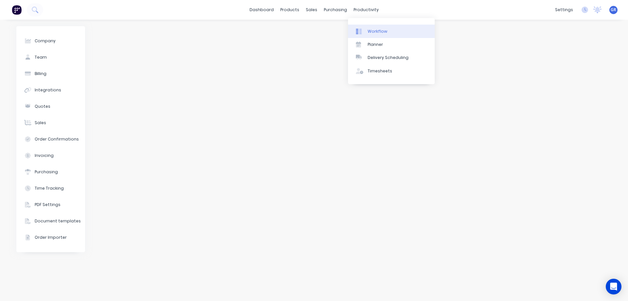
click at [373, 30] on div "Workflow" at bounding box center [378, 31] width 20 height 6
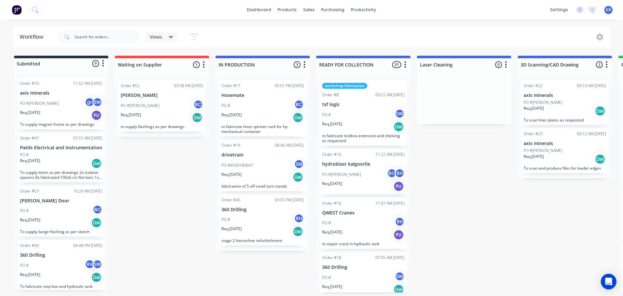
click at [61, 103] on div "PO #[PERSON_NAME] SW" at bounding box center [61, 103] width 82 height 12
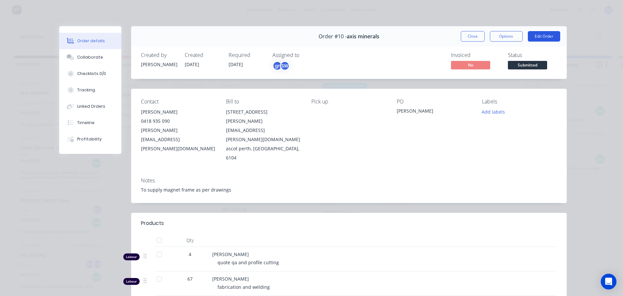
click at [536, 35] on button "Edit Order" at bounding box center [544, 36] width 32 height 10
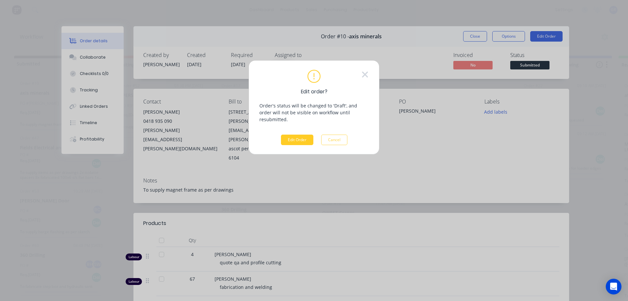
click at [288, 134] on button "Edit Order" at bounding box center [297, 139] width 32 height 10
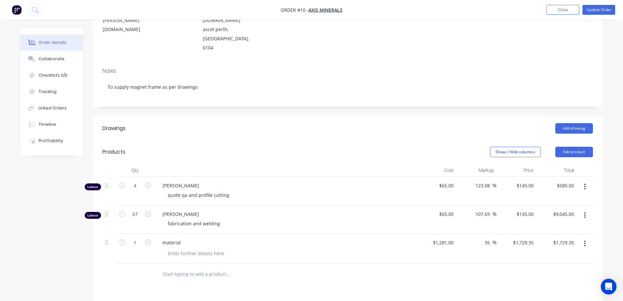
scroll to position [164, 0]
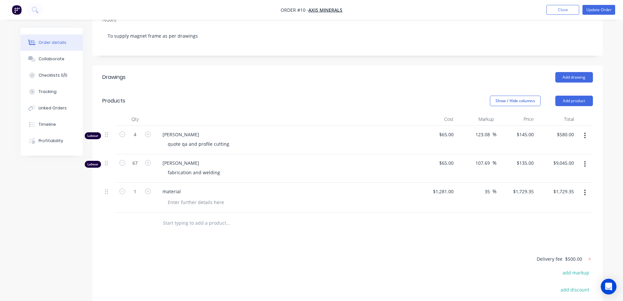
click at [406, 212] on div at bounding box center [347, 222] width 491 height 21
click at [591, 9] on button "Update Order" at bounding box center [599, 10] width 33 height 10
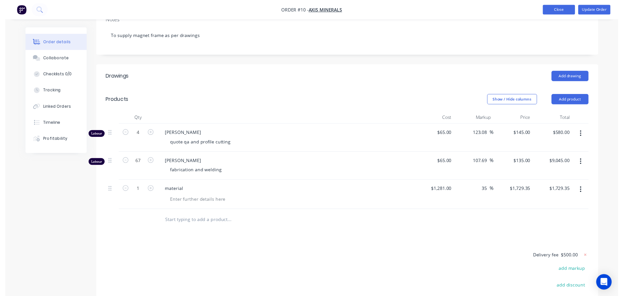
scroll to position [0, 0]
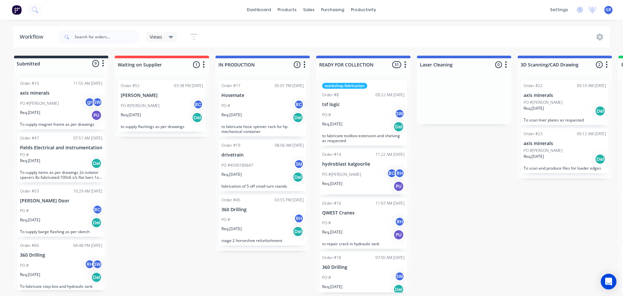
click at [55, 101] on div "PO #[PERSON_NAME] SW" at bounding box center [61, 103] width 82 height 12
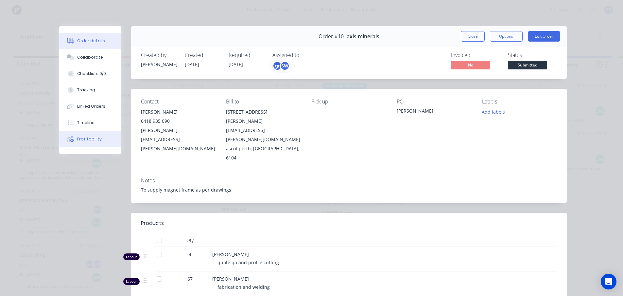
click at [89, 138] on div "Profitability" at bounding box center [89, 139] width 25 height 6
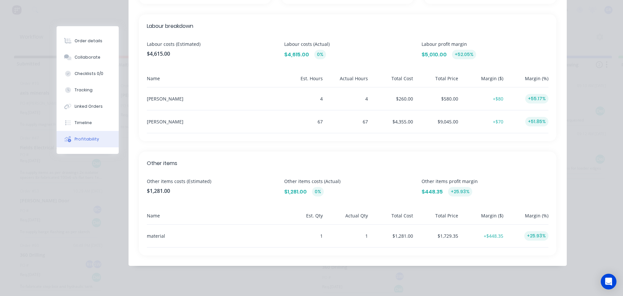
scroll to position [202, 0]
click at [264, 149] on div "Overview Costs (Estimated) $5,896.00 Costs (Actual) $5,896.00 0% Total order va…" at bounding box center [348, 64] width 438 height 401
click at [570, 12] on div "Order details Collaborate Checklists 0/0 Tracking Linked Orders Timeline Profit…" at bounding box center [312, 49] width 524 height 451
click at [51, 165] on div "Order details Collaborate Checklists 0/0 Tracking Linked Orders Timeline Profit…" at bounding box center [312, 49] width 524 height 451
click at [89, 42] on div "Order details" at bounding box center [89, 41] width 28 height 6
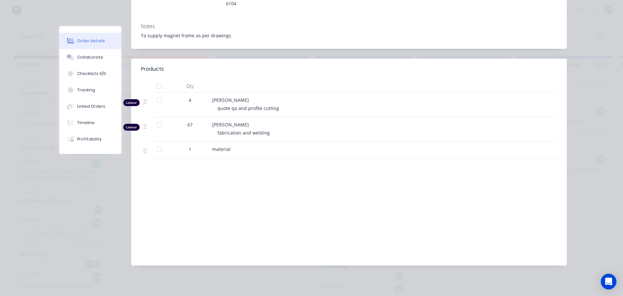
scroll to position [136, 0]
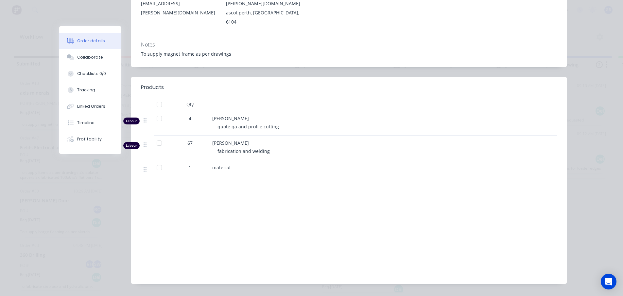
click at [158, 98] on div at bounding box center [159, 104] width 13 height 13
click at [256, 83] on div at bounding box center [393, 87] width 328 height 8
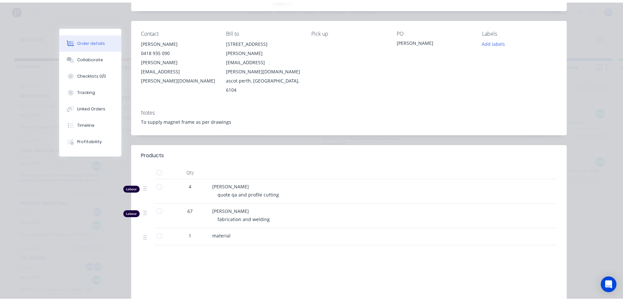
scroll to position [5, 0]
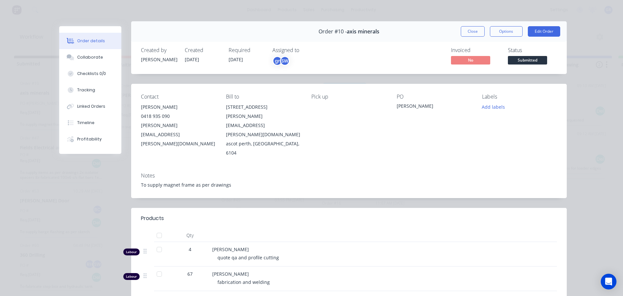
click at [229, 181] on div "To supply magnet frame as per drawings" at bounding box center [349, 184] width 416 height 7
click at [530, 29] on button "Edit Order" at bounding box center [544, 31] width 32 height 10
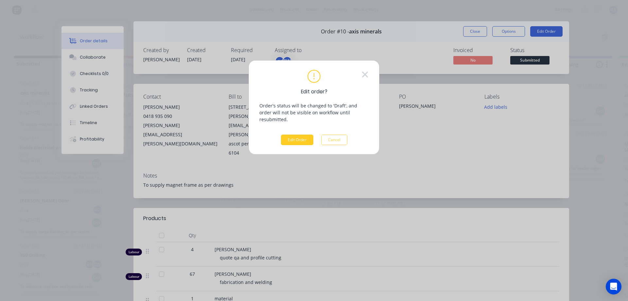
click at [302, 134] on button "Edit Order" at bounding box center [297, 139] width 32 height 10
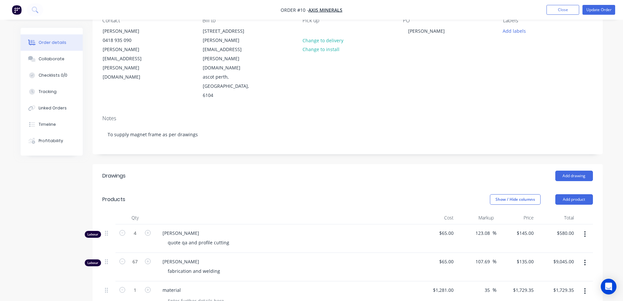
scroll to position [65, 0]
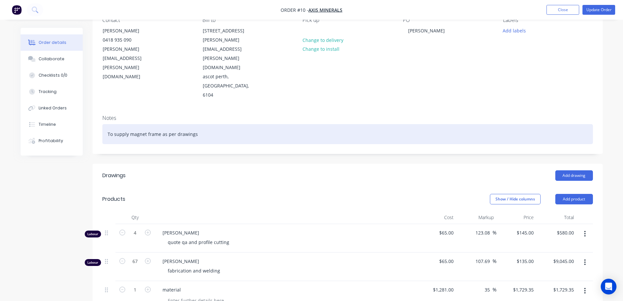
click at [203, 124] on div "To supply magnet frame as per drawings" at bounding box center [347, 134] width 491 height 20
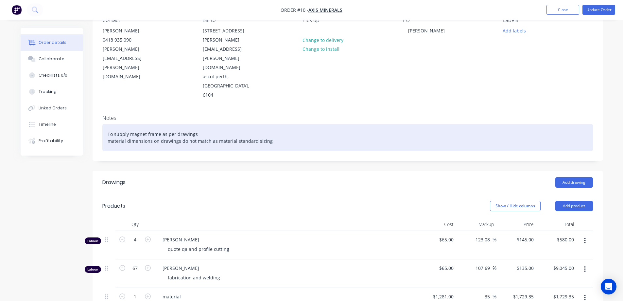
click at [211, 124] on div "To supply magnet frame as per drawings material dimensions on drawings do not m…" at bounding box center [347, 137] width 491 height 27
drag, startPoint x: 214, startPoint y: 104, endPoint x: 209, endPoint y: 106, distance: 4.9
click at [209, 124] on div "To supply magnet frame as per drawings material dimensions on drawings do not m…" at bounding box center [347, 137] width 491 height 27
click at [301, 124] on div "To supply magnet frame as per drawings material dimensions on drawings do not m…" at bounding box center [347, 137] width 491 height 27
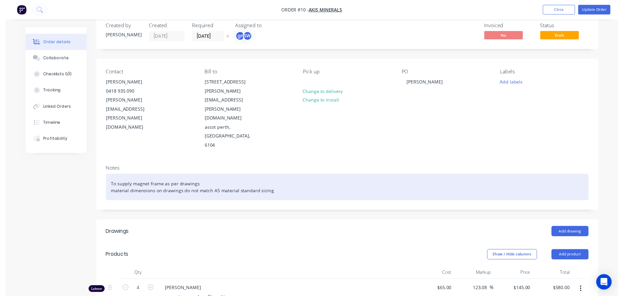
scroll to position [0, 0]
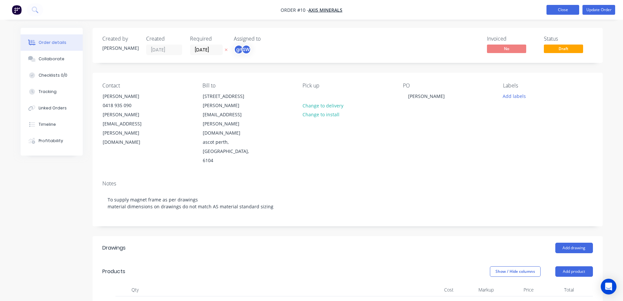
click at [563, 11] on button "Close" at bounding box center [563, 10] width 33 height 10
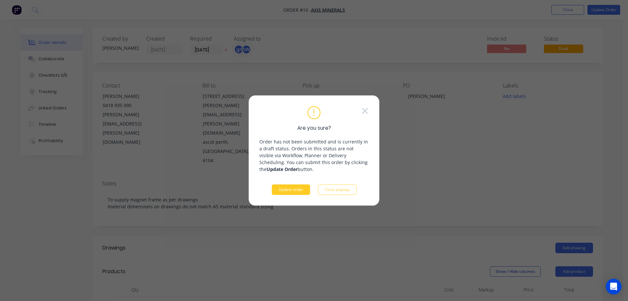
click at [284, 192] on button "Update order" at bounding box center [291, 189] width 38 height 10
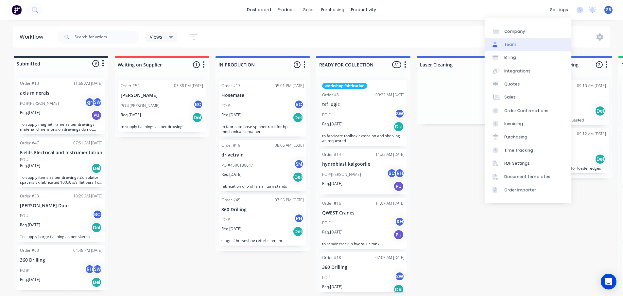
click at [518, 45] on link "Team" at bounding box center [528, 44] width 87 height 13
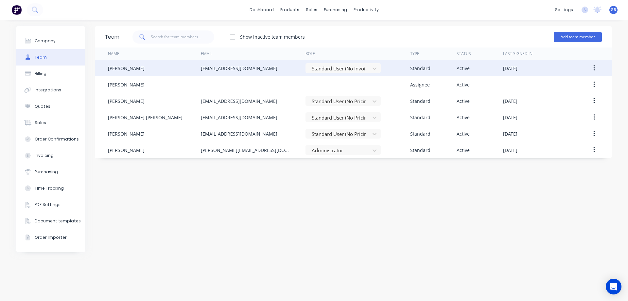
click at [597, 68] on button "button" at bounding box center [594, 68] width 15 height 12
click at [569, 84] on div "Edit" at bounding box center [571, 84] width 50 height 9
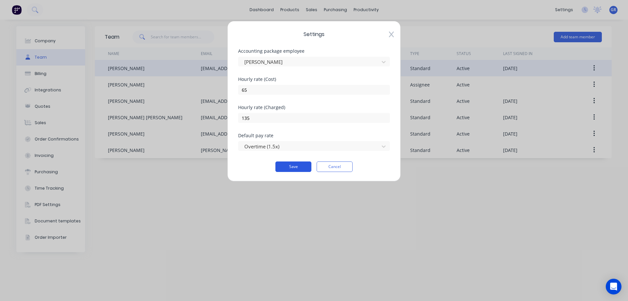
click at [283, 165] on button "Save" at bounding box center [294, 166] width 36 height 10
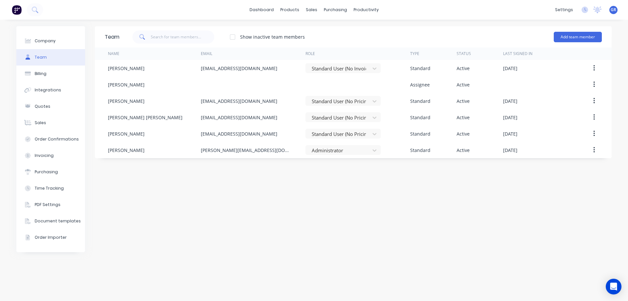
click at [278, 194] on div "Team Show inactive team members Add team member Name Email Role Type Status Las…" at bounding box center [353, 160] width 517 height 268
click at [372, 32] on div "Workflow" at bounding box center [378, 31] width 20 height 6
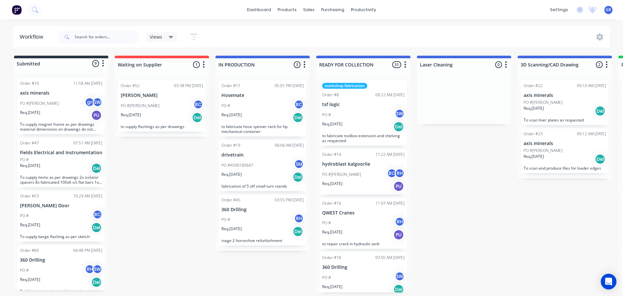
click at [59, 104] on div "PO #[PERSON_NAME] SW" at bounding box center [61, 103] width 82 height 12
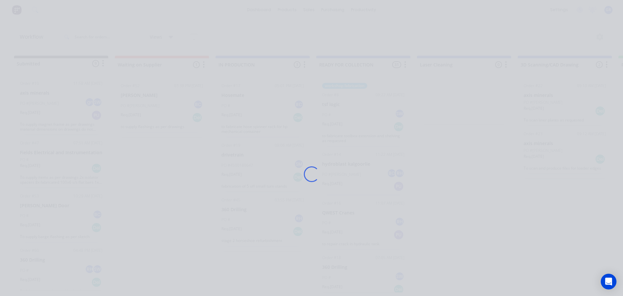
click at [59, 104] on div "Loading..." at bounding box center [312, 174] width 524 height 296
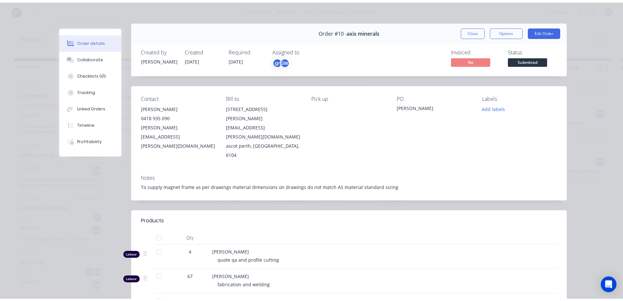
scroll to position [5, 0]
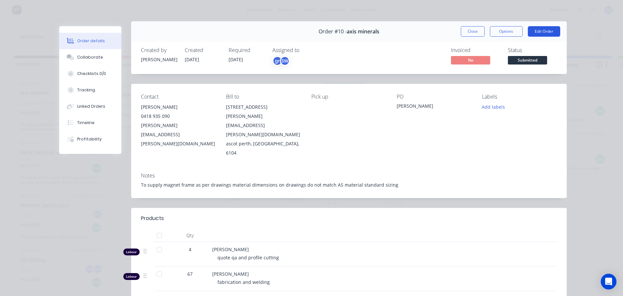
click at [543, 31] on button "Edit Order" at bounding box center [544, 31] width 32 height 10
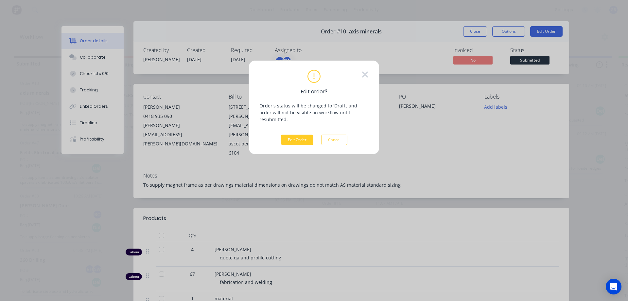
click at [292, 134] on button "Edit Order" at bounding box center [297, 139] width 32 height 10
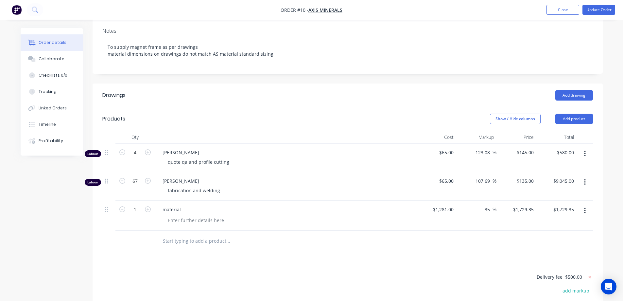
scroll to position [196, 0]
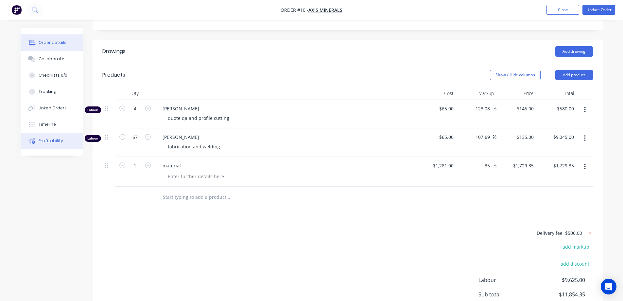
click at [40, 141] on div "Profitability" at bounding box center [51, 141] width 25 height 6
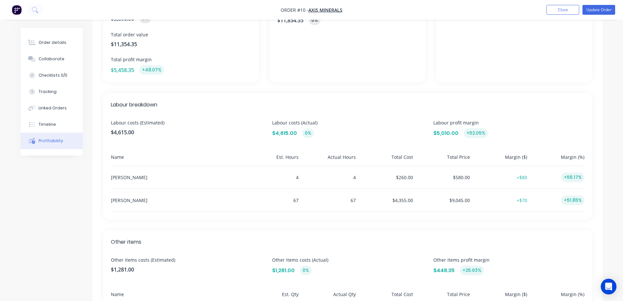
scroll to position [160, 0]
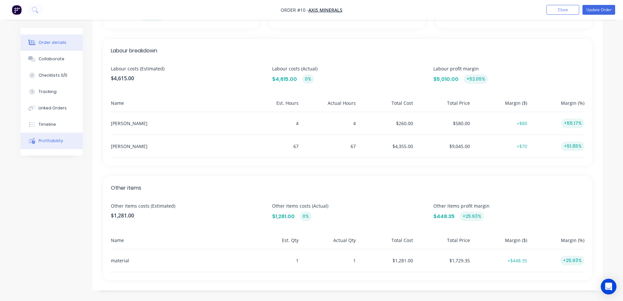
click at [50, 44] on div "Order details" at bounding box center [53, 43] width 28 height 6
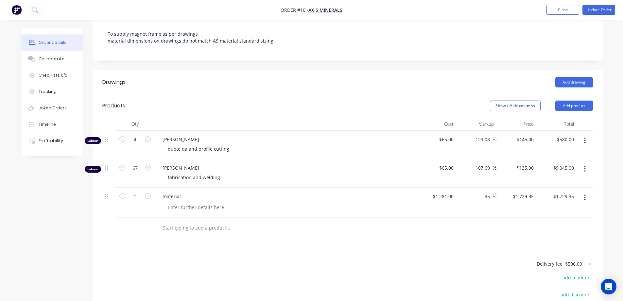
scroll to position [165, 0]
click at [37, 137] on button "Profitability" at bounding box center [52, 141] width 62 height 16
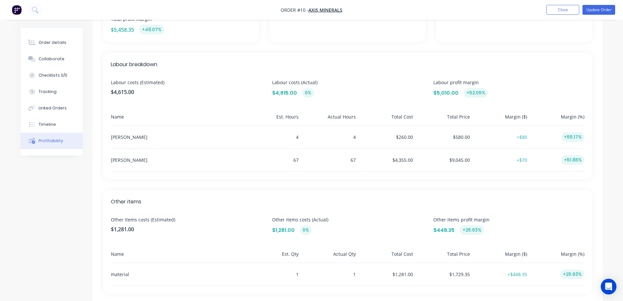
scroll to position [160, 0]
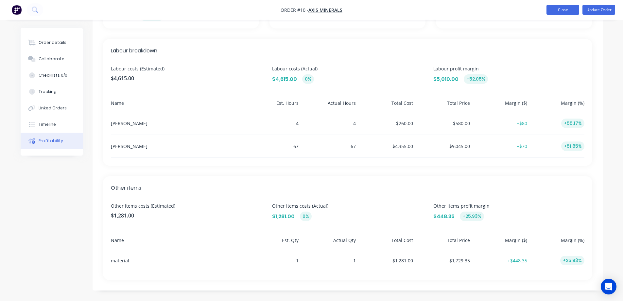
click at [573, 11] on button "Close" at bounding box center [563, 10] width 33 height 10
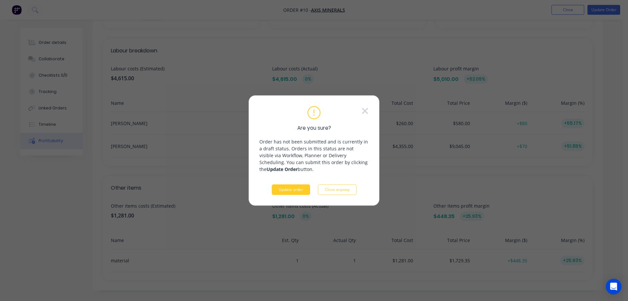
click at [283, 188] on button "Update order" at bounding box center [291, 189] width 38 height 10
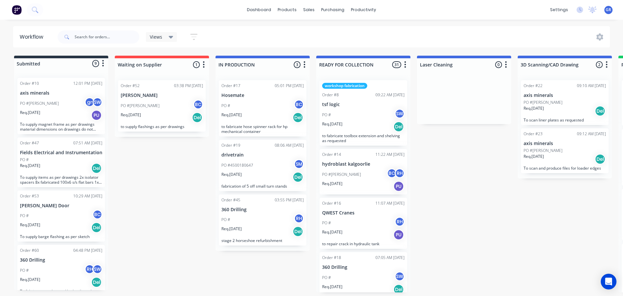
click at [147, 185] on div "Submitted 9 Status colour #273444 hex #273444 Save Cancel Summaries Total order…" at bounding box center [446, 174] width 902 height 237
click at [353, 176] on div "PO #[PERSON_NAME] BC RH" at bounding box center [363, 174] width 82 height 12
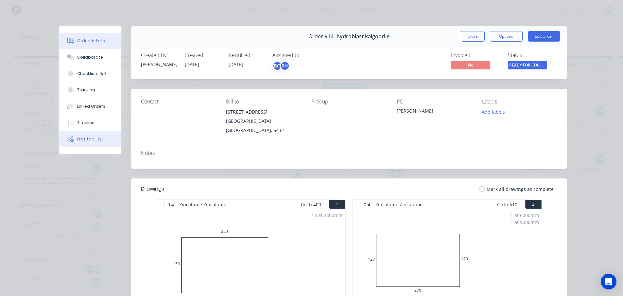
click at [90, 135] on button "Profitability" at bounding box center [90, 139] width 62 height 16
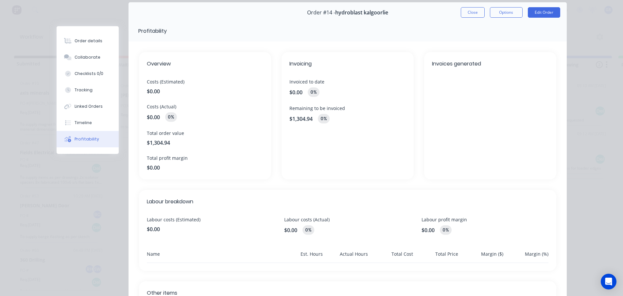
scroll to position [9, 0]
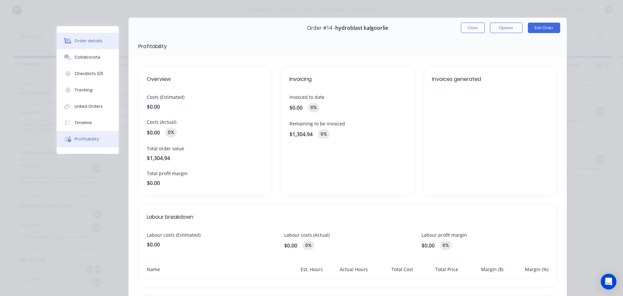
click at [82, 39] on div "Order details" at bounding box center [89, 41] width 28 height 6
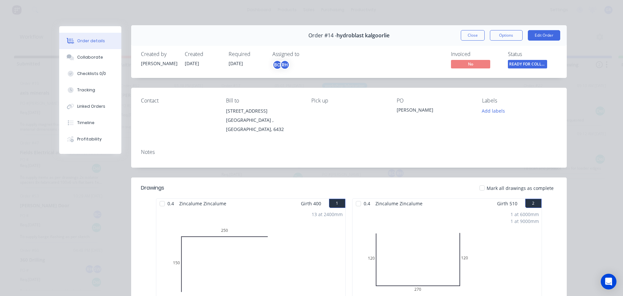
scroll to position [0, 0]
click at [539, 33] on button "Edit Order" at bounding box center [544, 36] width 32 height 10
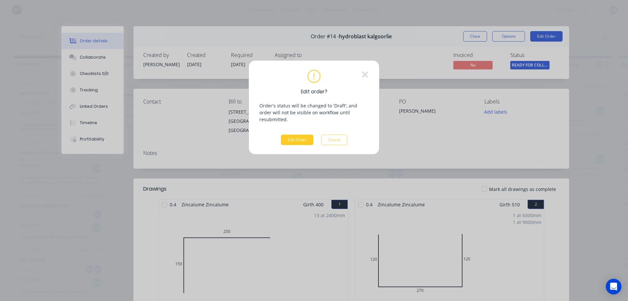
click at [299, 135] on button "Edit Order" at bounding box center [297, 139] width 32 height 10
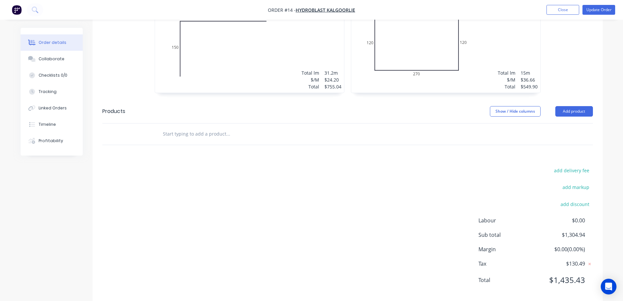
scroll to position [235, 0]
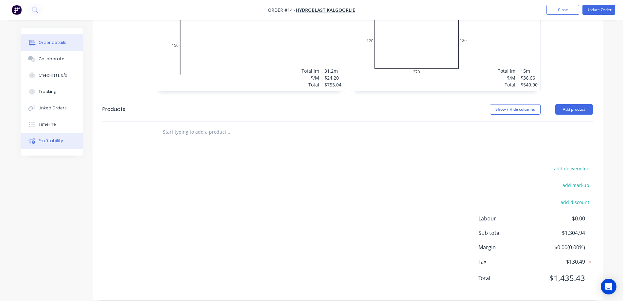
click at [52, 138] on div "Profitability" at bounding box center [51, 141] width 25 height 6
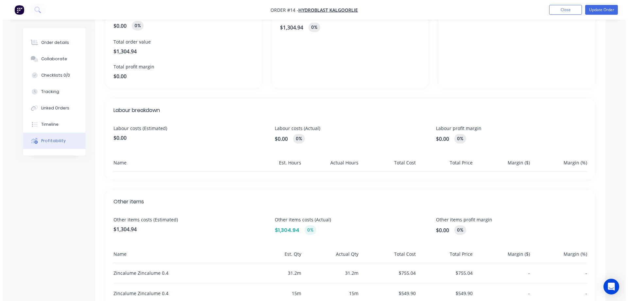
scroll to position [130, 0]
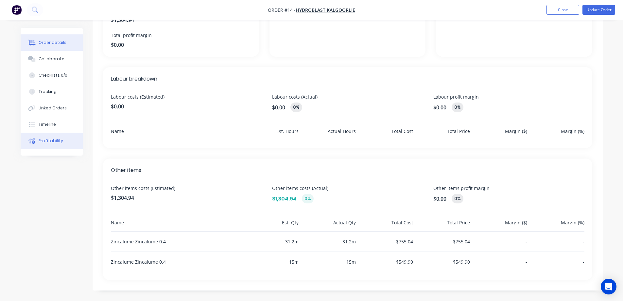
click at [55, 44] on div "Order details" at bounding box center [53, 43] width 28 height 6
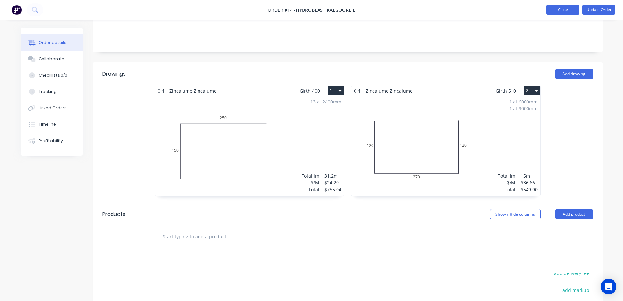
click at [573, 12] on button "Close" at bounding box center [563, 10] width 33 height 10
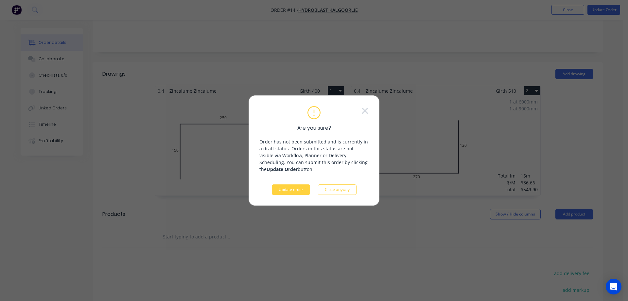
click at [287, 189] on button "Update order" at bounding box center [291, 189] width 38 height 10
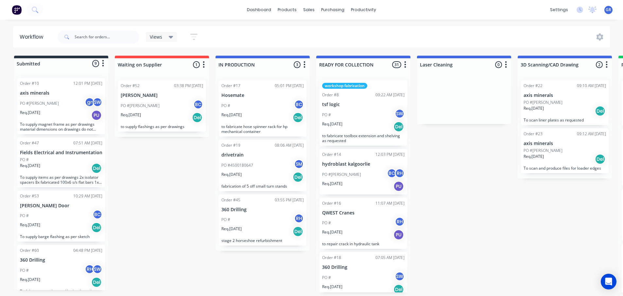
click at [46, 102] on div "PO #[PERSON_NAME] SW" at bounding box center [61, 103] width 82 height 12
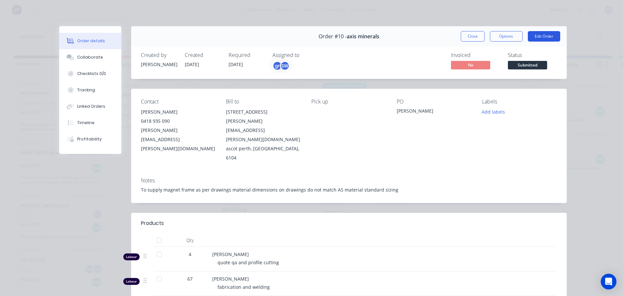
click at [549, 37] on button "Edit Order" at bounding box center [544, 36] width 32 height 10
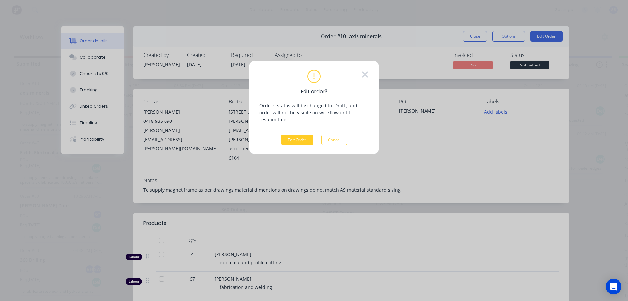
click at [287, 134] on button "Edit Order" at bounding box center [297, 139] width 32 height 10
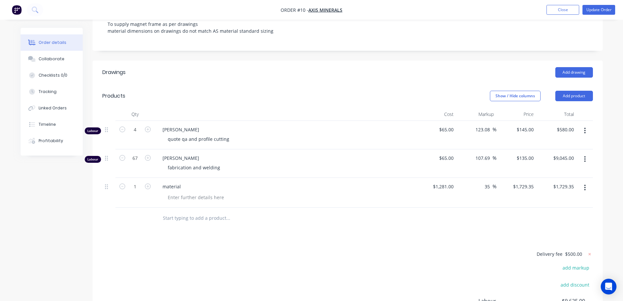
scroll to position [165, 0]
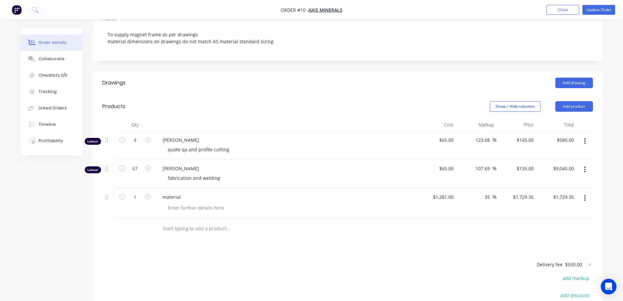
click at [387, 207] on div "Drawings Add drawing Products Show / Hide columns Add product Qty Cost Markup P…" at bounding box center [348, 232] width 510 height 322
click at [444, 71] on header "Drawings Add drawing" at bounding box center [348, 83] width 510 height 24
click at [562, 10] on button "Close" at bounding box center [563, 10] width 33 height 10
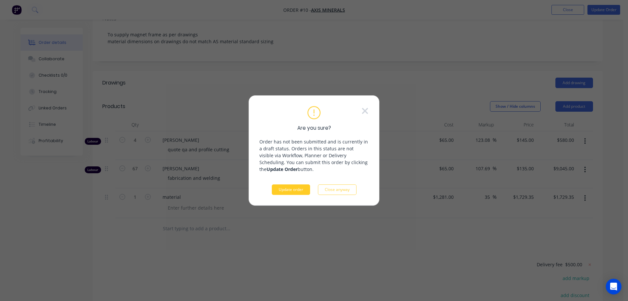
click at [306, 189] on button "Update order" at bounding box center [291, 189] width 38 height 10
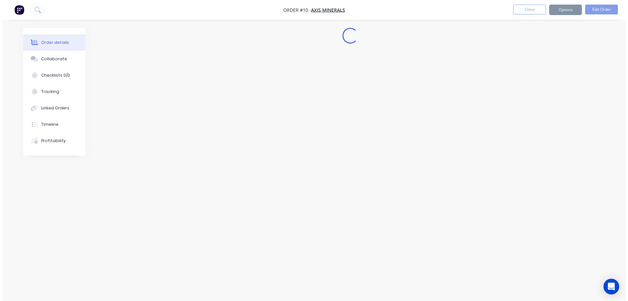
scroll to position [0, 0]
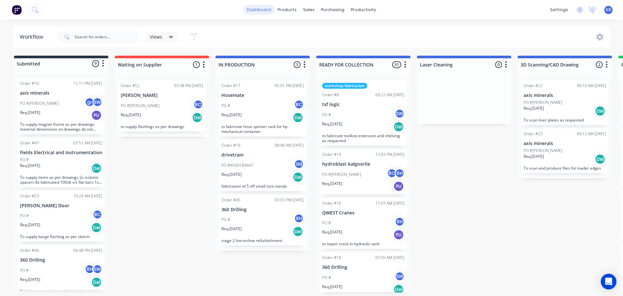
click at [262, 9] on link "dashboard" at bounding box center [259, 10] width 31 height 10
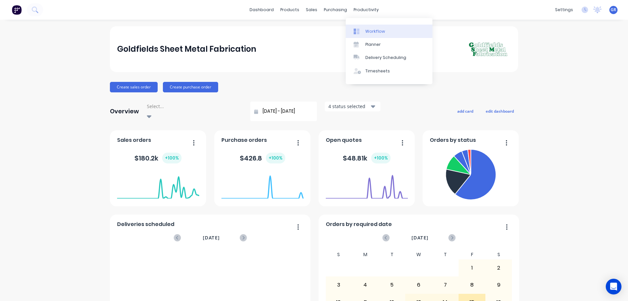
click at [368, 32] on div "Workflow" at bounding box center [376, 31] width 20 height 6
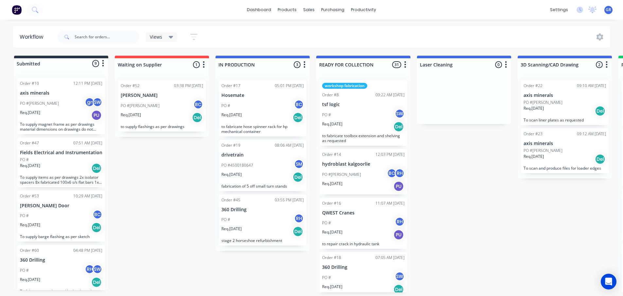
click at [60, 106] on div "PO #[PERSON_NAME] SW" at bounding box center [61, 103] width 82 height 12
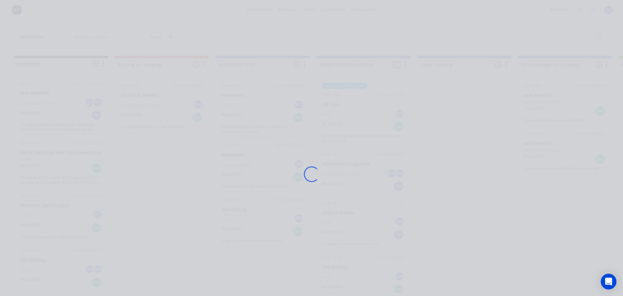
click at [60, 106] on div "Loading..." at bounding box center [312, 174] width 524 height 296
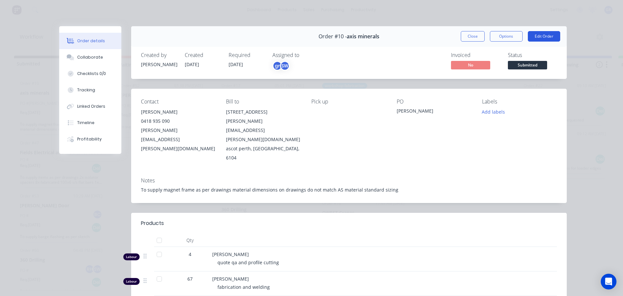
click at [540, 32] on button "Edit Order" at bounding box center [544, 36] width 32 height 10
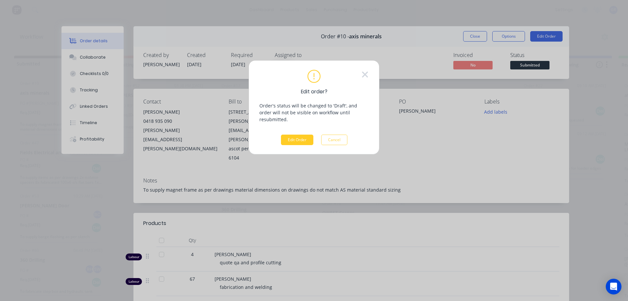
click at [304, 134] on button "Edit Order" at bounding box center [297, 139] width 32 height 10
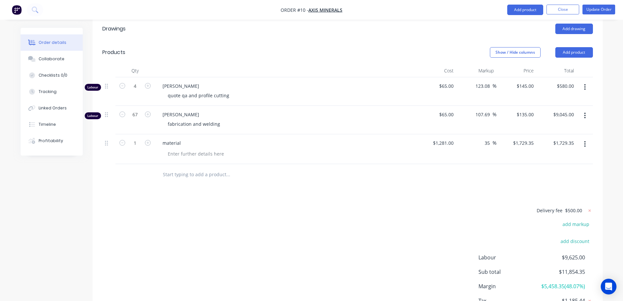
scroll to position [230, 0]
